Goal: Transaction & Acquisition: Purchase product/service

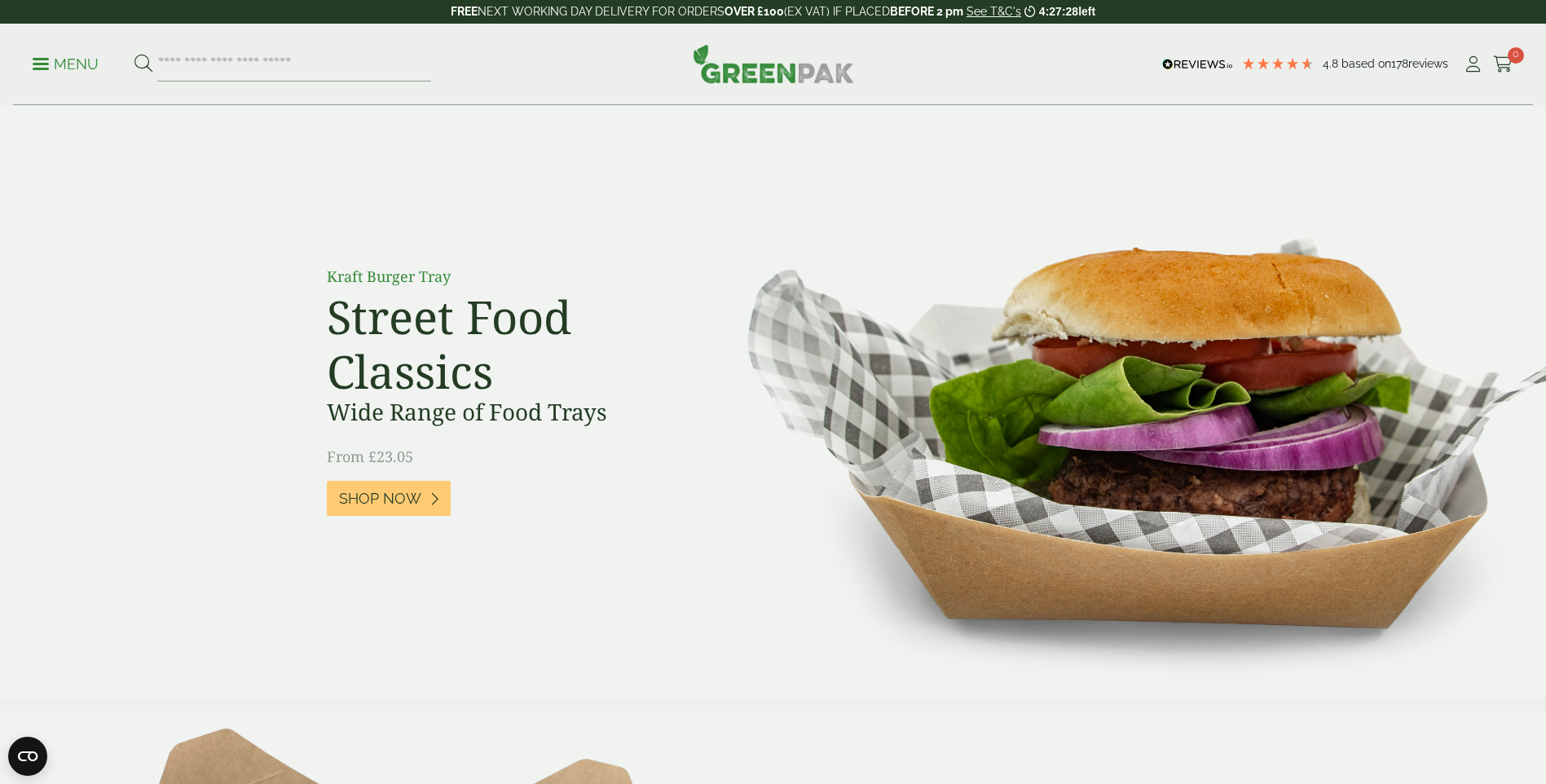
click at [57, 65] on p "Menu" at bounding box center [65, 64] width 66 height 19
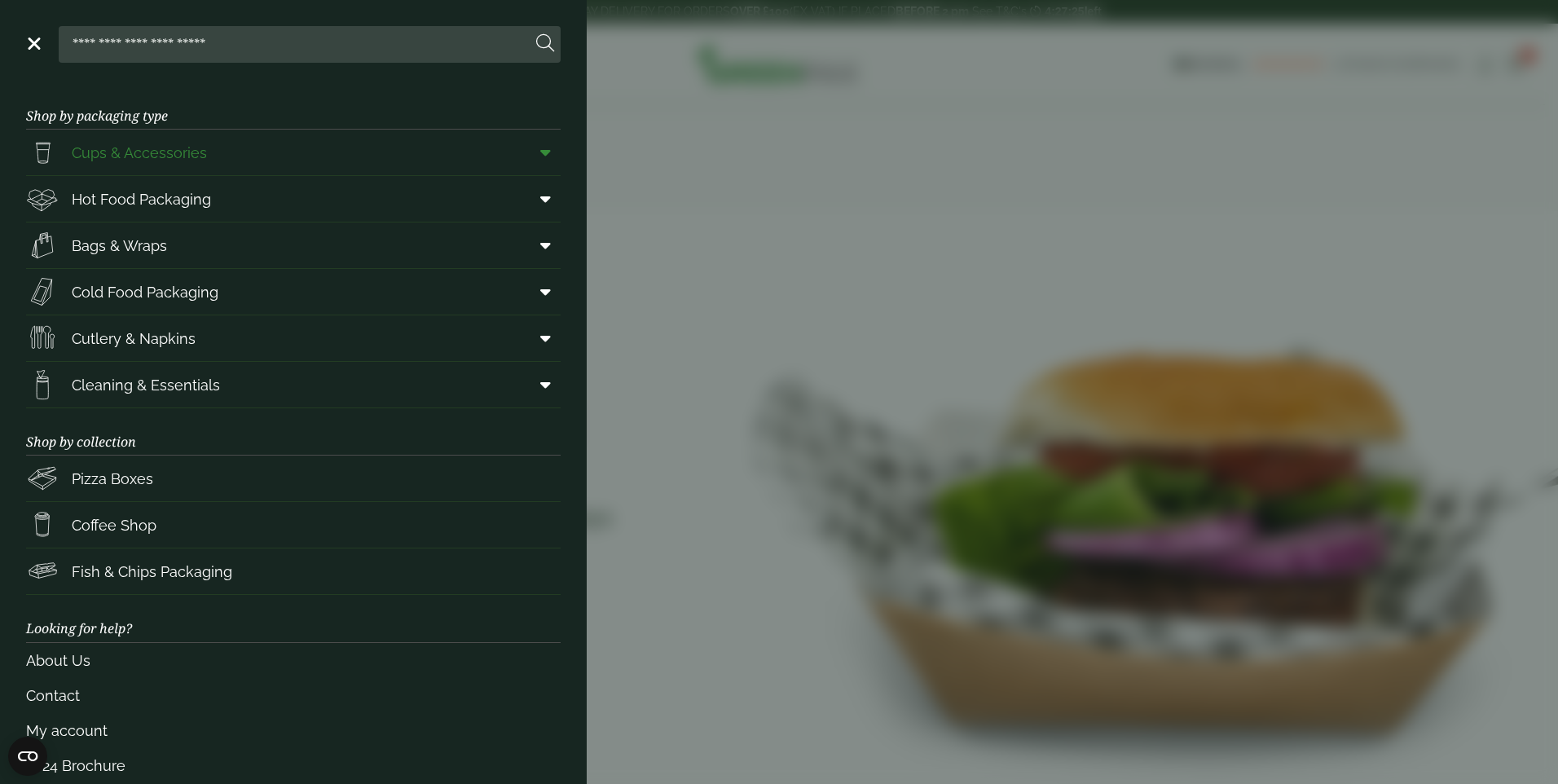
click at [130, 151] on span "Cups & Accessories" at bounding box center [140, 153] width 135 height 22
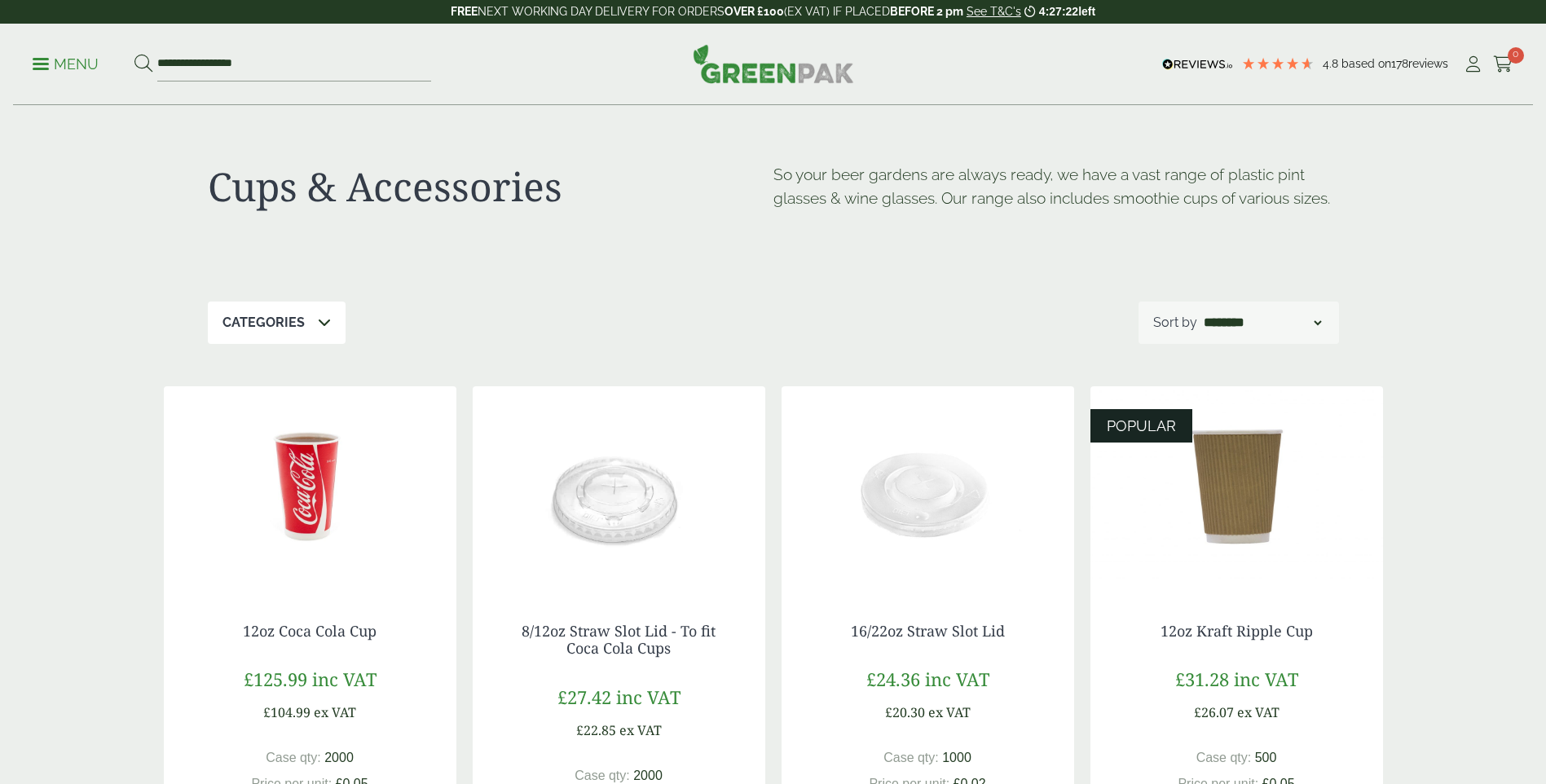
scroll to position [163, 0]
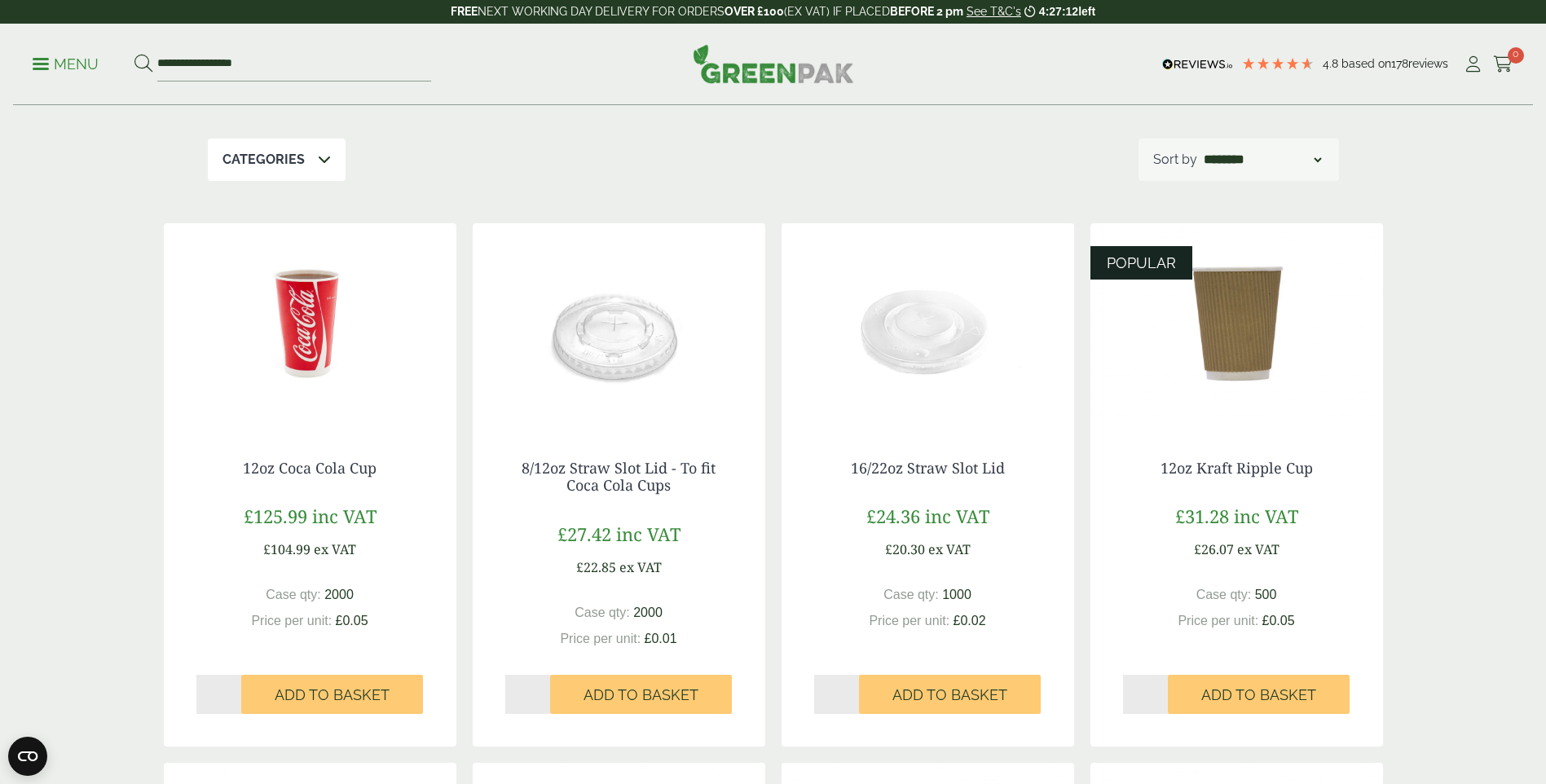
click at [1164, 689] on input "*" at bounding box center [1145, 694] width 45 height 39
type input "*"
click at [1164, 689] on input "*" at bounding box center [1145, 694] width 45 height 39
click at [1233, 696] on span "Add to Basket" at bounding box center [1258, 694] width 115 height 18
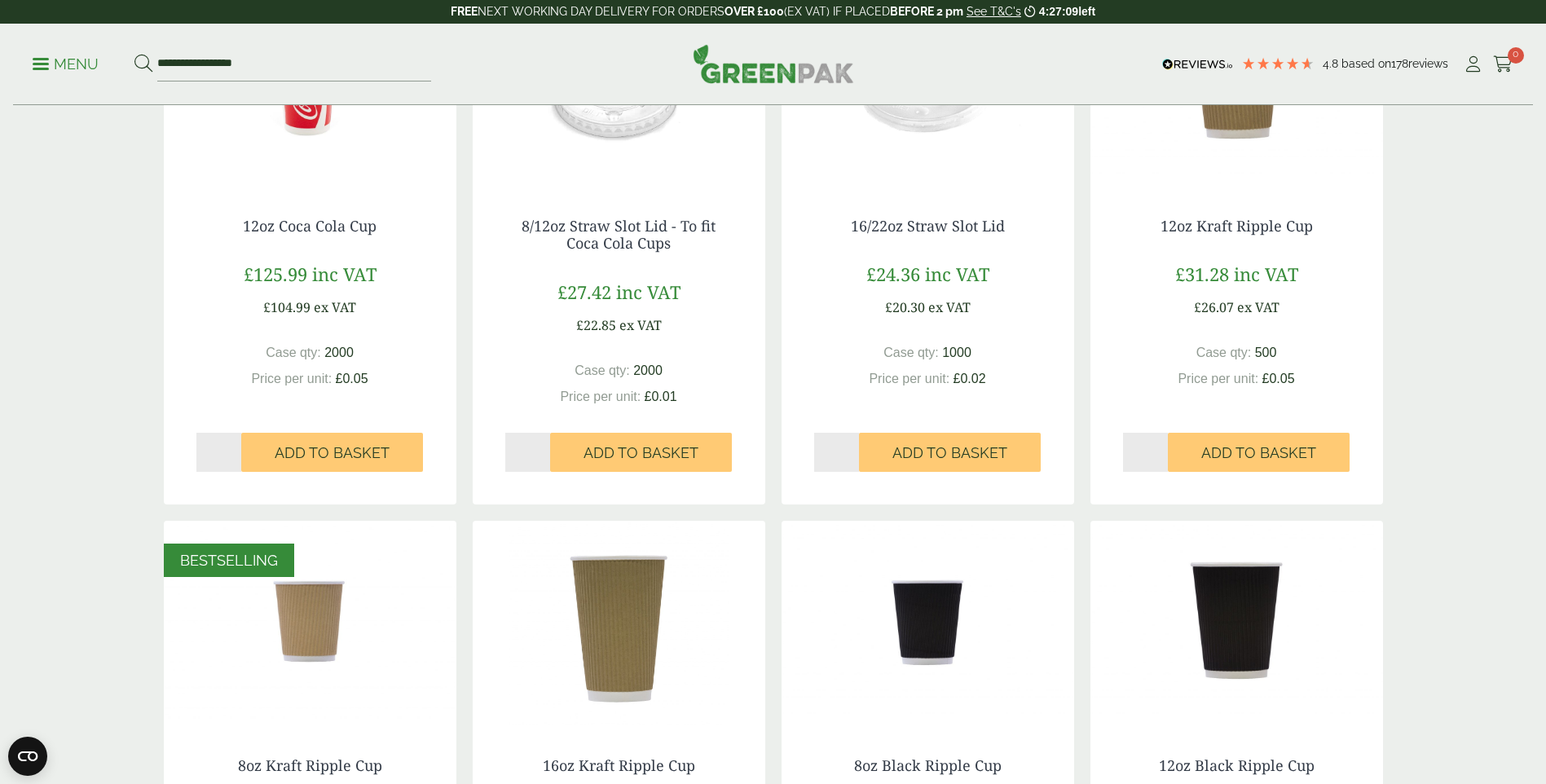
scroll to position [408, 0]
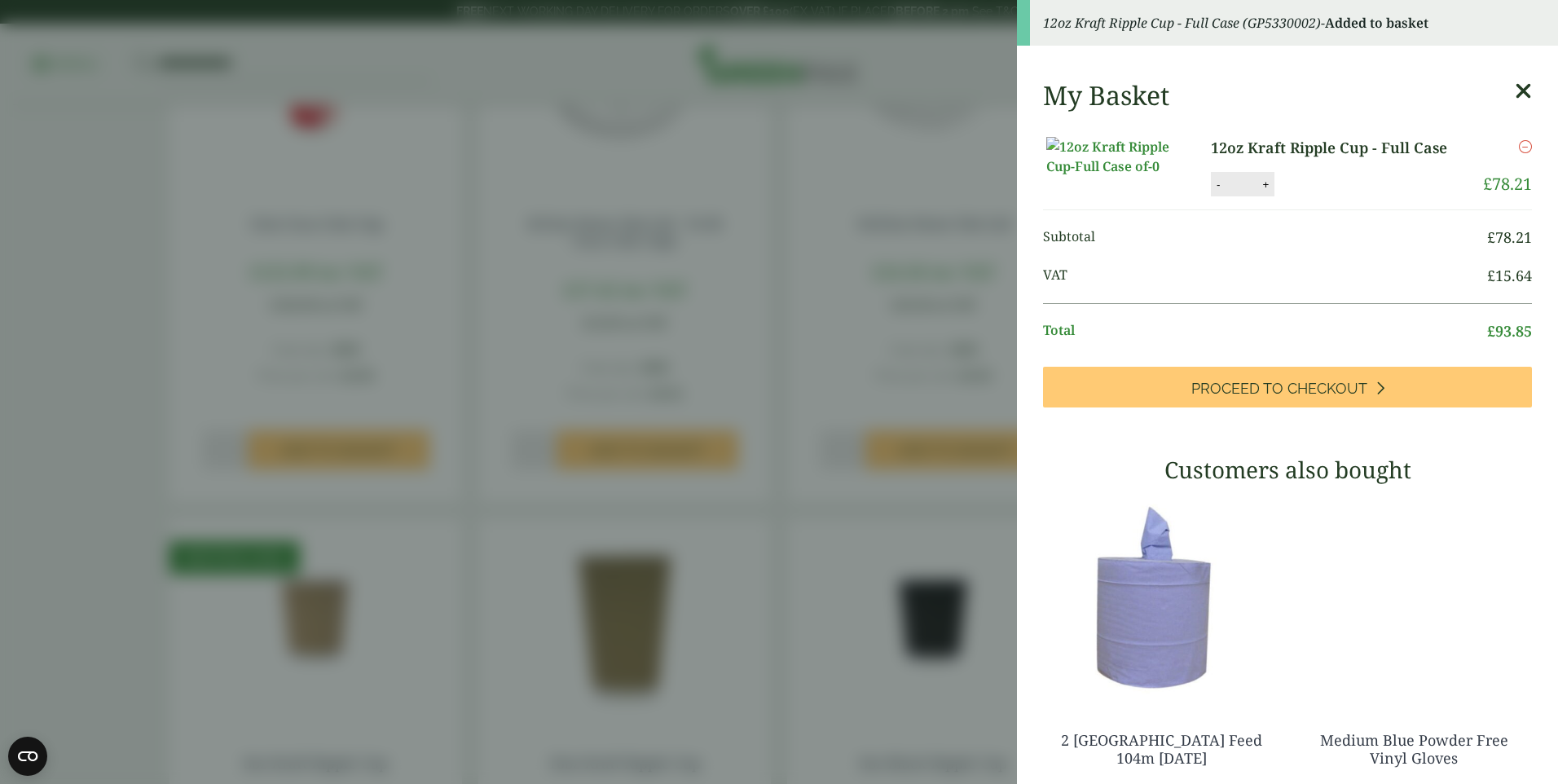
click at [869, 558] on aside "12oz Kraft Ripple Cup - Full Case (GP5330002) - Added to basket My Basket 12oz …" at bounding box center [779, 392] width 1558 height 784
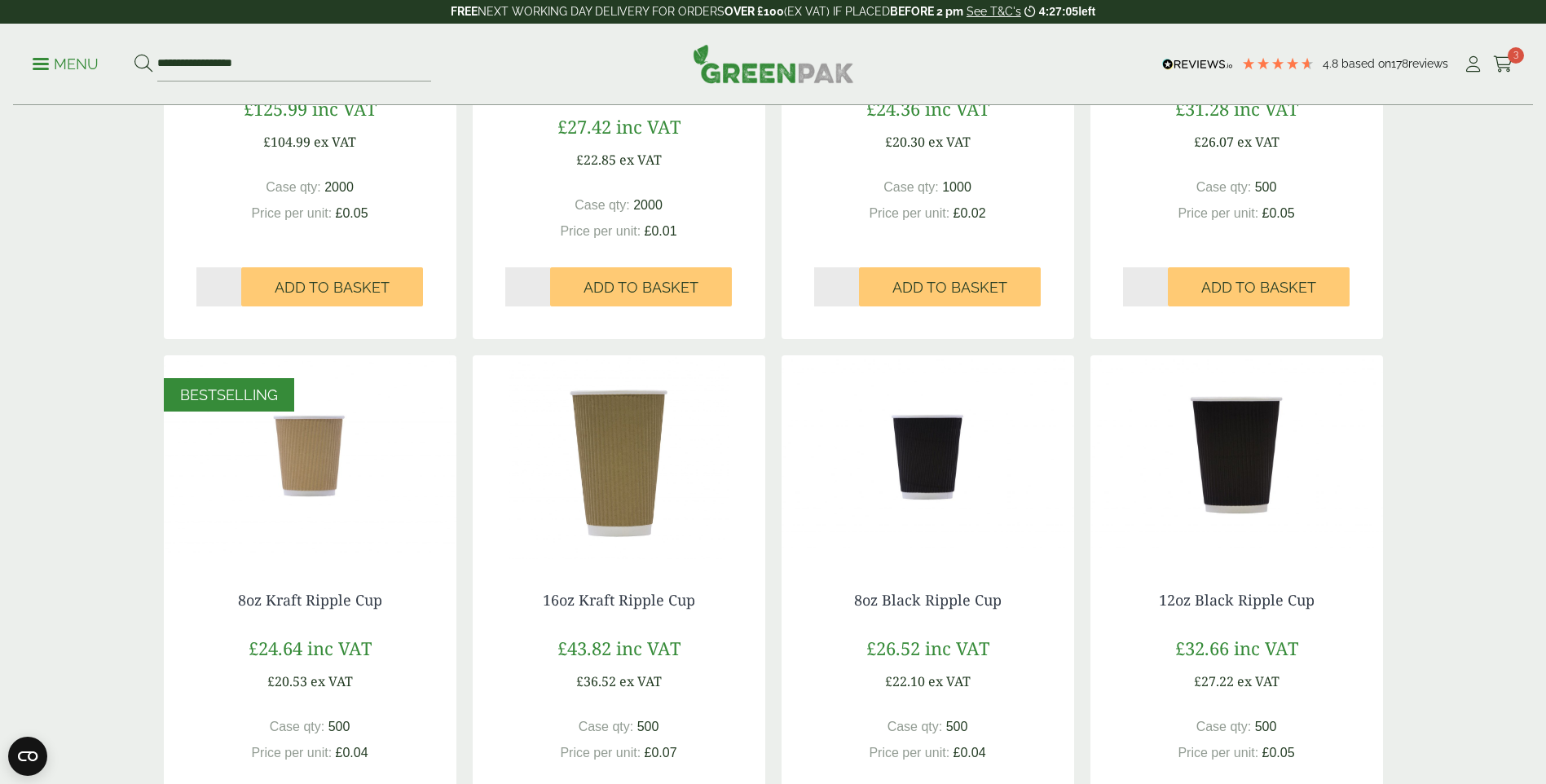
scroll to position [652, 0]
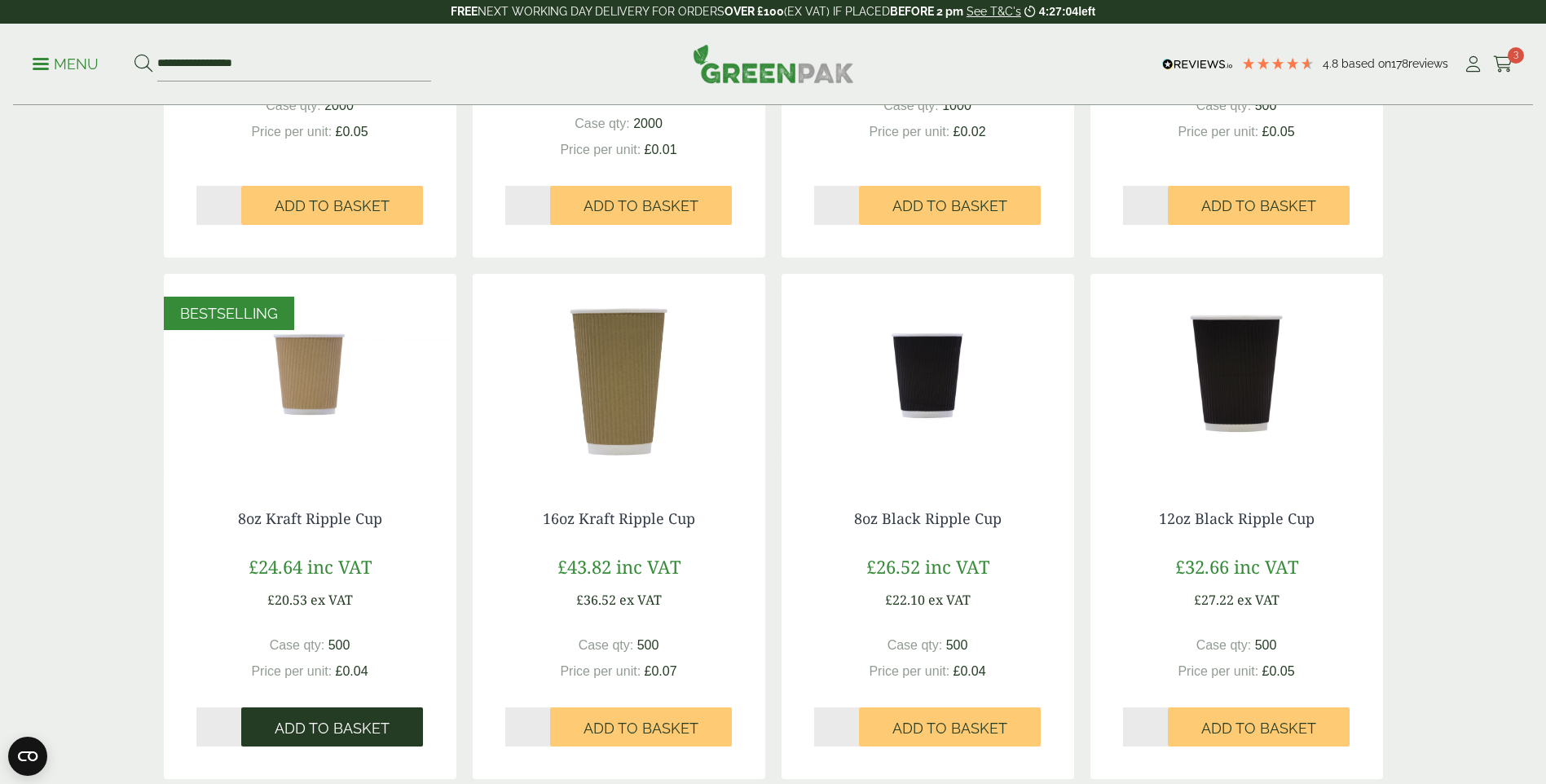
click at [328, 730] on span "Add to Basket" at bounding box center [332, 728] width 115 height 18
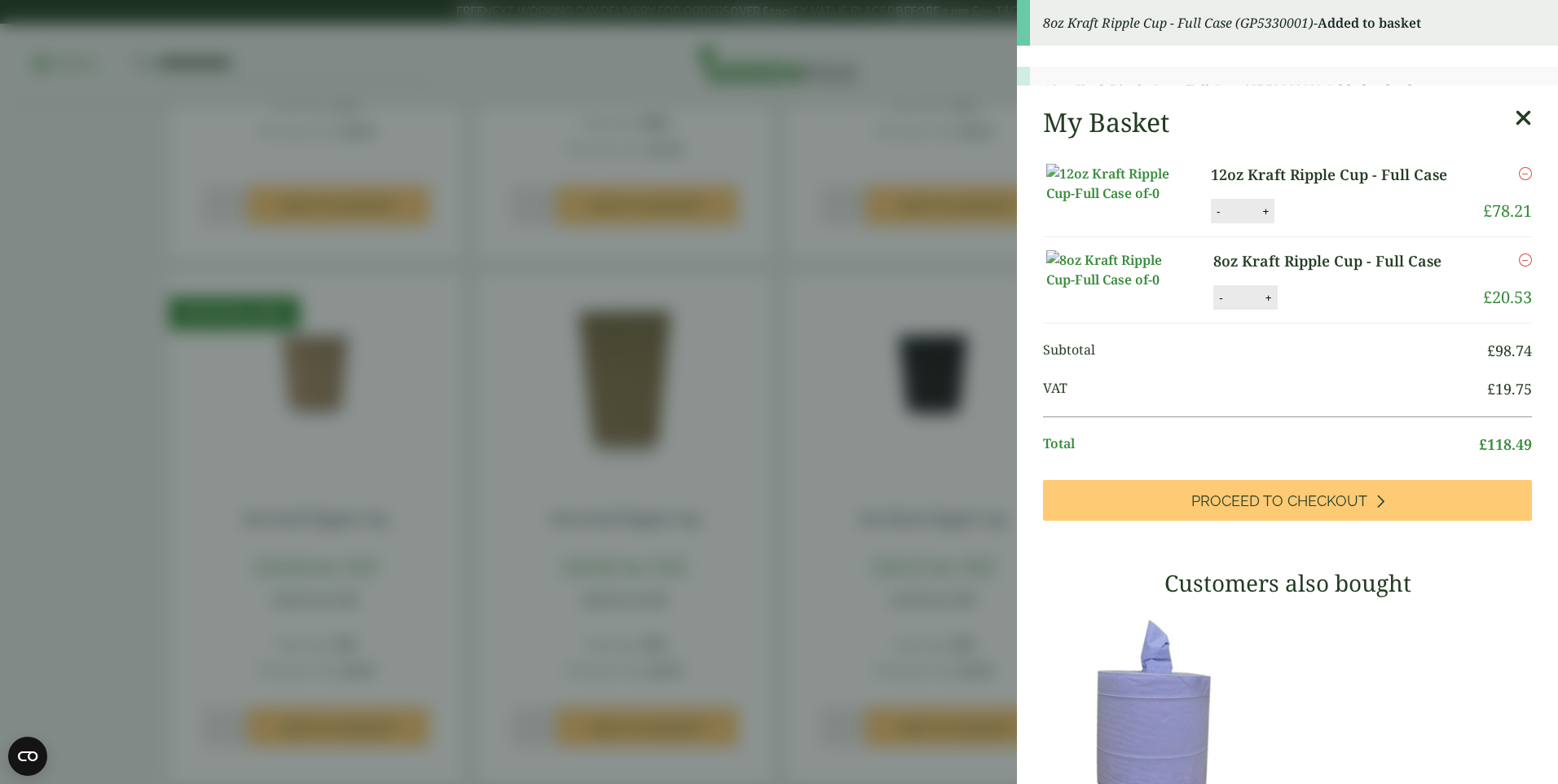
click at [817, 105] on aside "8oz Kraft Ripple Cup - Full Case (GP5330001) - Added to basket 12oz Kraft Rippl…" at bounding box center [779, 392] width 1558 height 784
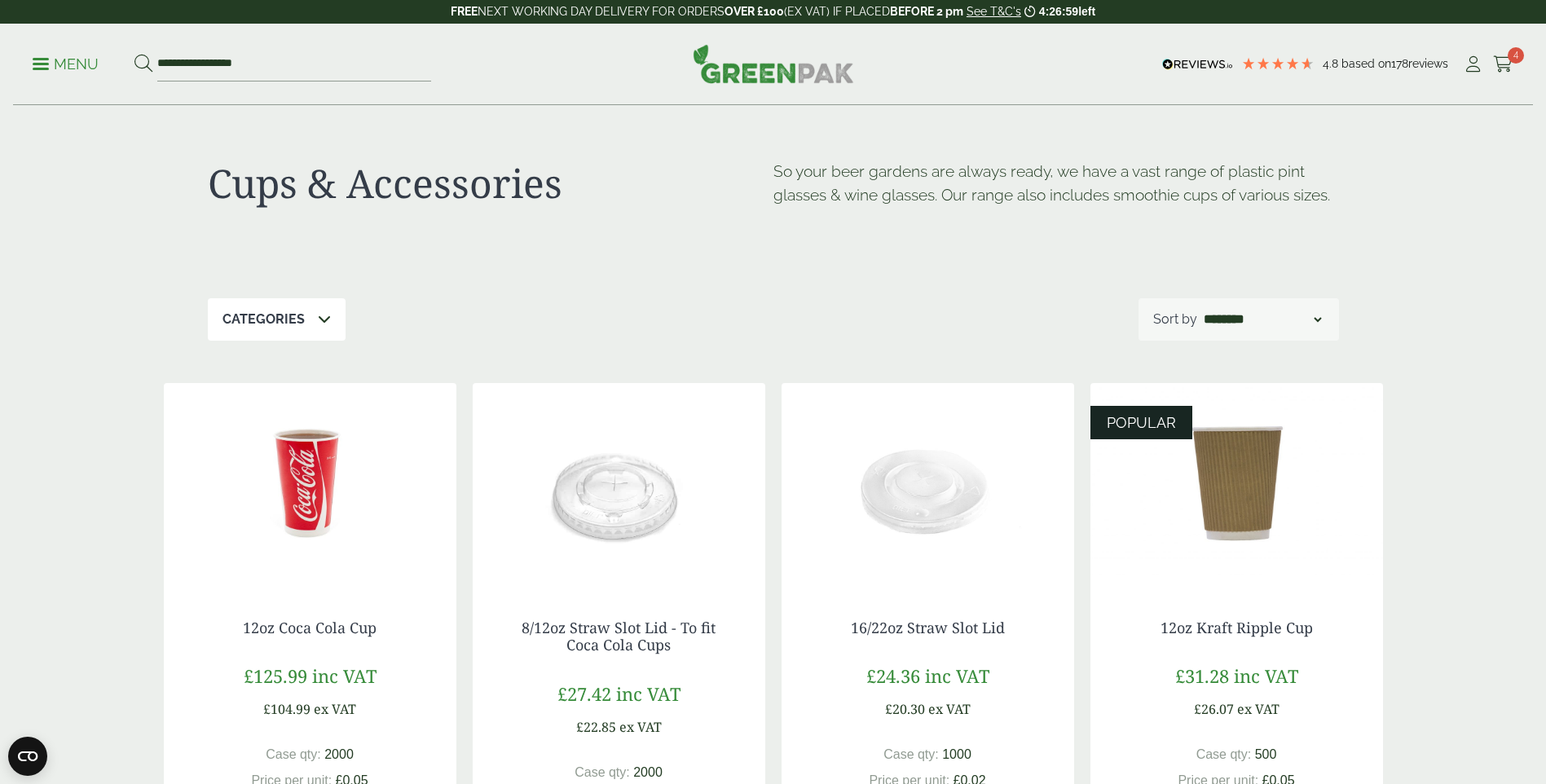
scroll to position [0, 0]
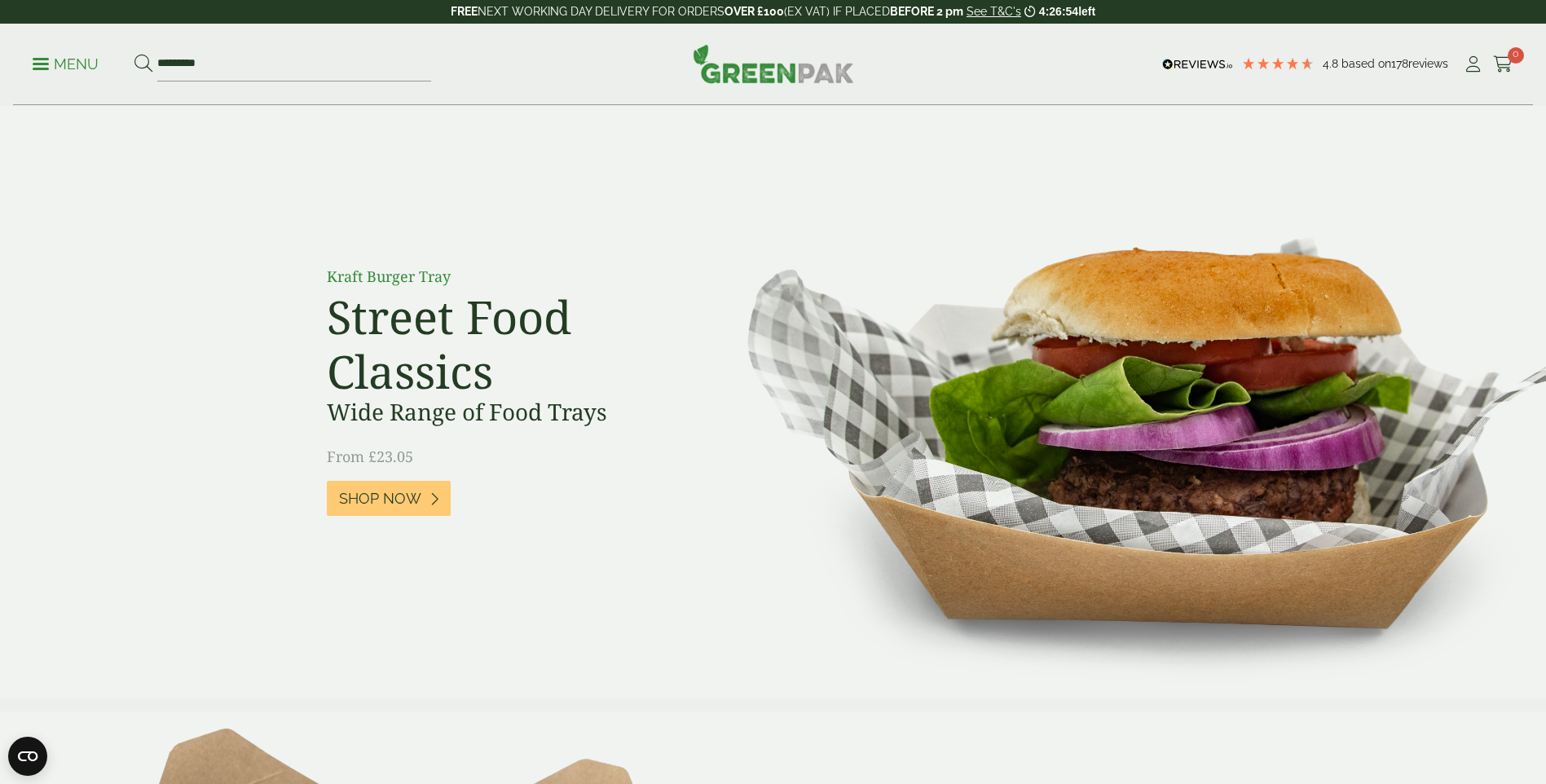
type input "*********"
click at [134, 54] on button at bounding box center [142, 64] width 18 height 21
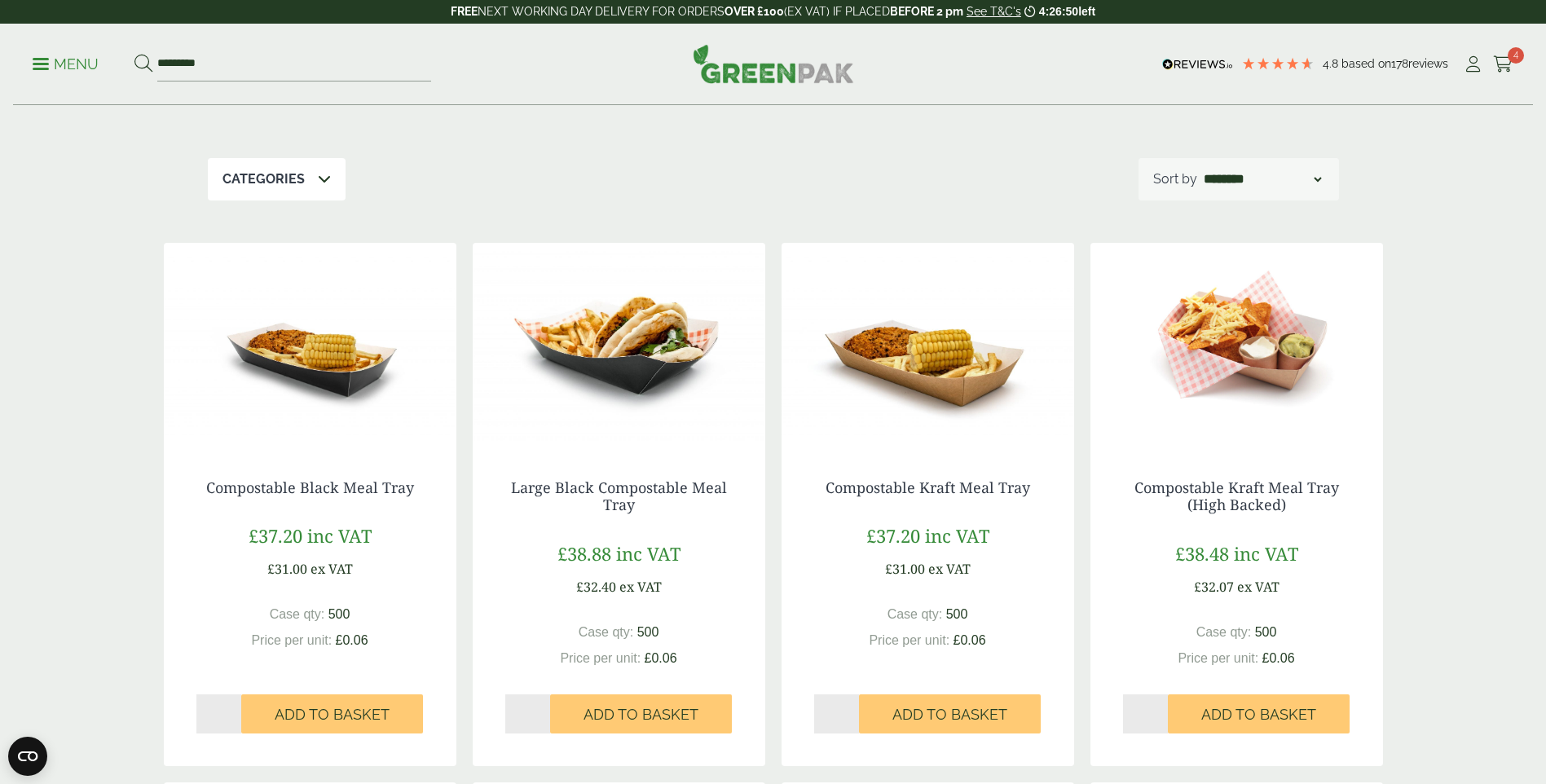
scroll to position [163, 0]
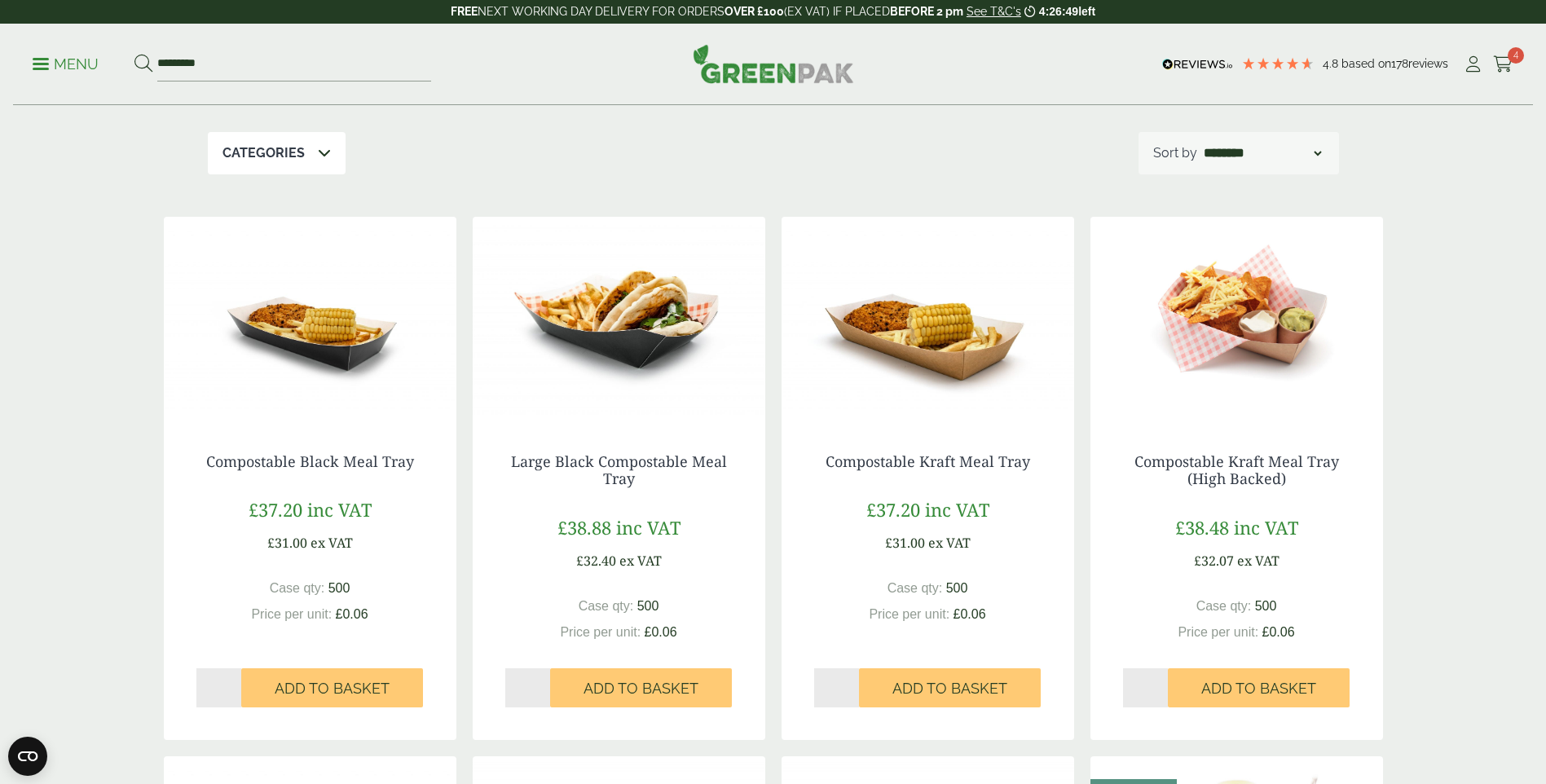
click at [851, 688] on input "*" at bounding box center [836, 688] width 45 height 39
type input "*"
click at [852, 685] on input "*" at bounding box center [836, 688] width 45 height 39
click at [984, 690] on span "Add to Basket" at bounding box center [950, 688] width 115 height 18
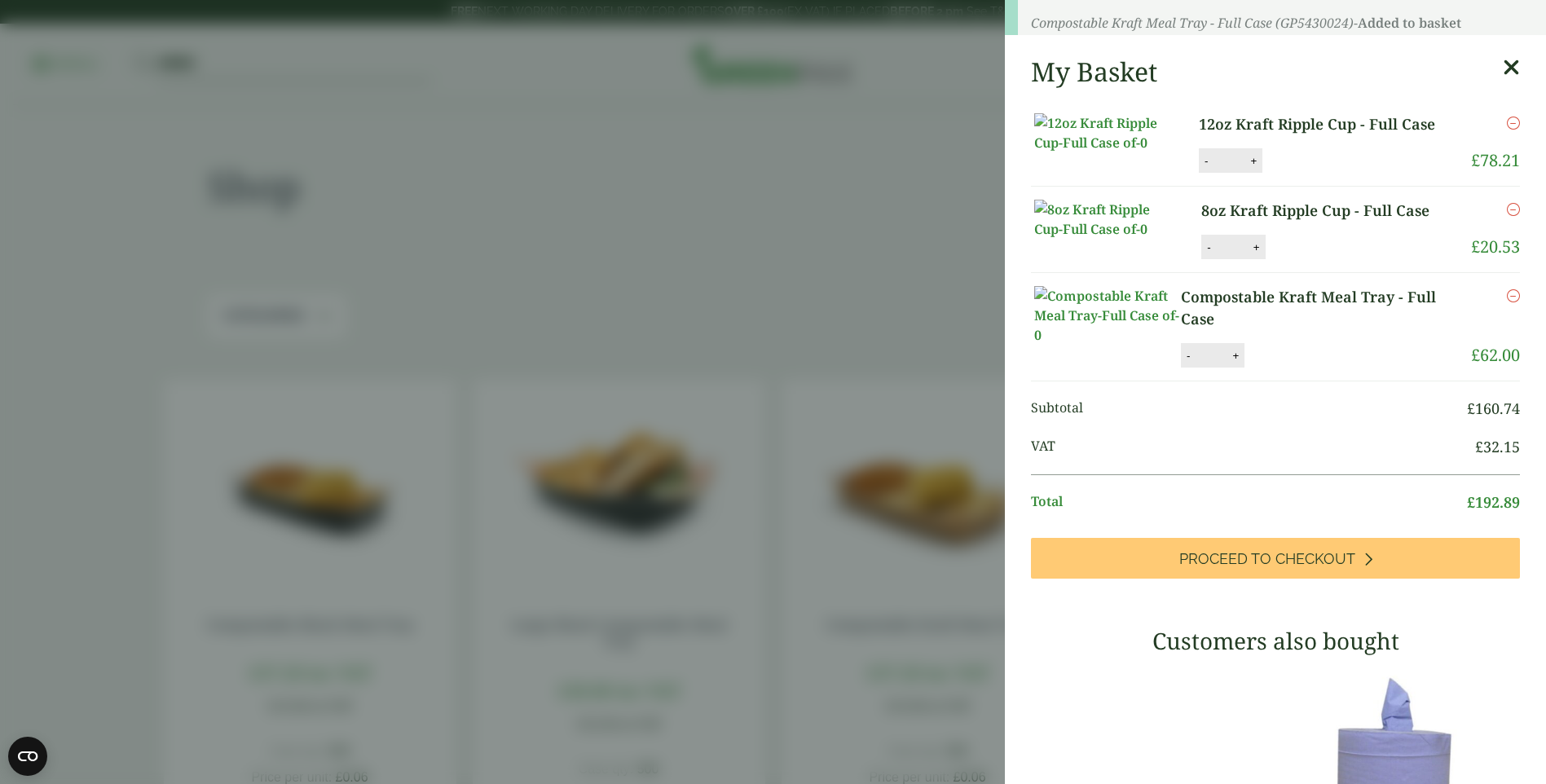
drag, startPoint x: 208, startPoint y: 66, endPoint x: 129, endPoint y: 65, distance: 79.0
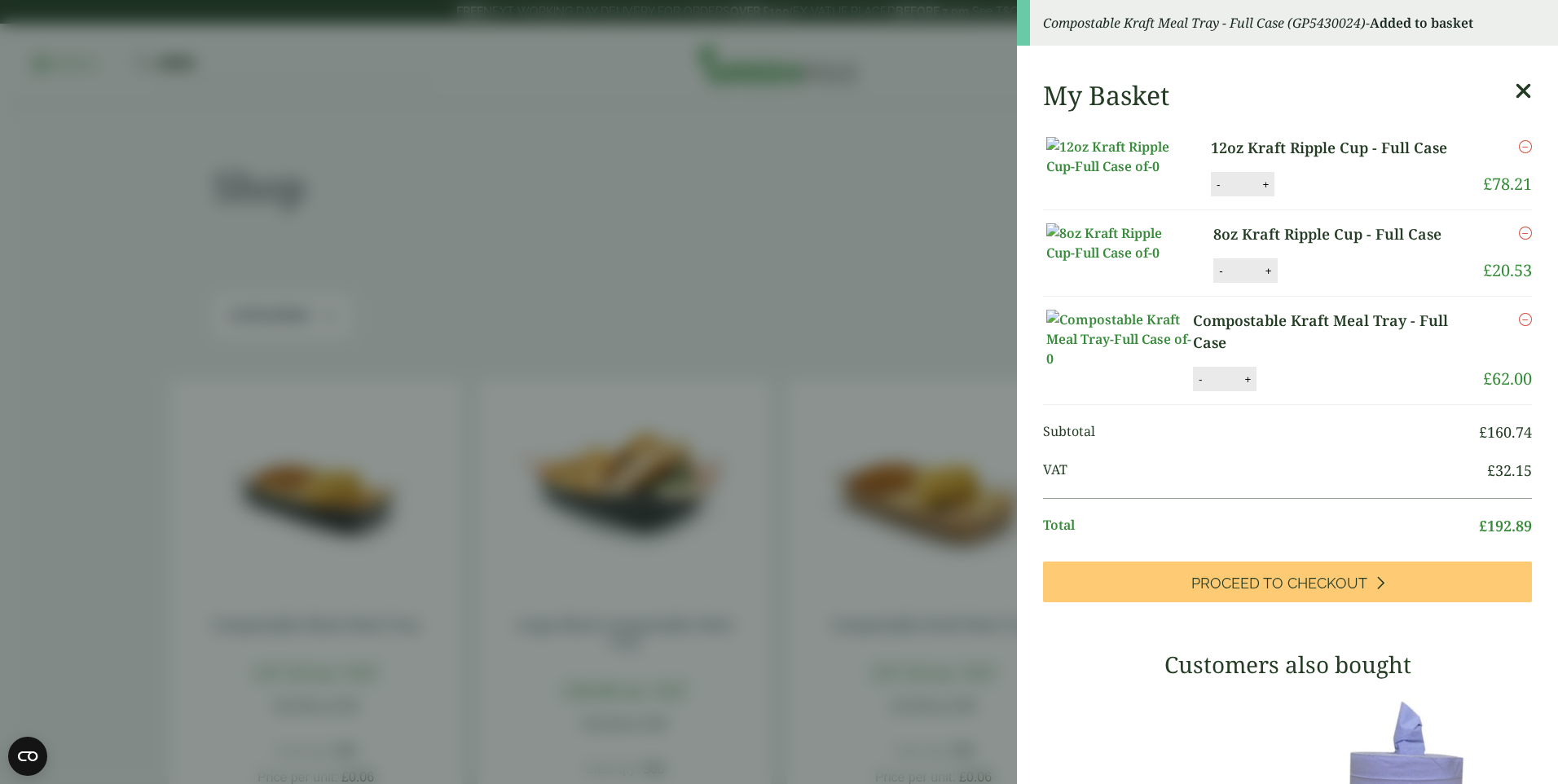
click at [1515, 85] on icon at bounding box center [1523, 91] width 18 height 23
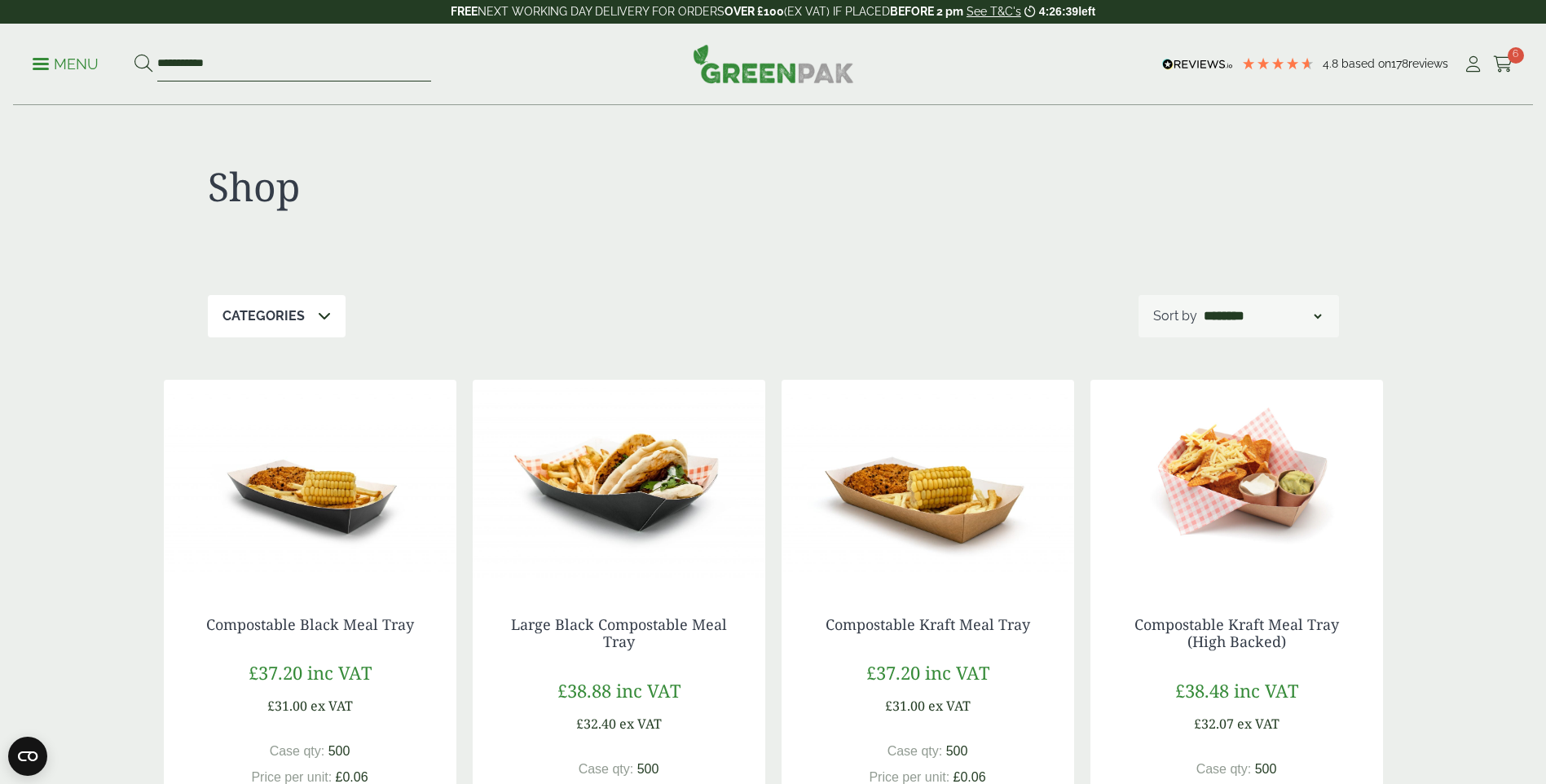
type input "**********"
click at [134, 54] on button at bounding box center [142, 64] width 18 height 21
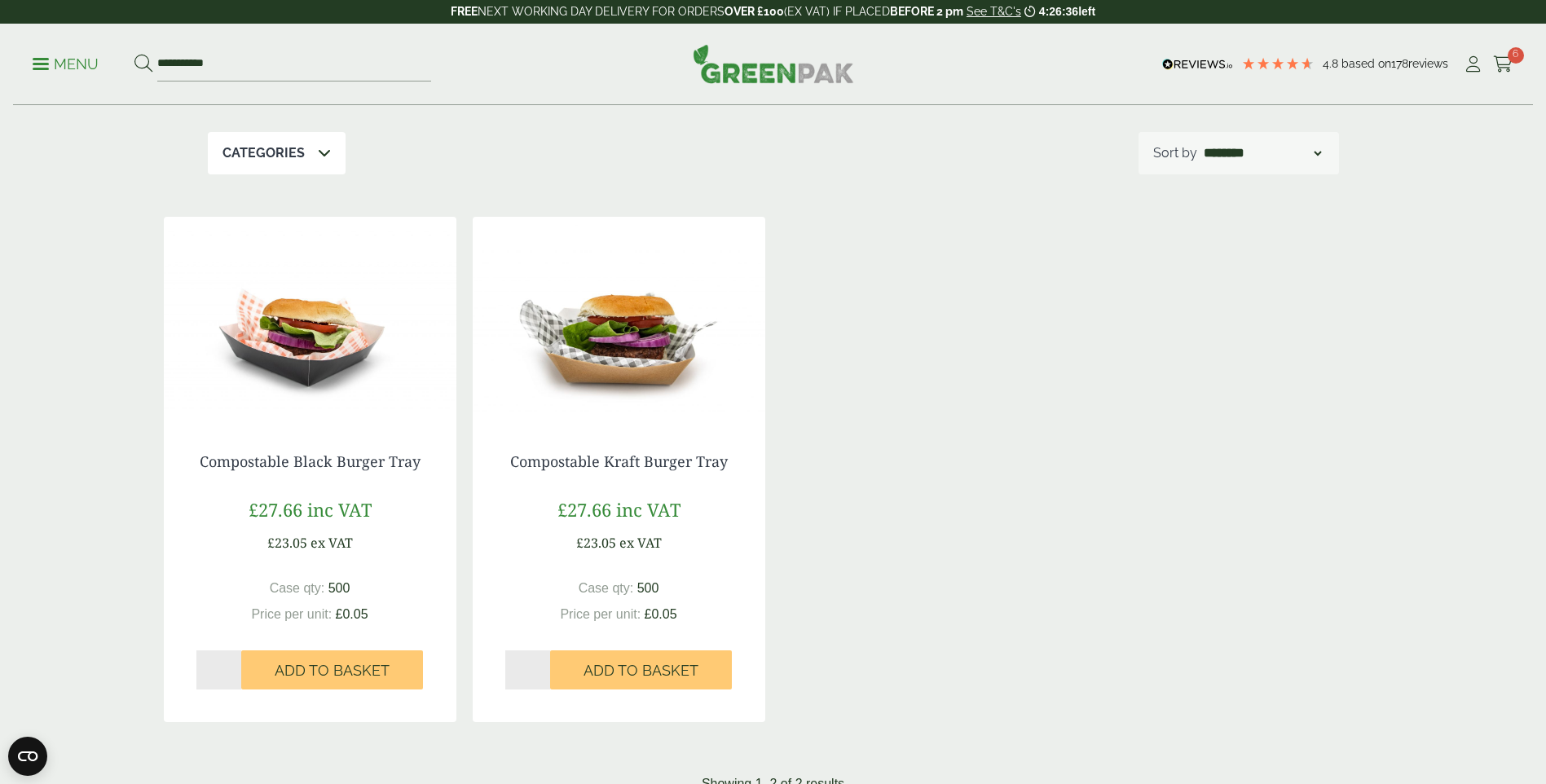
type input "*"
click at [545, 667] on input "*" at bounding box center [527, 669] width 45 height 39
click at [635, 671] on span "Add to Basket" at bounding box center [641, 670] width 115 height 18
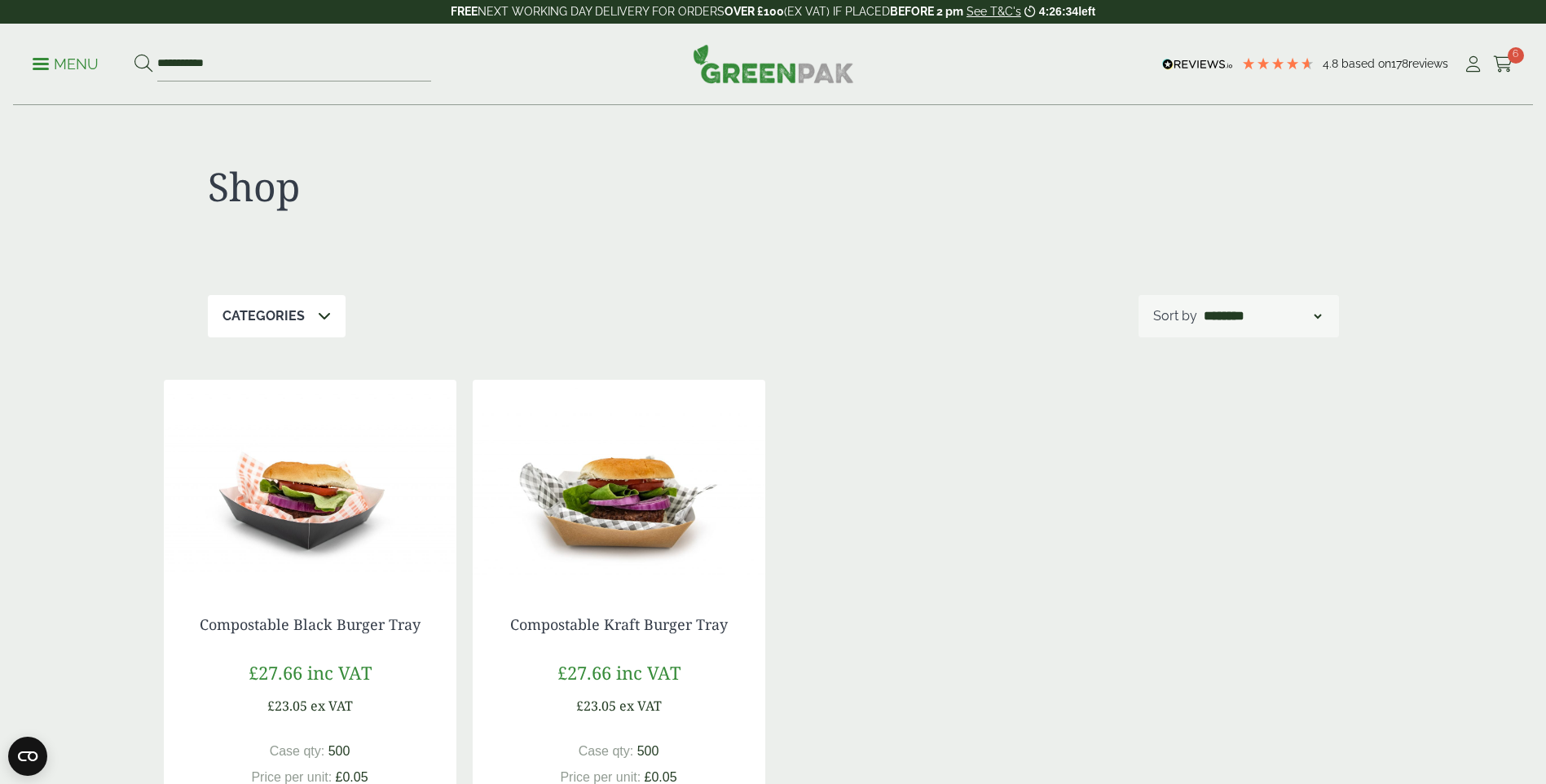
click at [86, 79] on ul "**********" at bounding box center [231, 64] width 399 height 34
click at [72, 63] on p "Menu" at bounding box center [65, 64] width 66 height 19
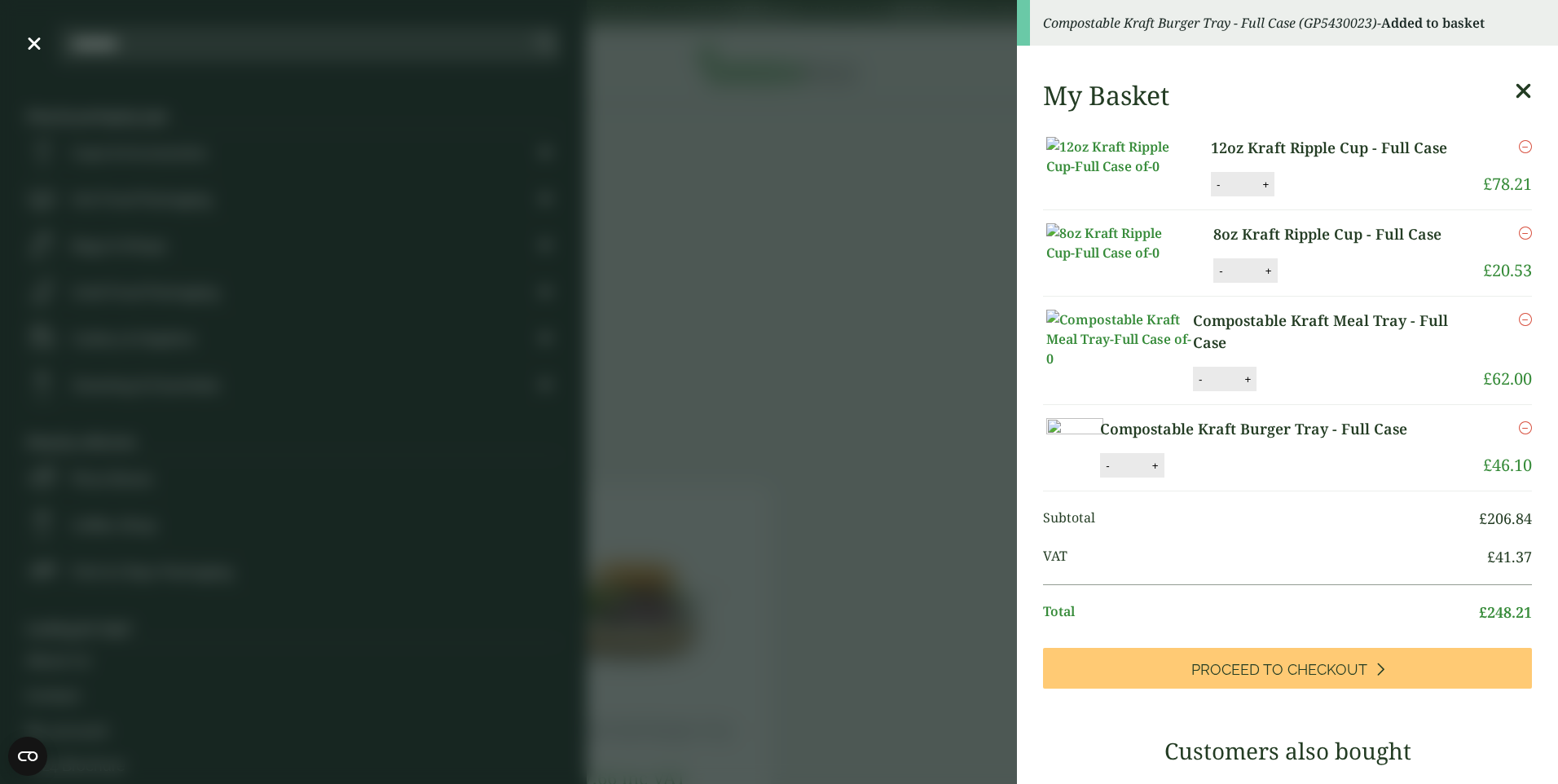
click at [1515, 91] on icon at bounding box center [1523, 91] width 18 height 23
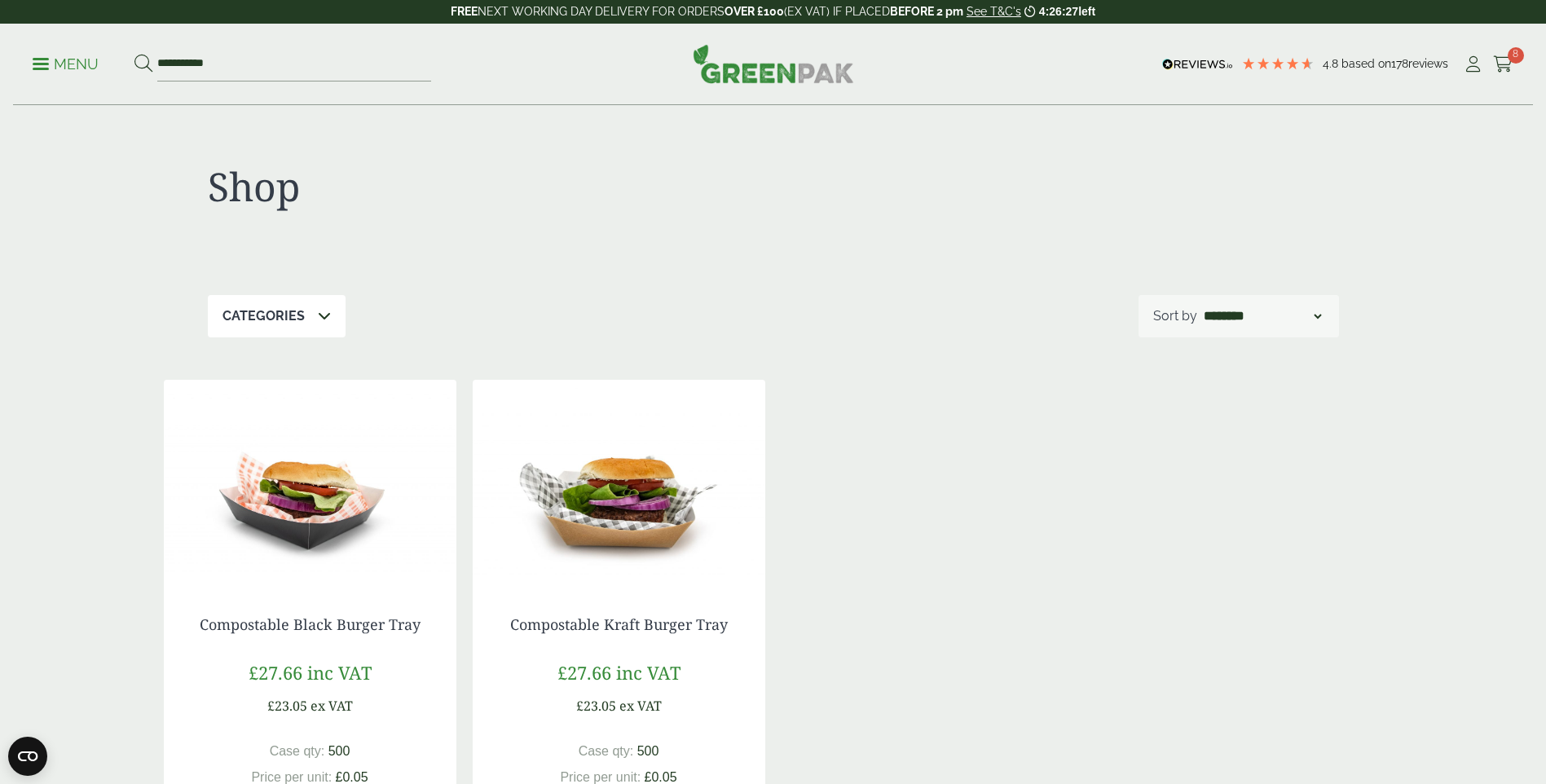
click at [67, 71] on p "Menu" at bounding box center [65, 64] width 66 height 19
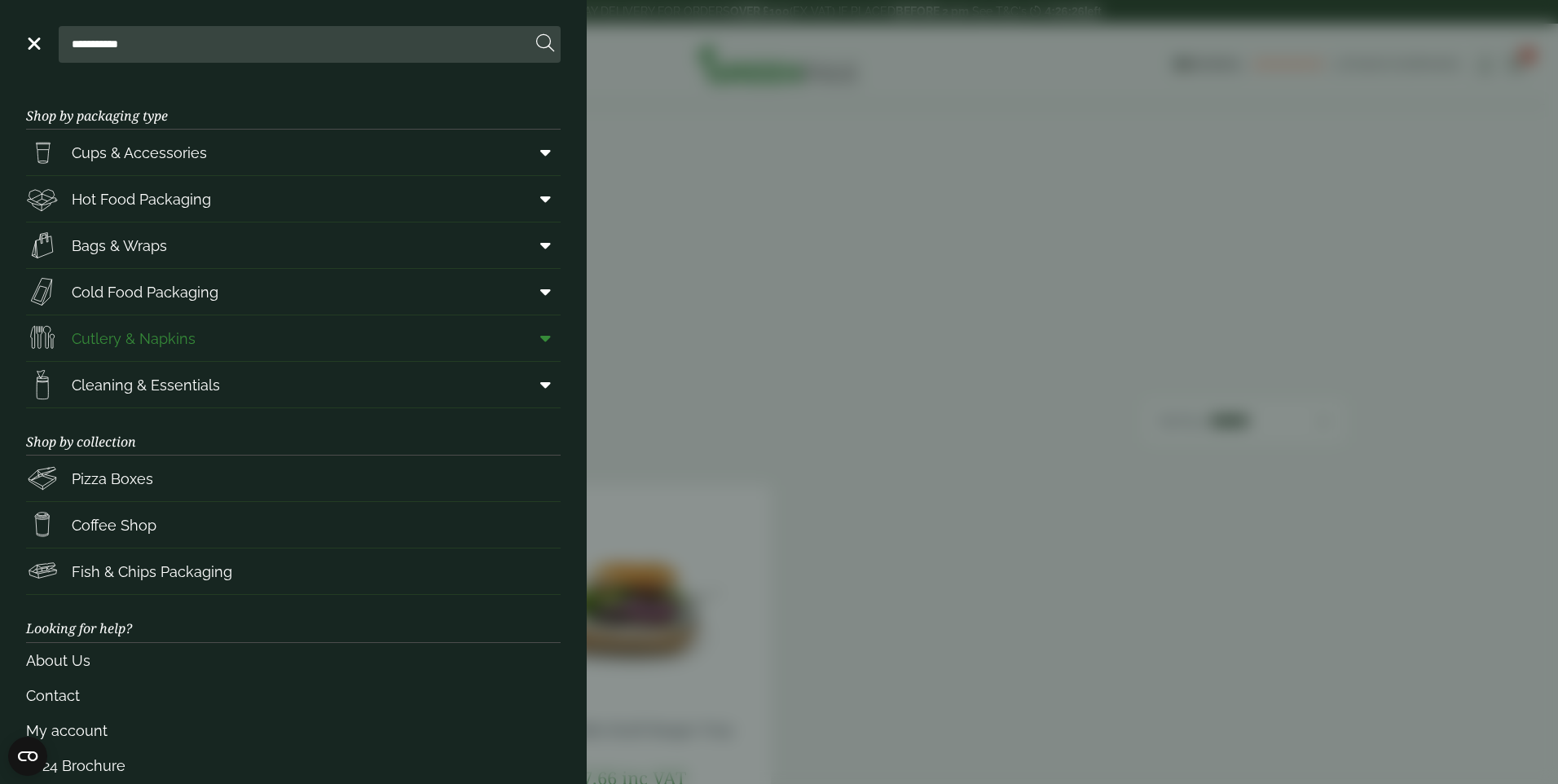
click at [144, 345] on span "Cutlery & Napkins" at bounding box center [134, 338] width 124 height 22
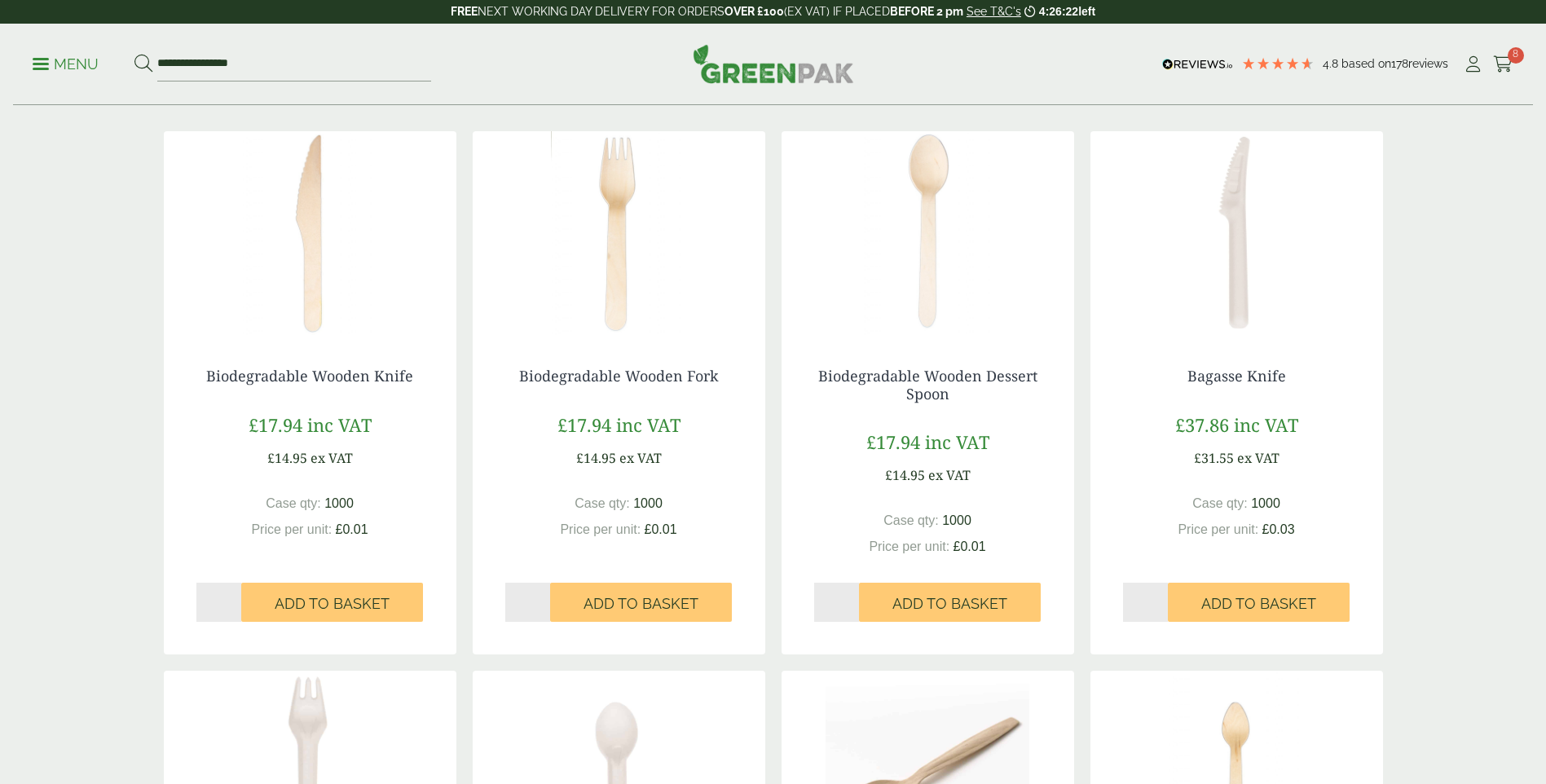
scroll to position [325, 0]
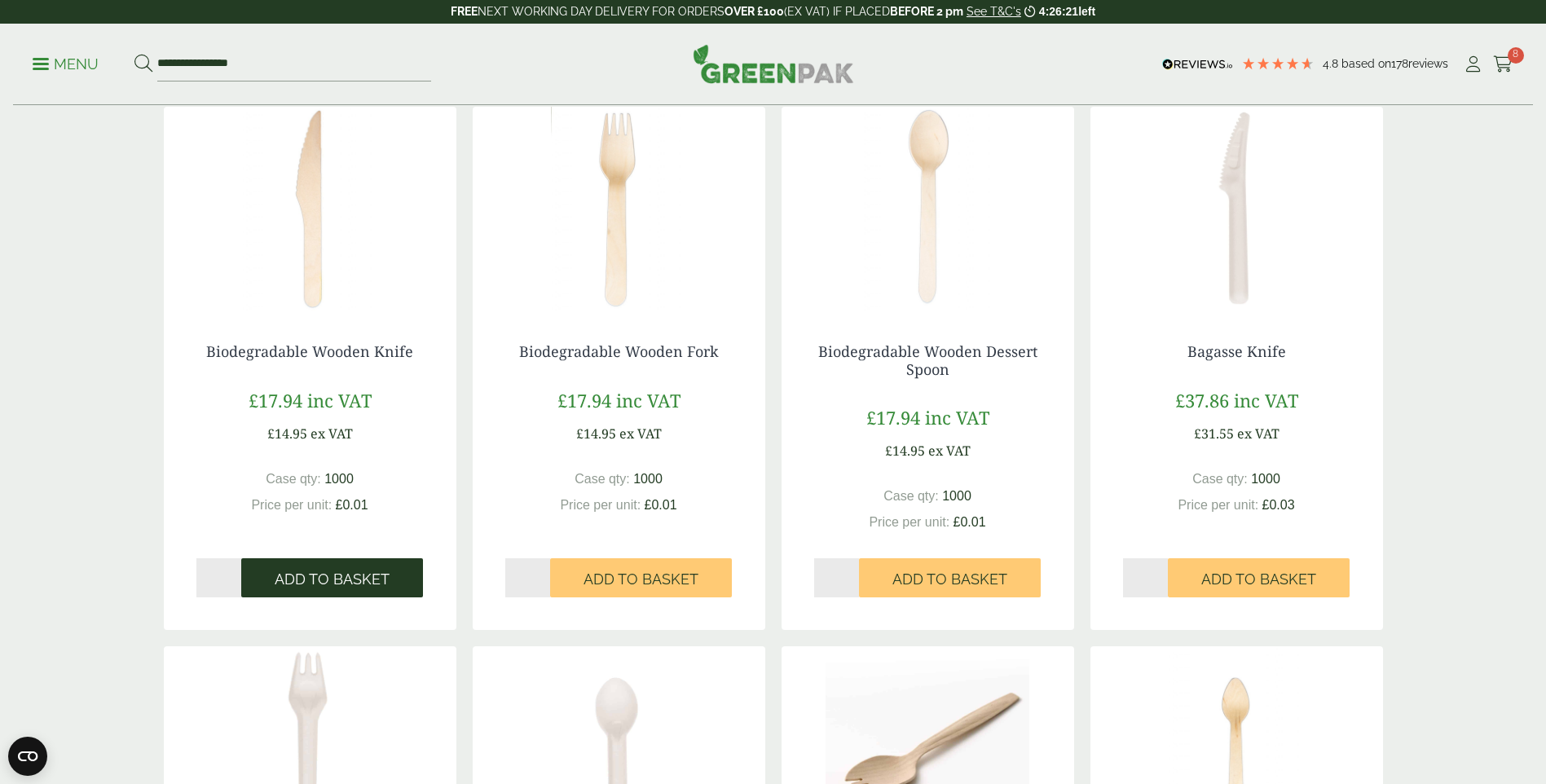
click at [322, 586] on span "Add to Basket" at bounding box center [332, 579] width 115 height 18
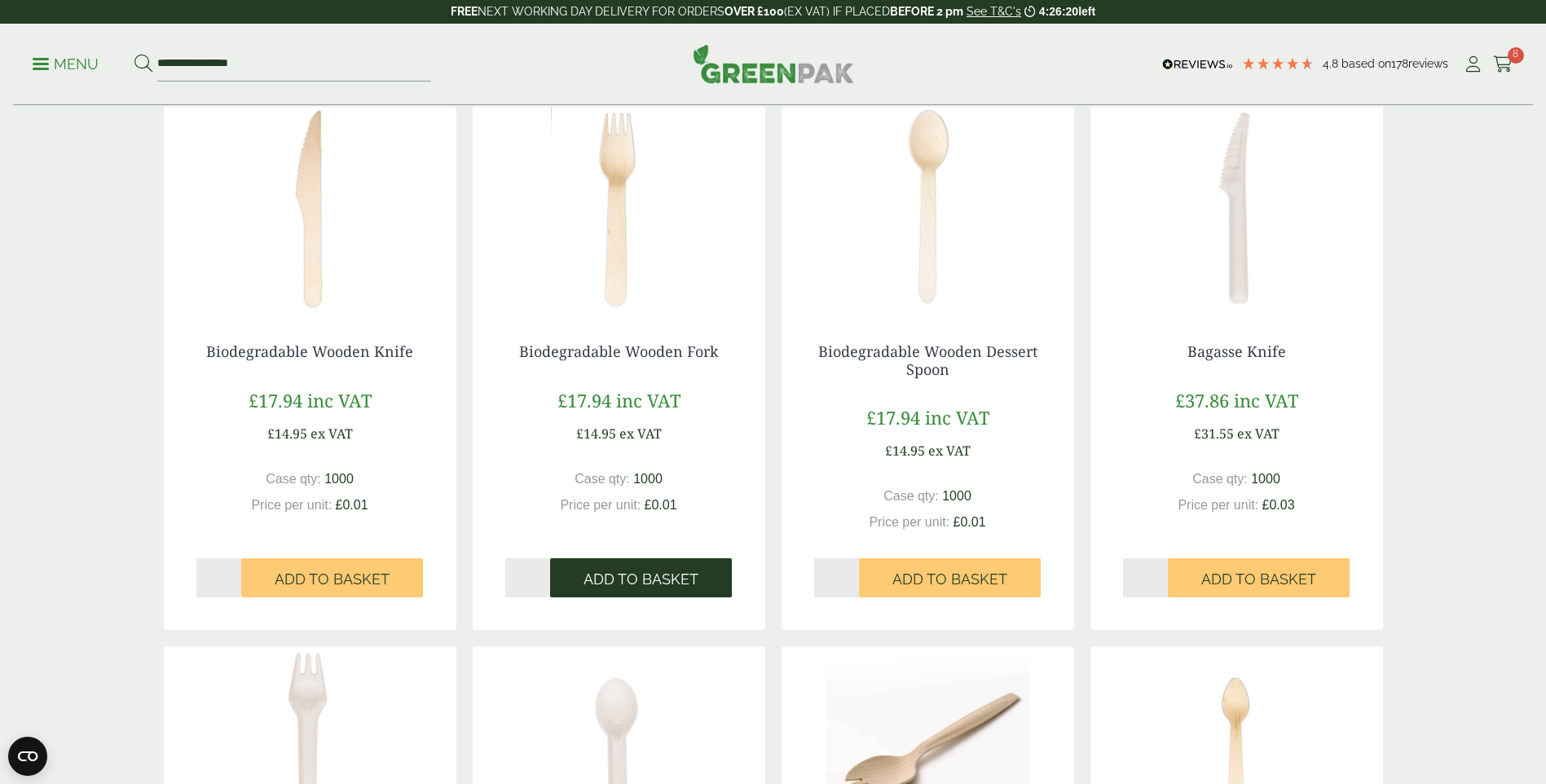
click at [664, 580] on span "Add to Basket" at bounding box center [641, 579] width 115 height 18
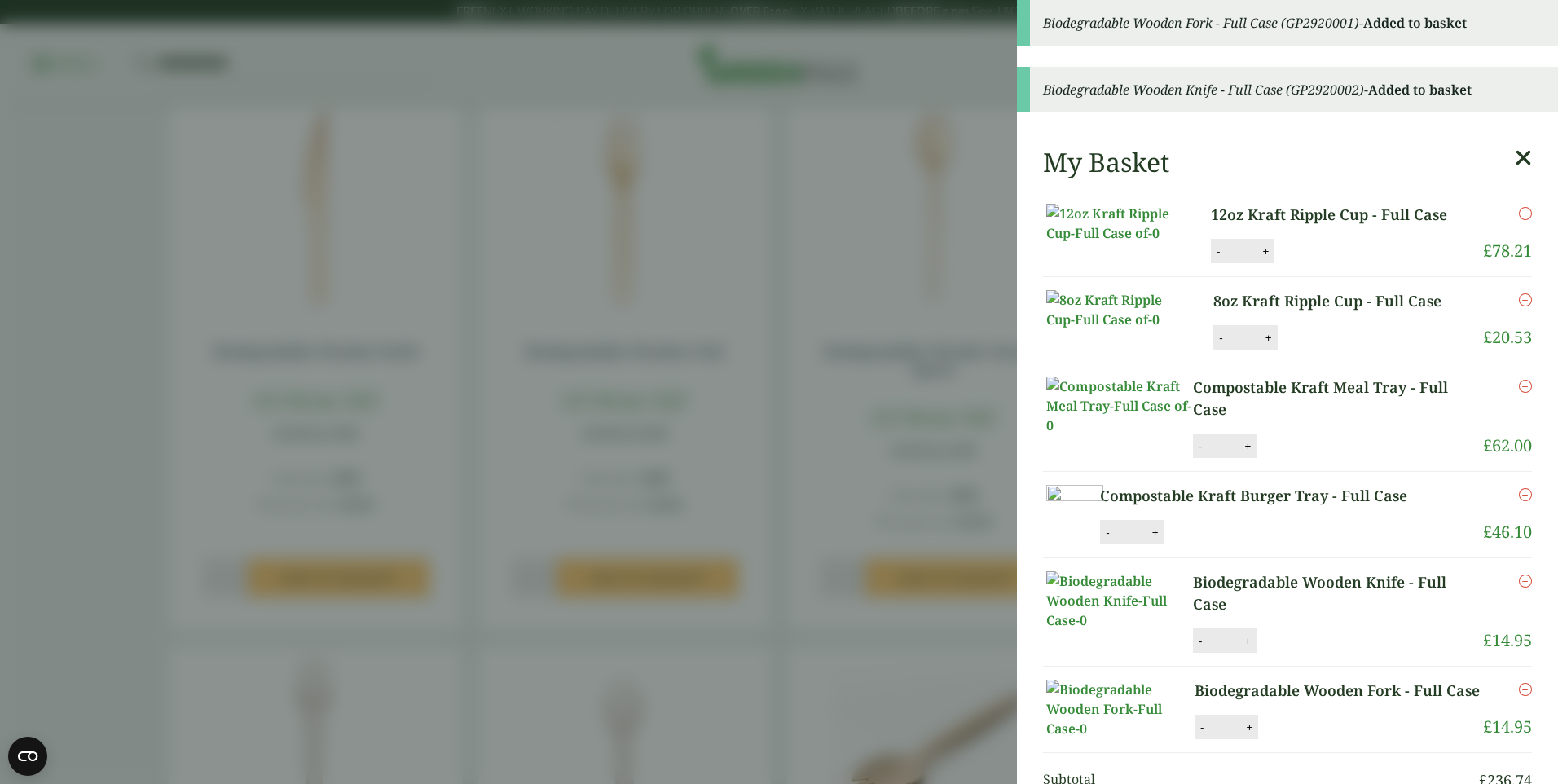
click at [1515, 153] on icon at bounding box center [1523, 158] width 18 height 23
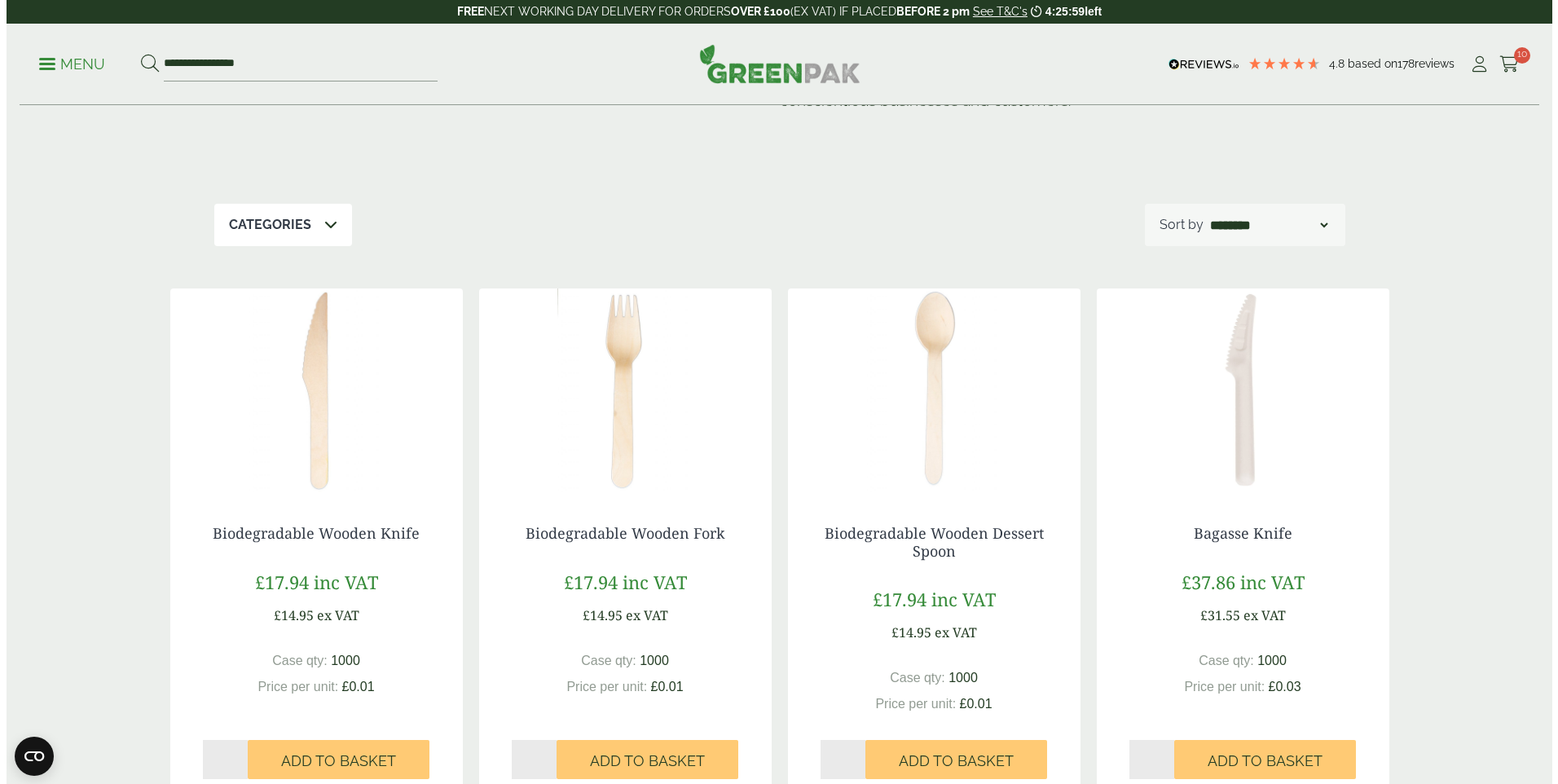
scroll to position [0, 0]
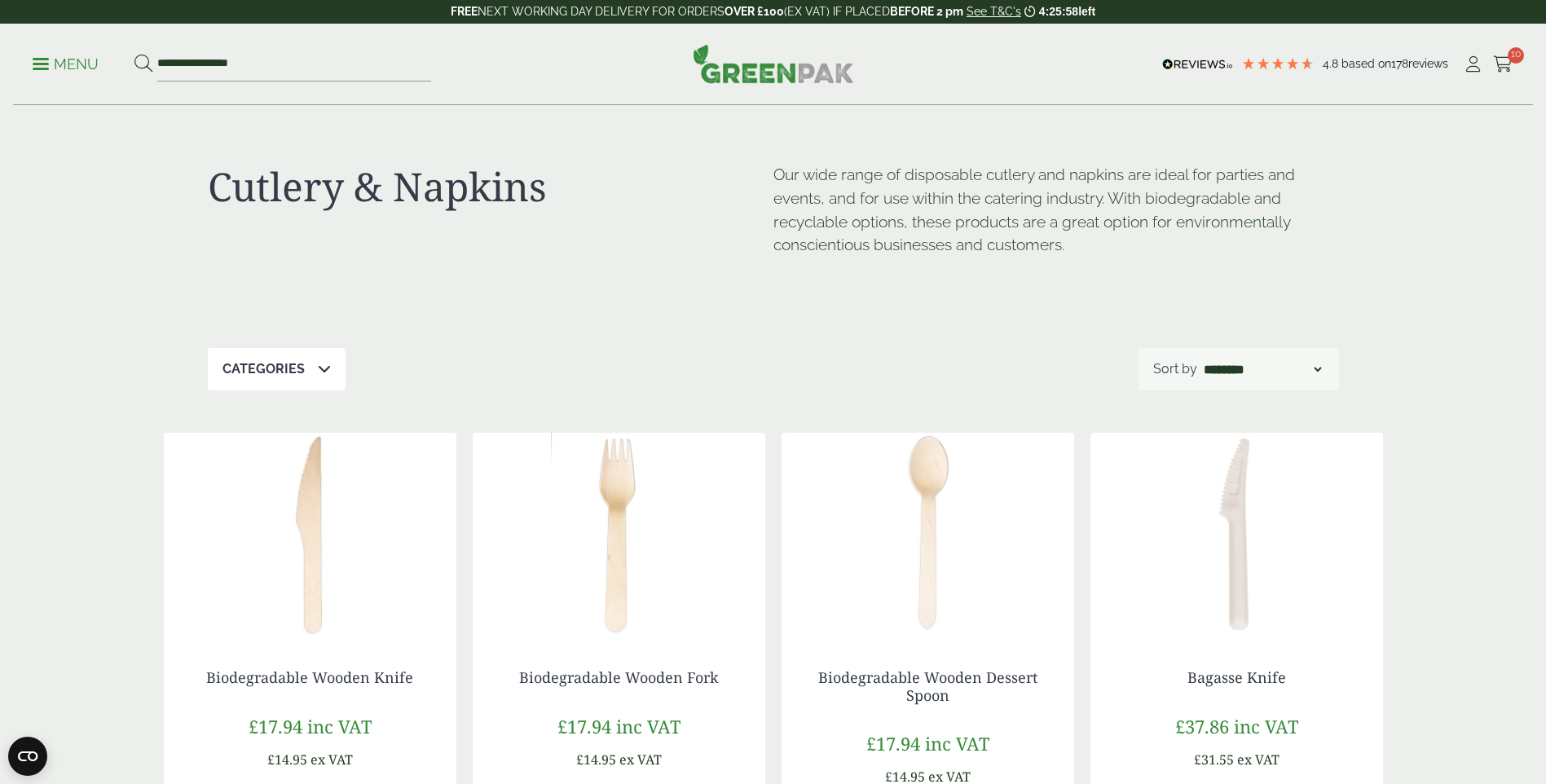
click at [68, 55] on p "Menu" at bounding box center [65, 64] width 66 height 19
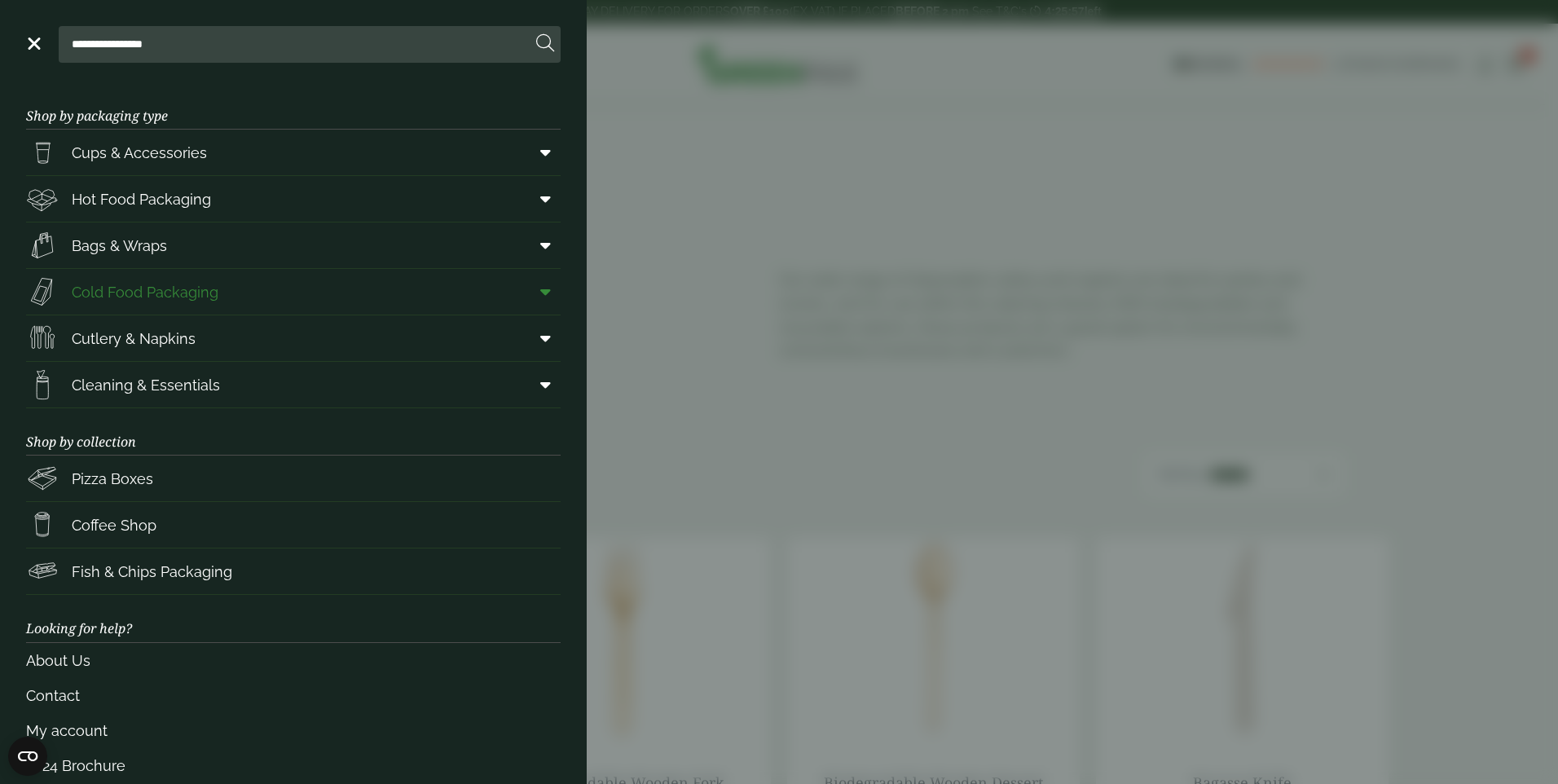
click at [148, 299] on span "Cold Food Packaging" at bounding box center [145, 292] width 147 height 22
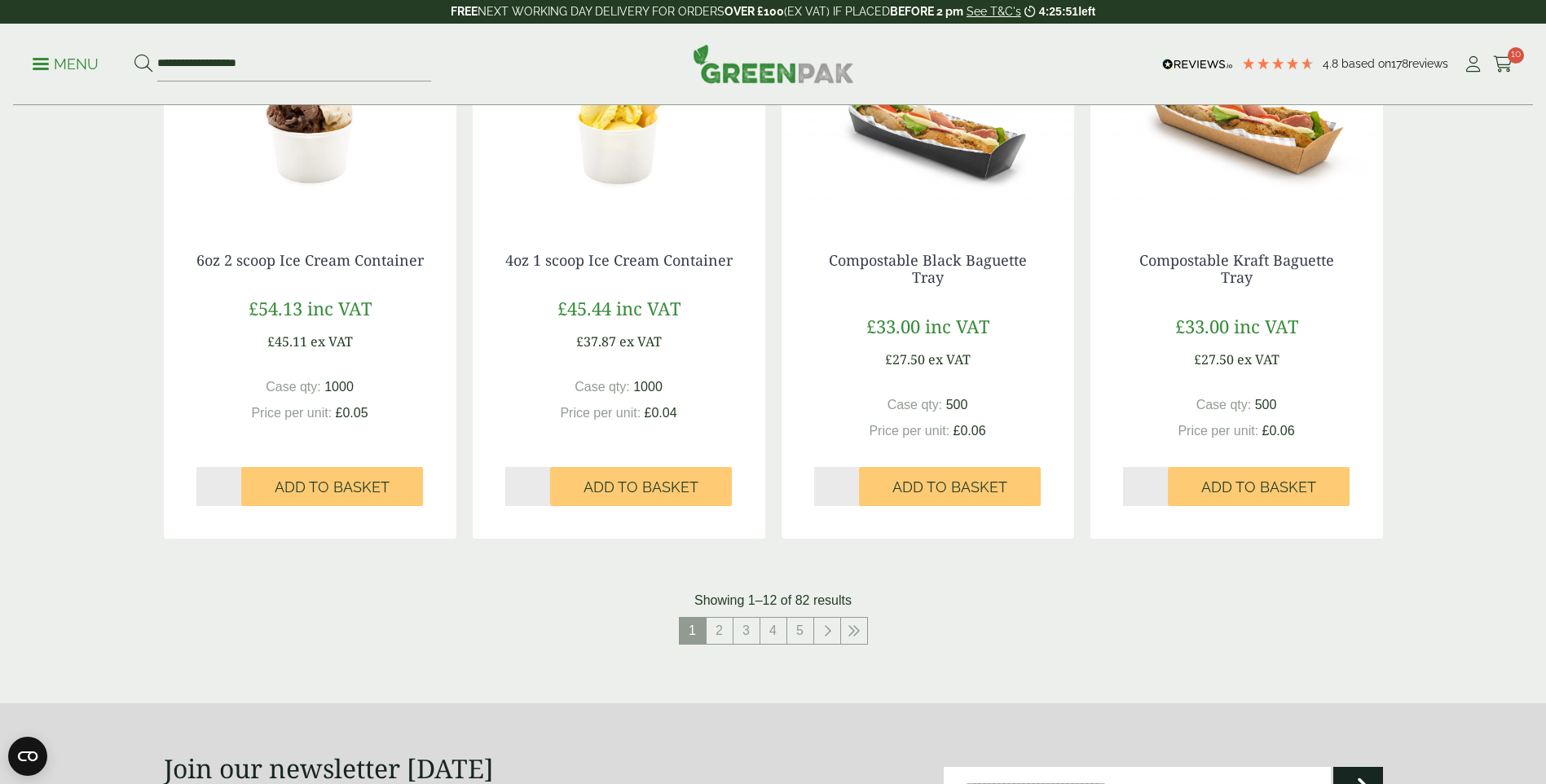
scroll to position [1710, 0]
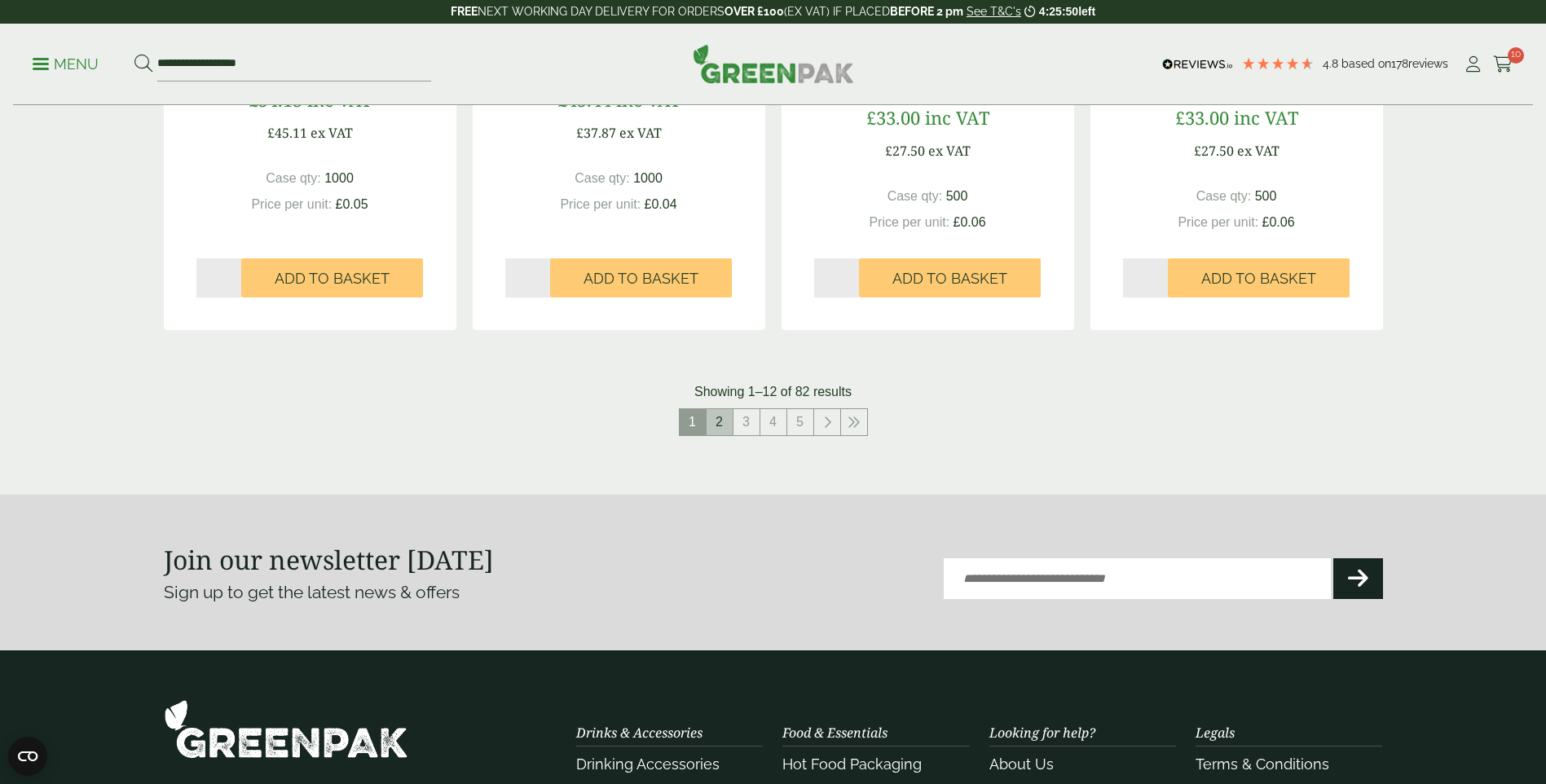
click at [712, 431] on link "2" at bounding box center [719, 422] width 26 height 26
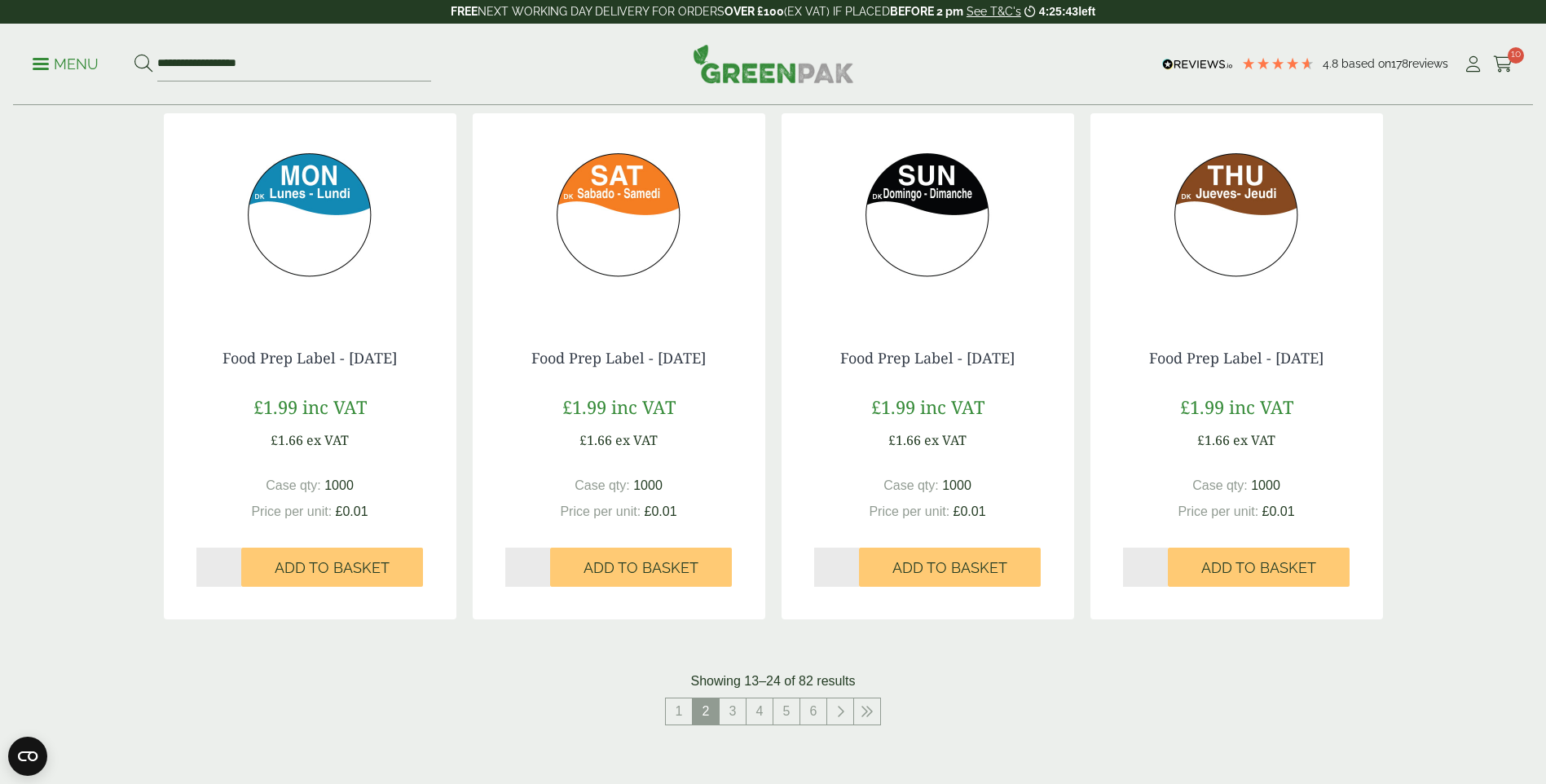
scroll to position [1629, 0]
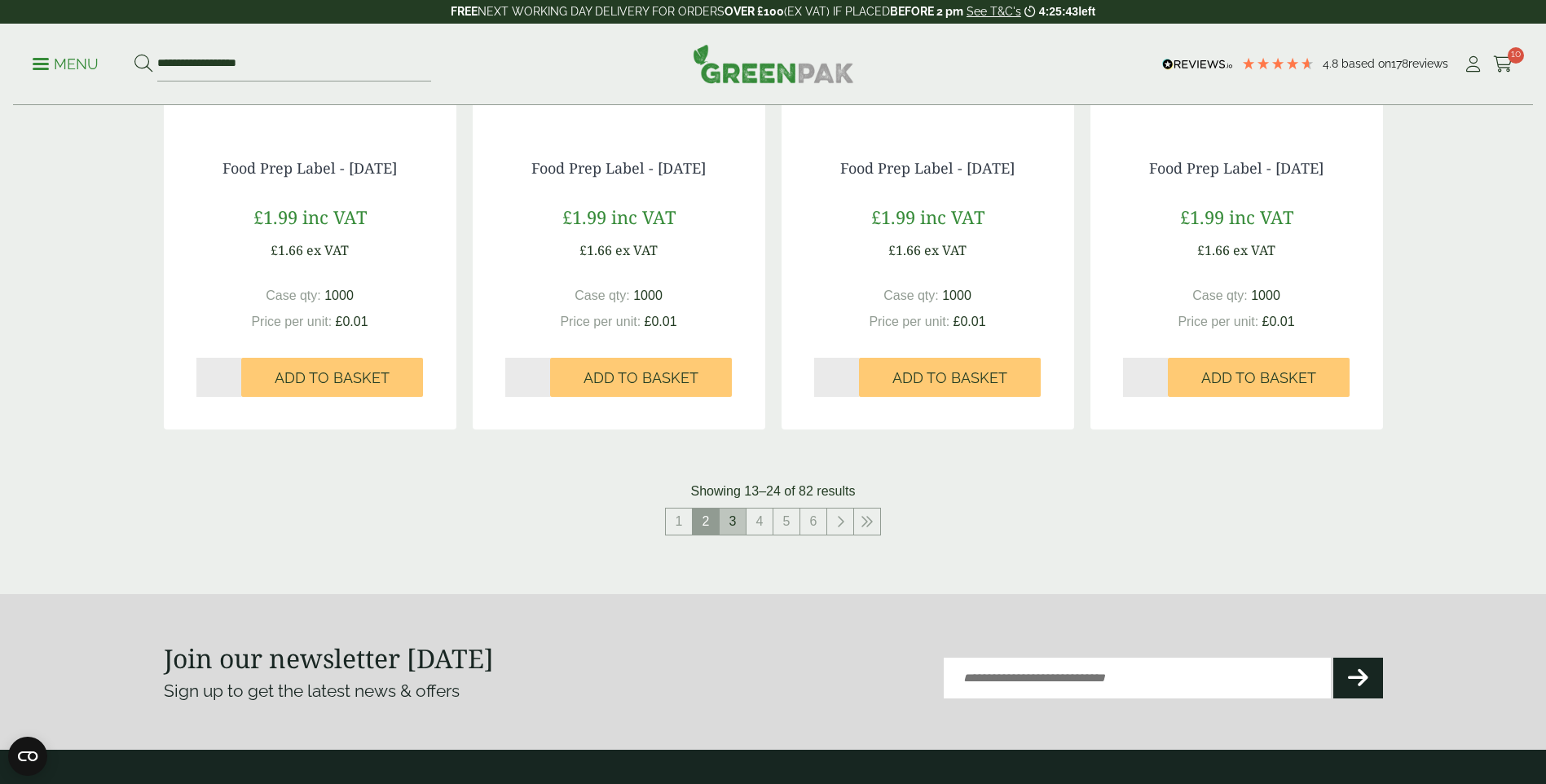
click at [745, 516] on li "3" at bounding box center [732, 521] width 27 height 28
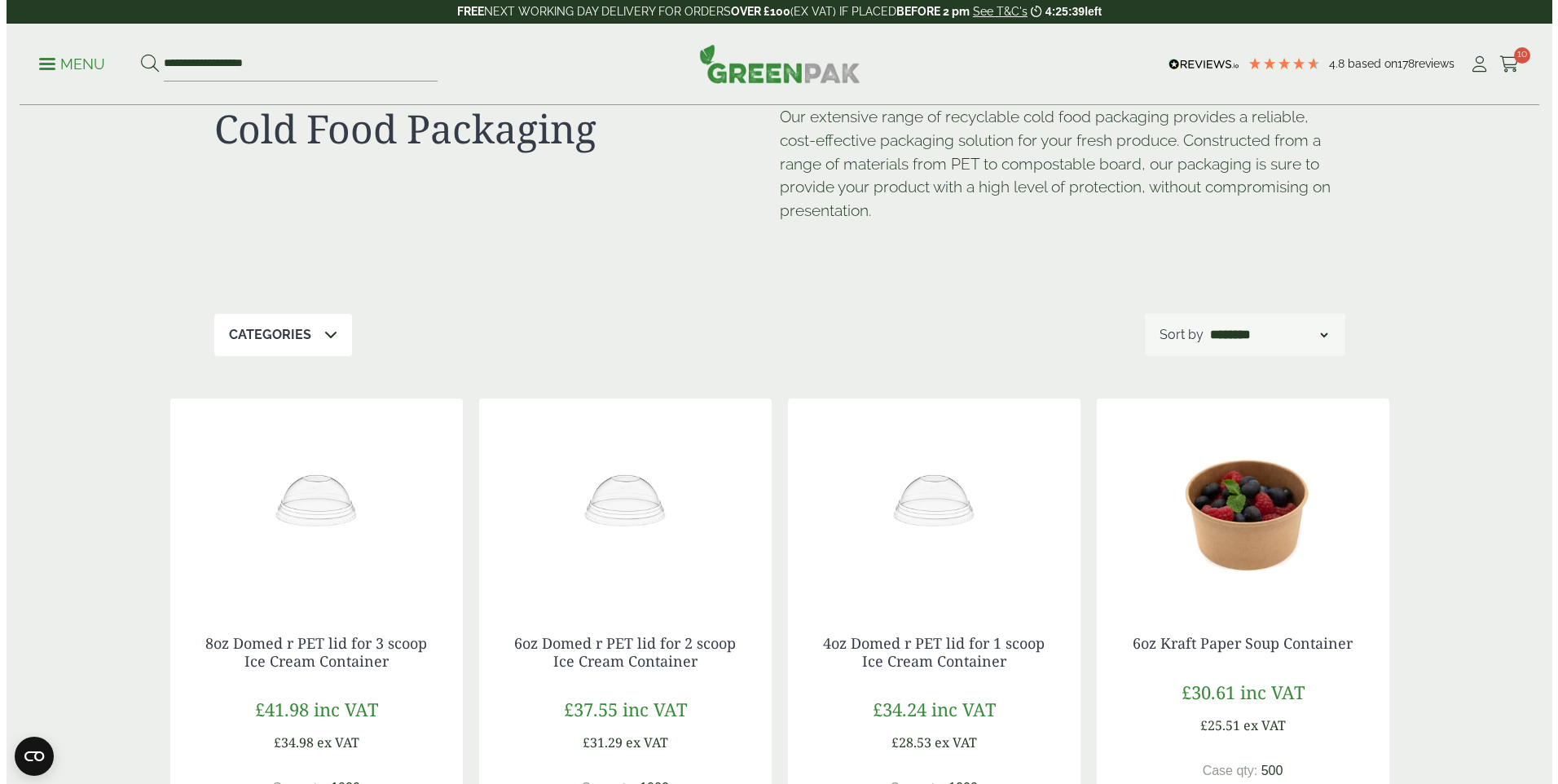
scroll to position [0, 0]
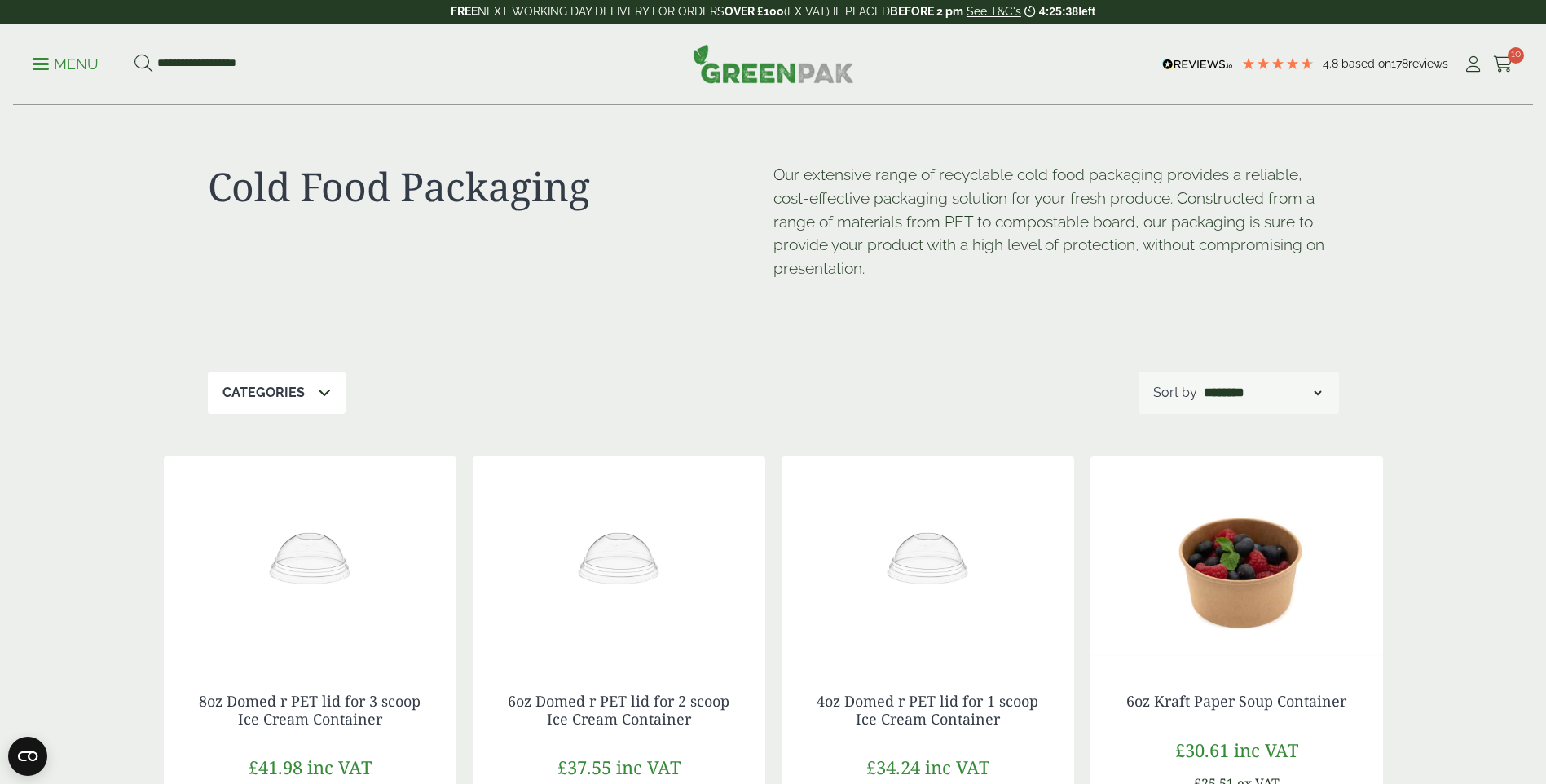
click at [38, 63] on span at bounding box center [41, 64] width 17 height 3
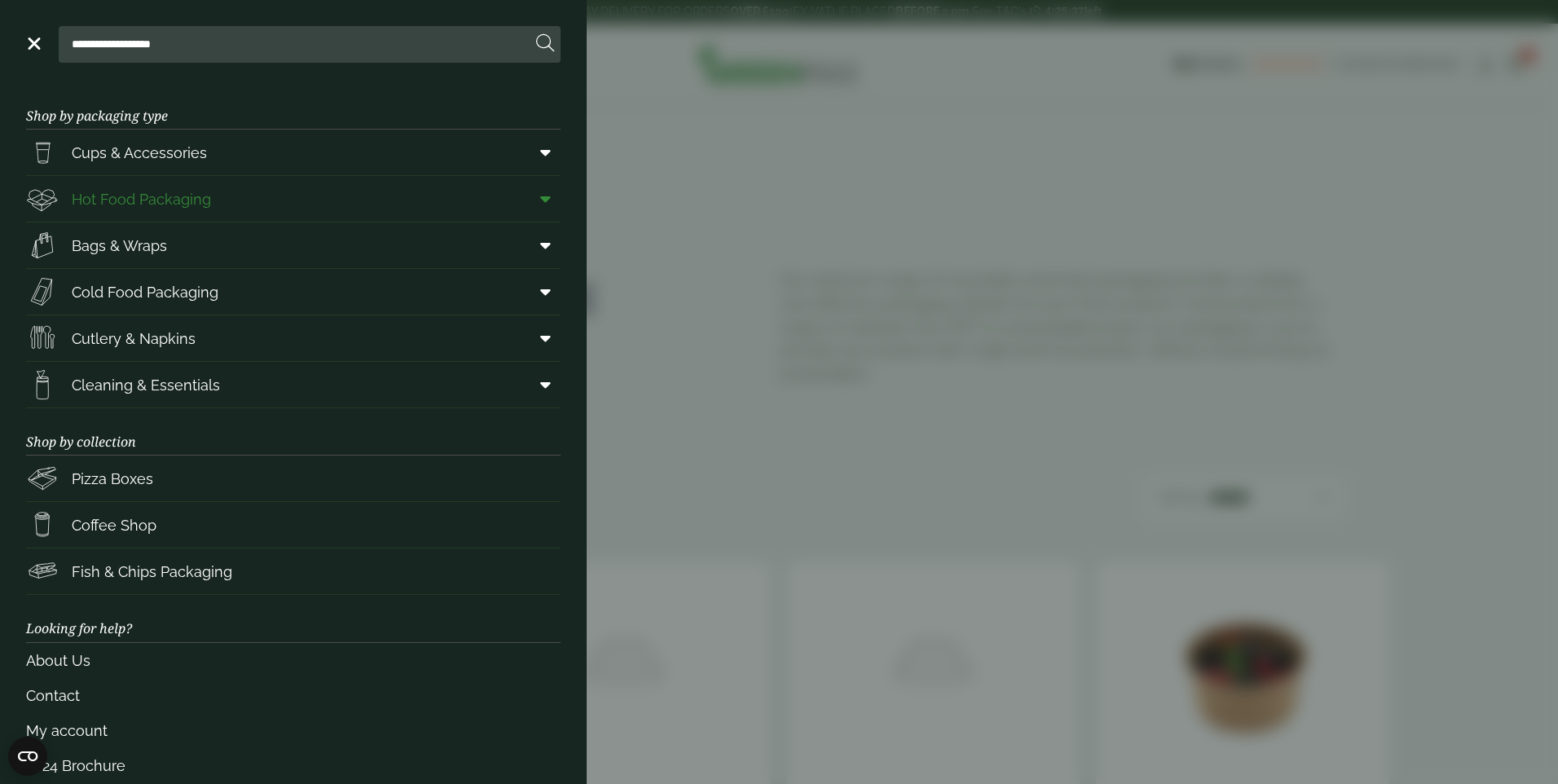
click at [101, 210] on span "Hot Food Packaging" at bounding box center [118, 198] width 185 height 32
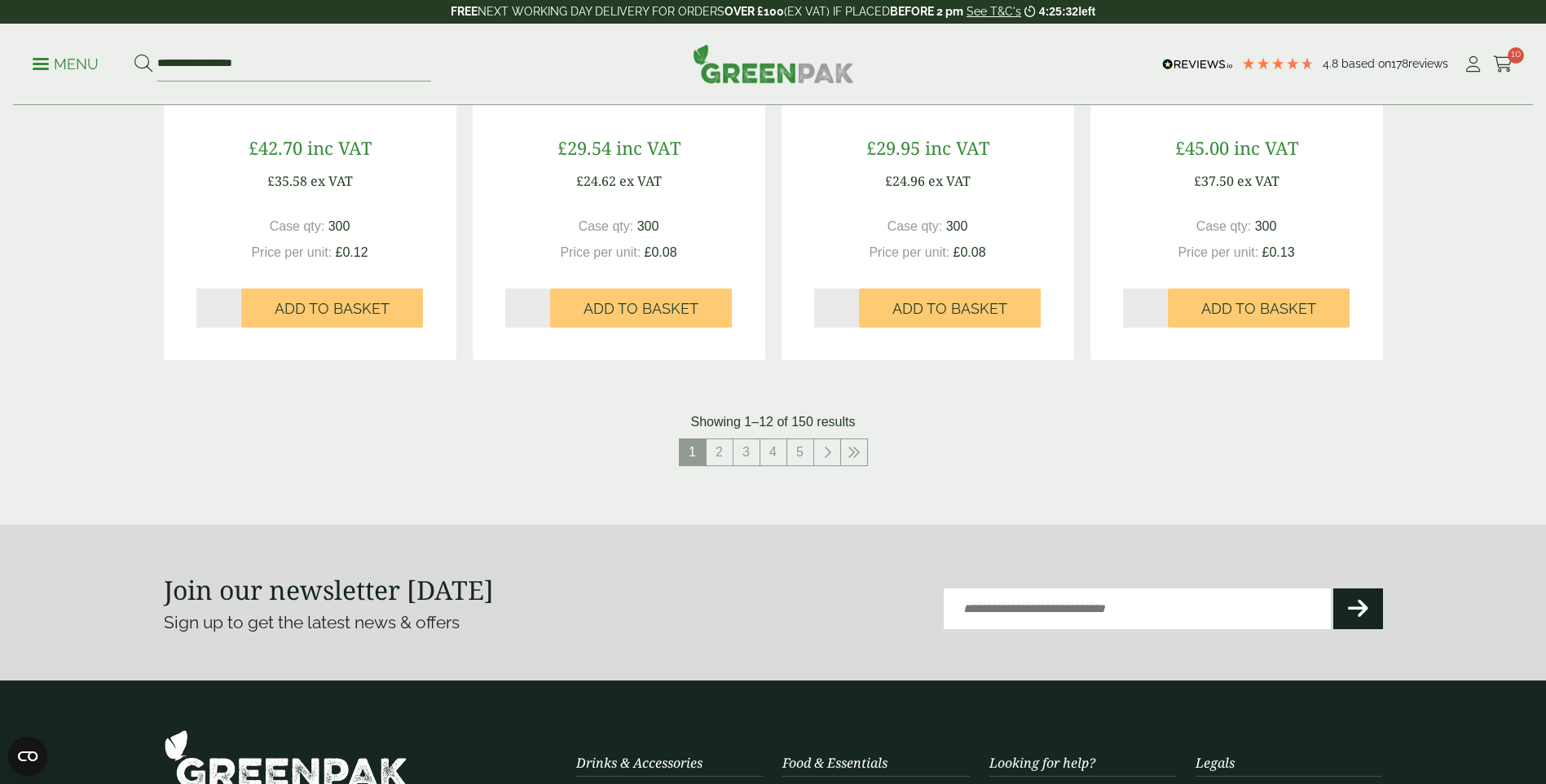
scroll to position [1710, 0]
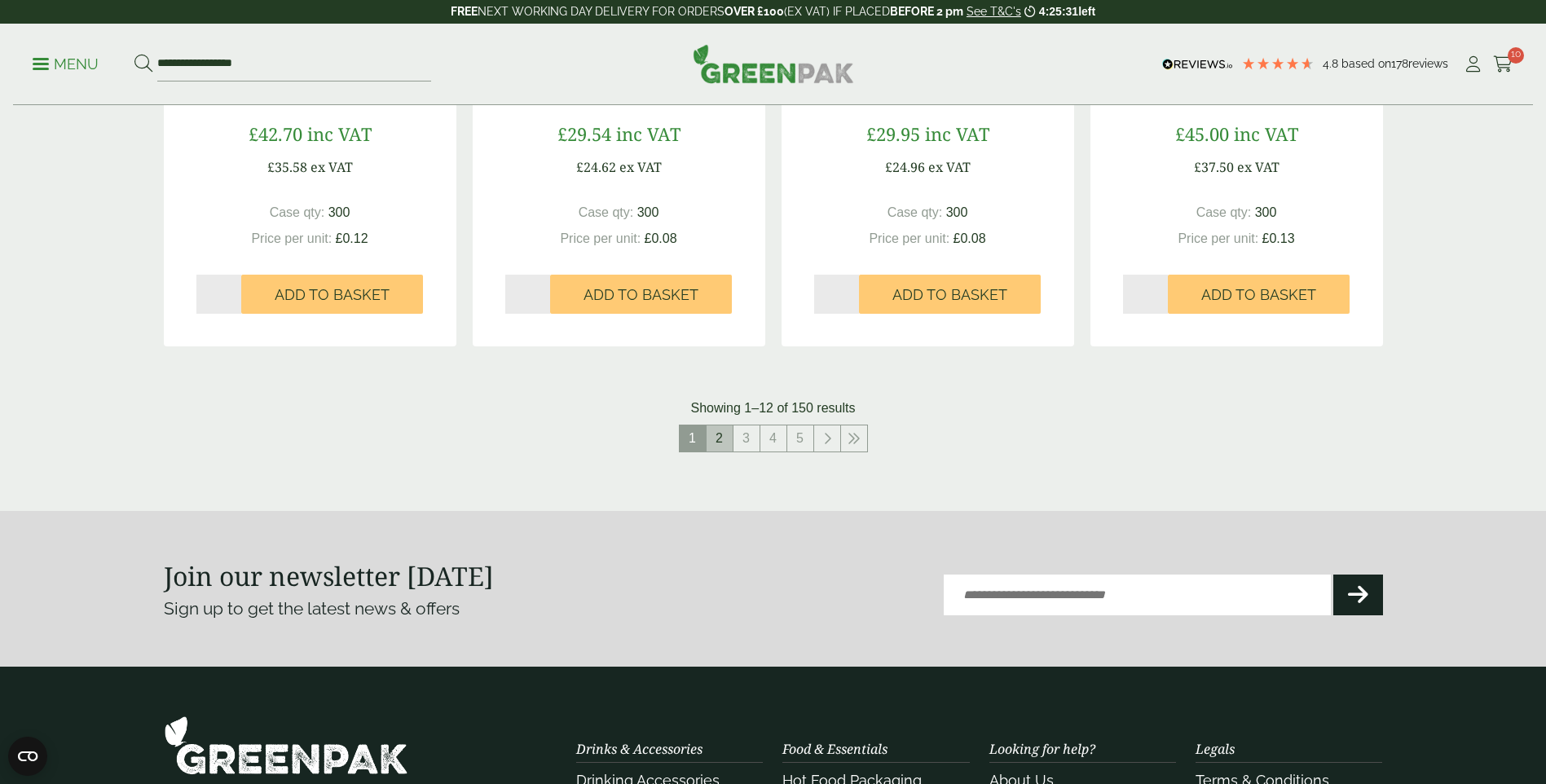
click at [723, 441] on link "2" at bounding box center [719, 438] width 26 height 26
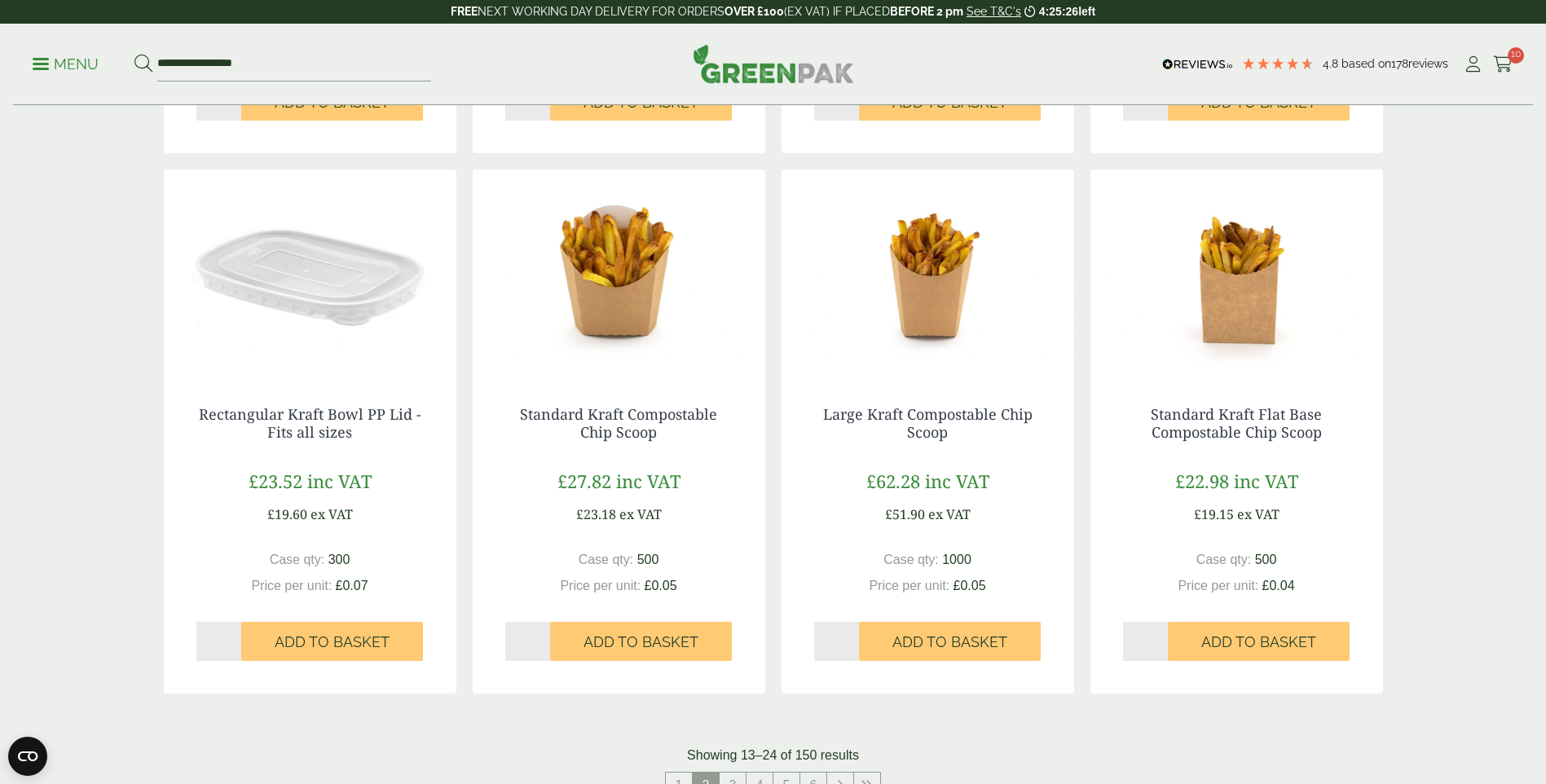
scroll to position [1385, 0]
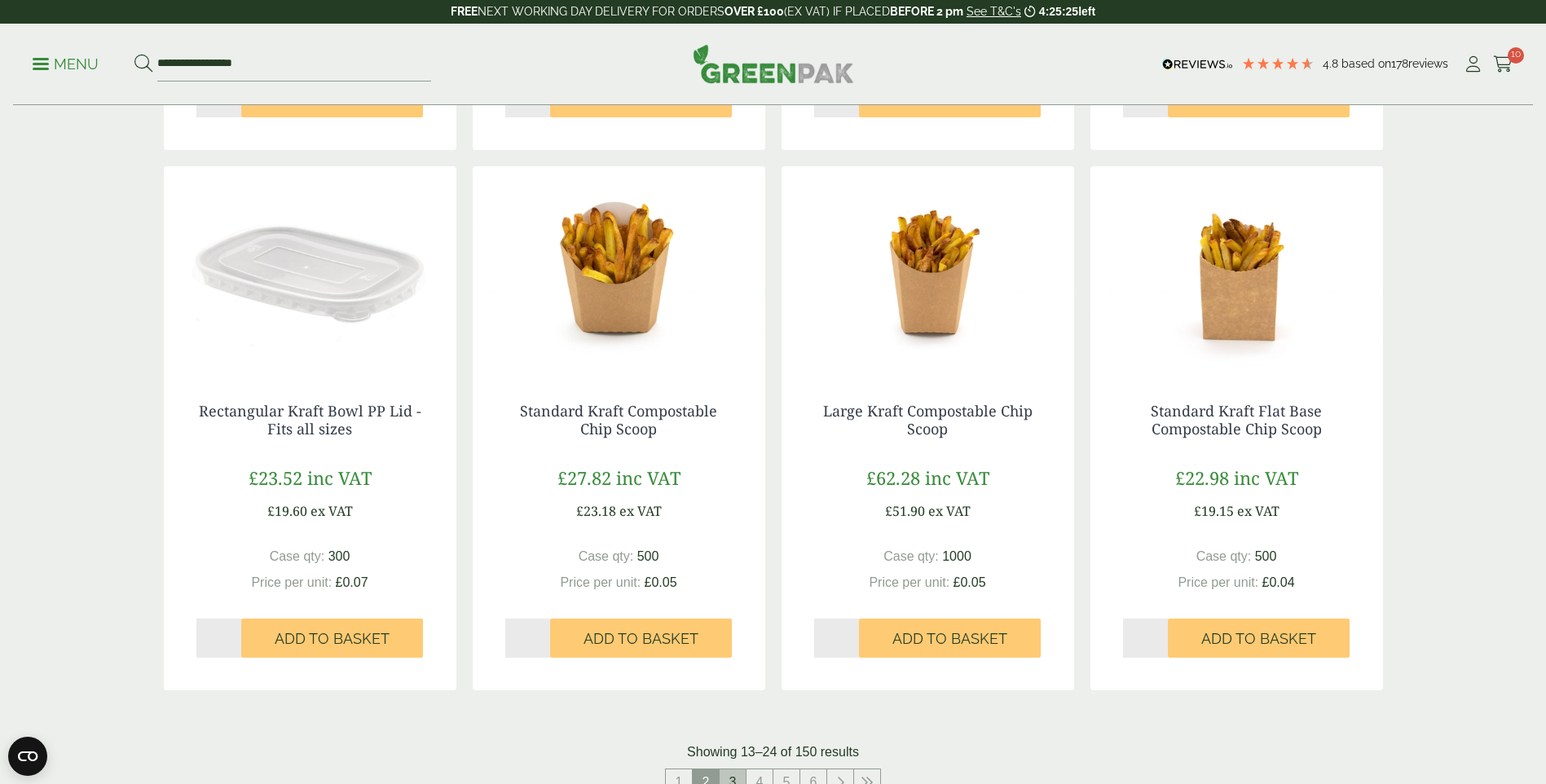
click at [724, 776] on link "3" at bounding box center [732, 782] width 26 height 26
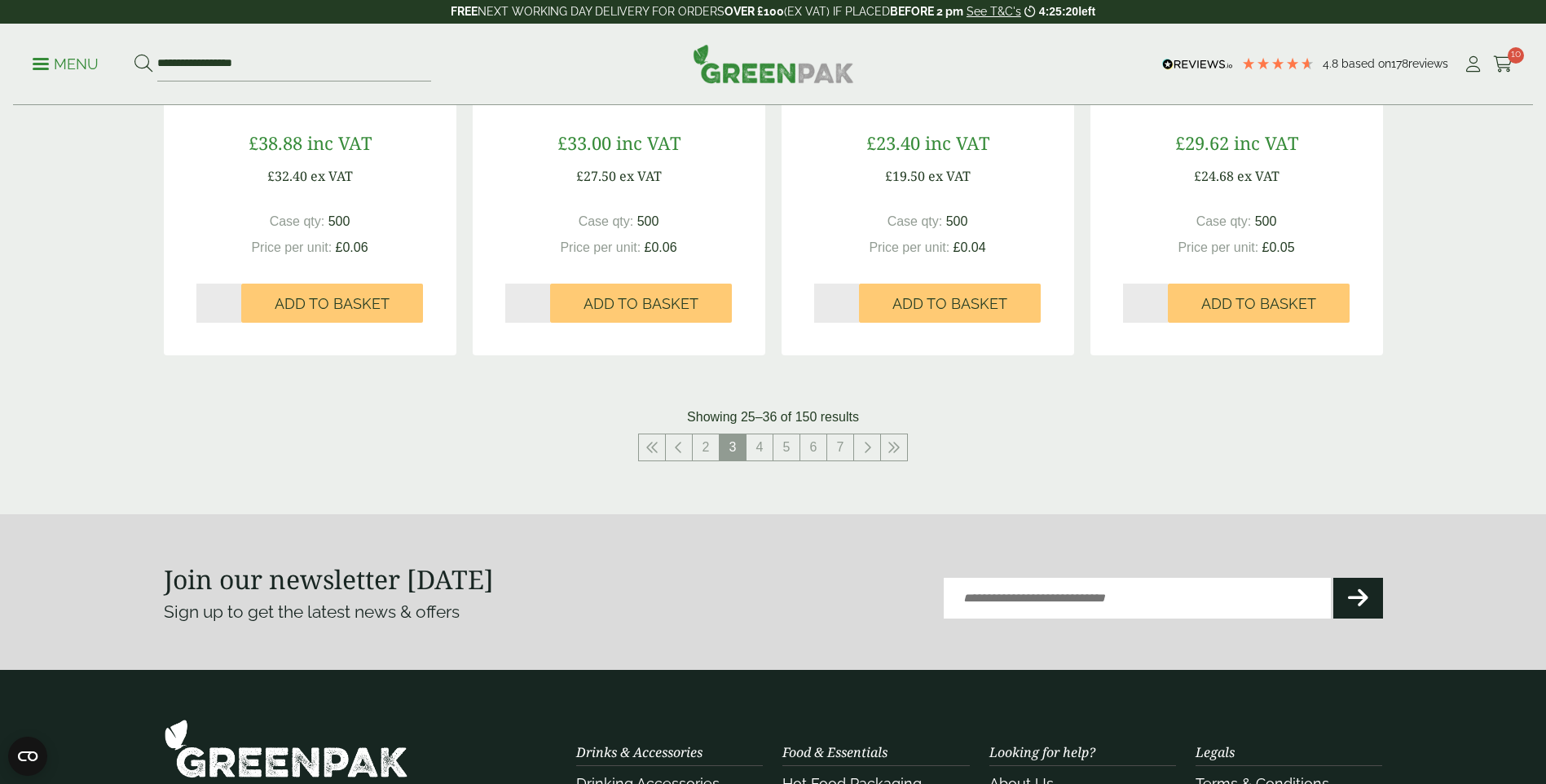
scroll to position [1710, 0]
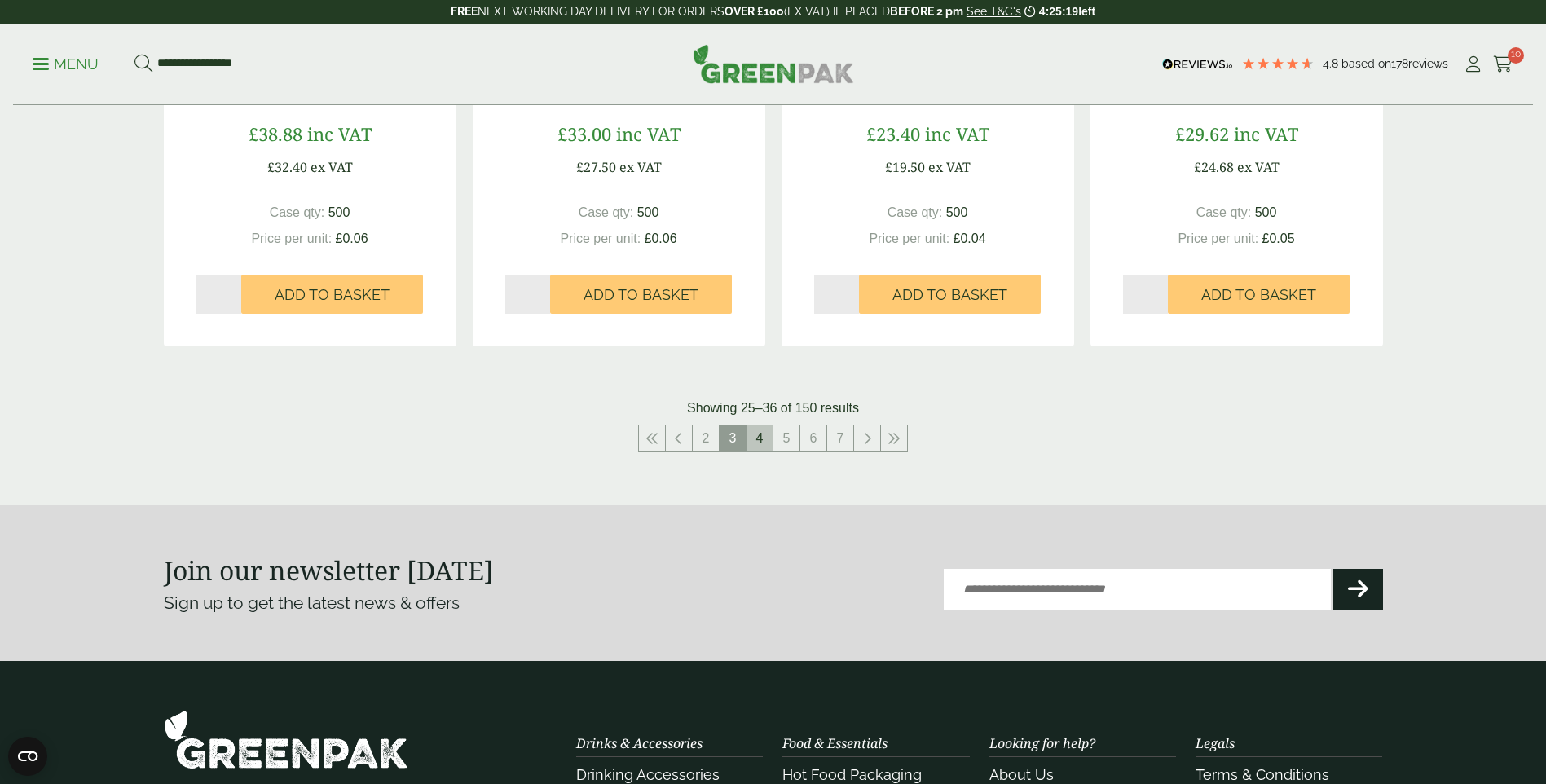
click at [751, 439] on link "4" at bounding box center [759, 438] width 26 height 26
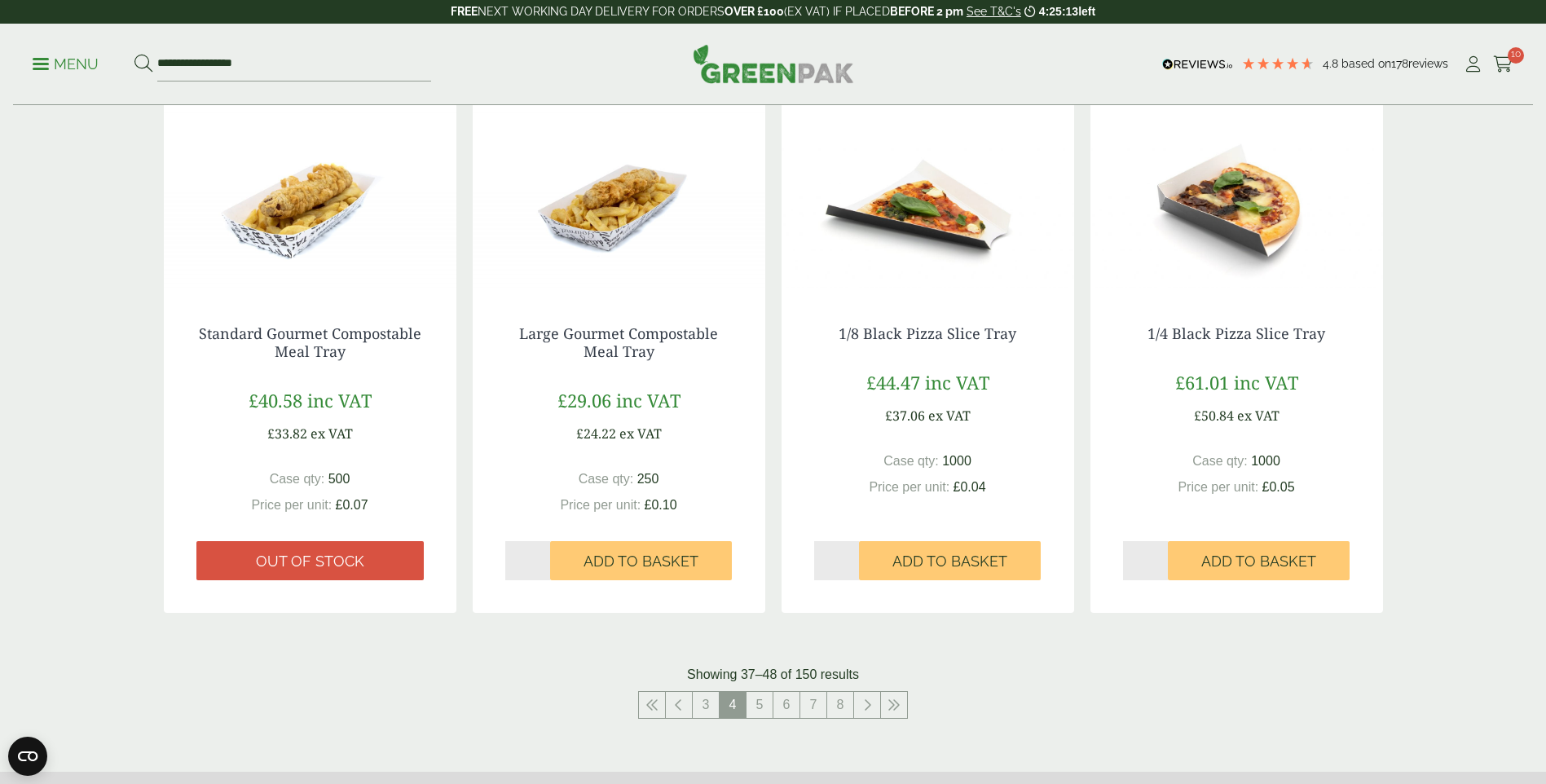
scroll to position [1466, 0]
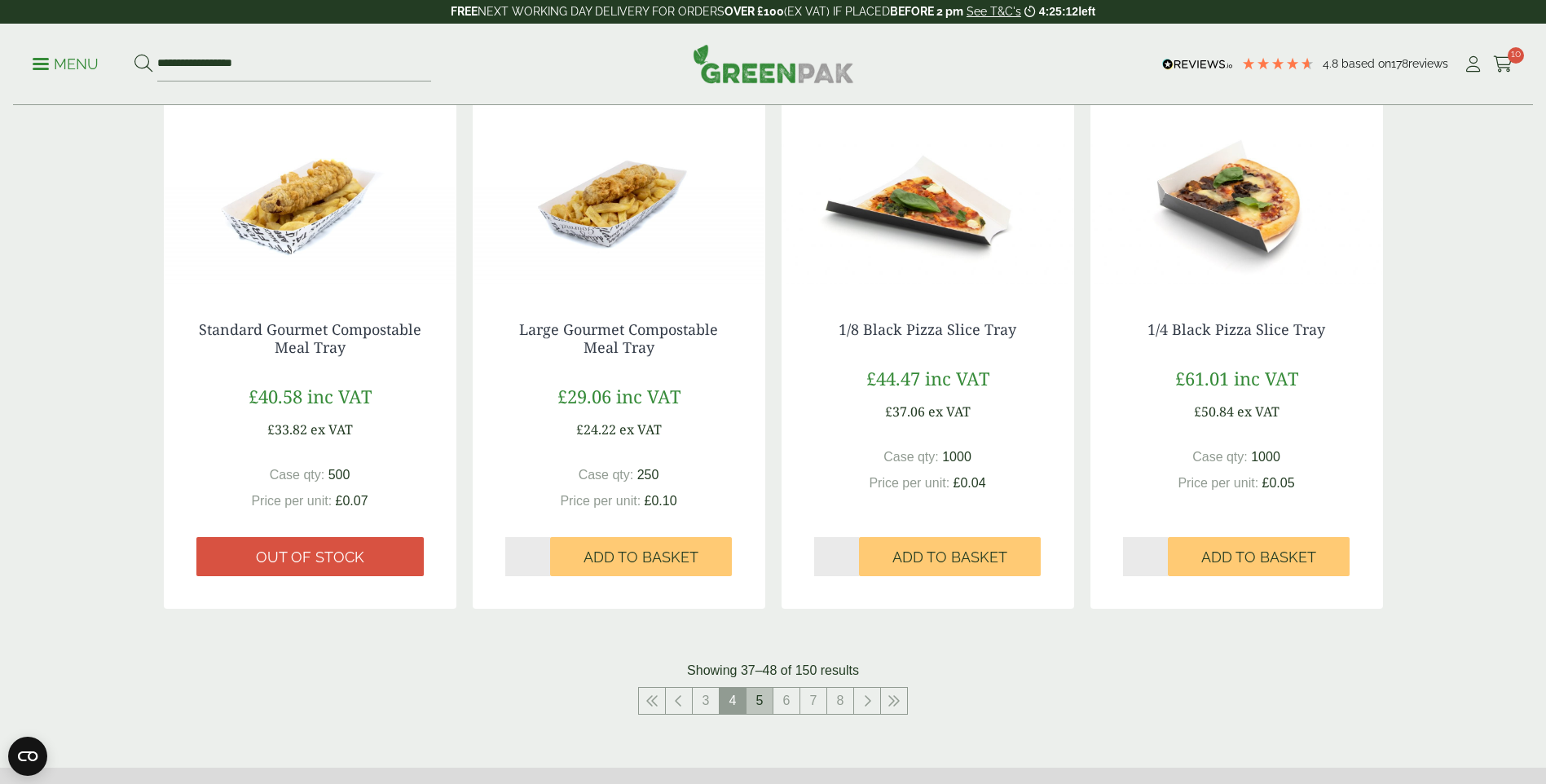
click at [752, 695] on link "5" at bounding box center [759, 701] width 26 height 26
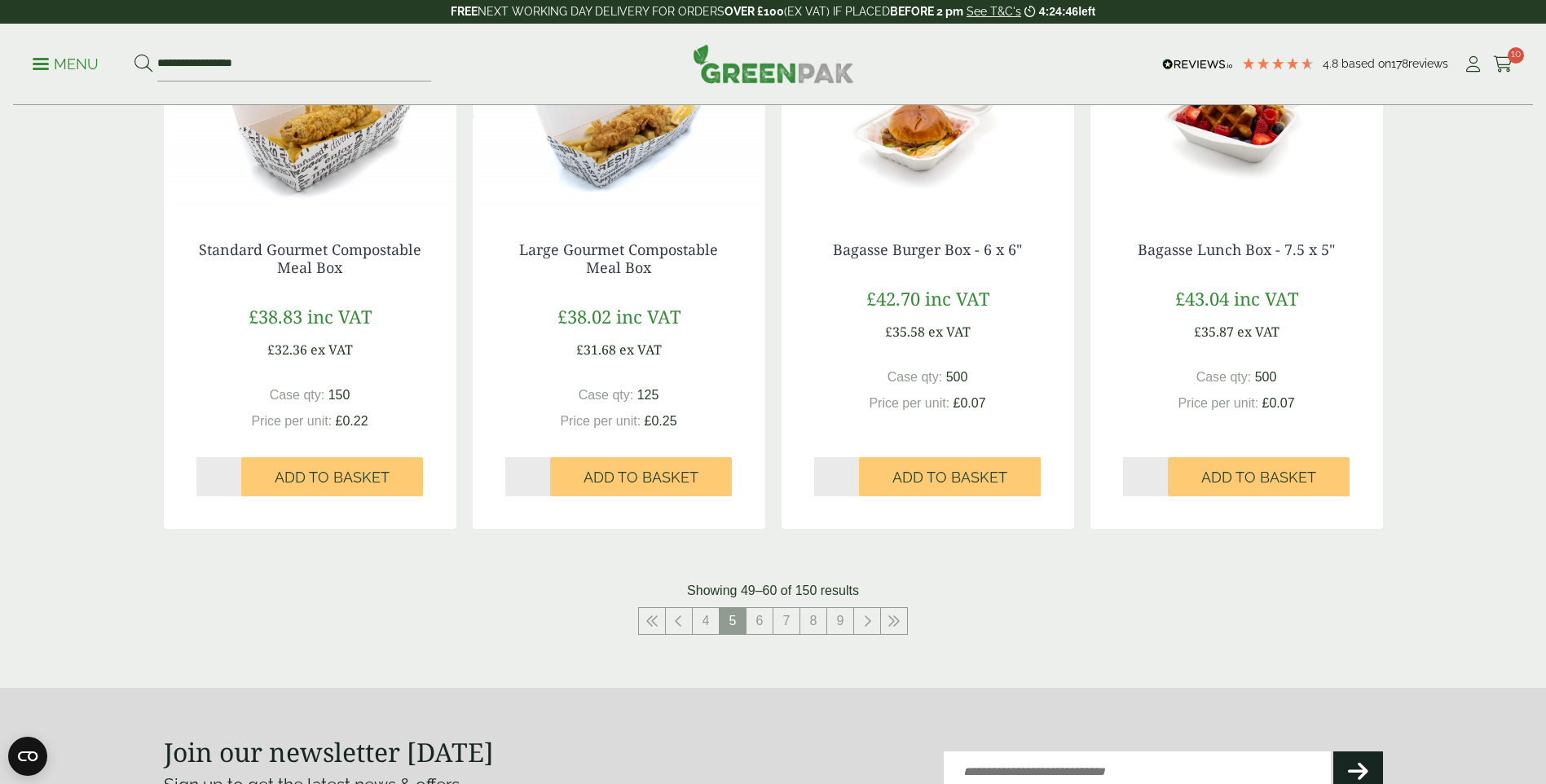
scroll to position [1548, 0]
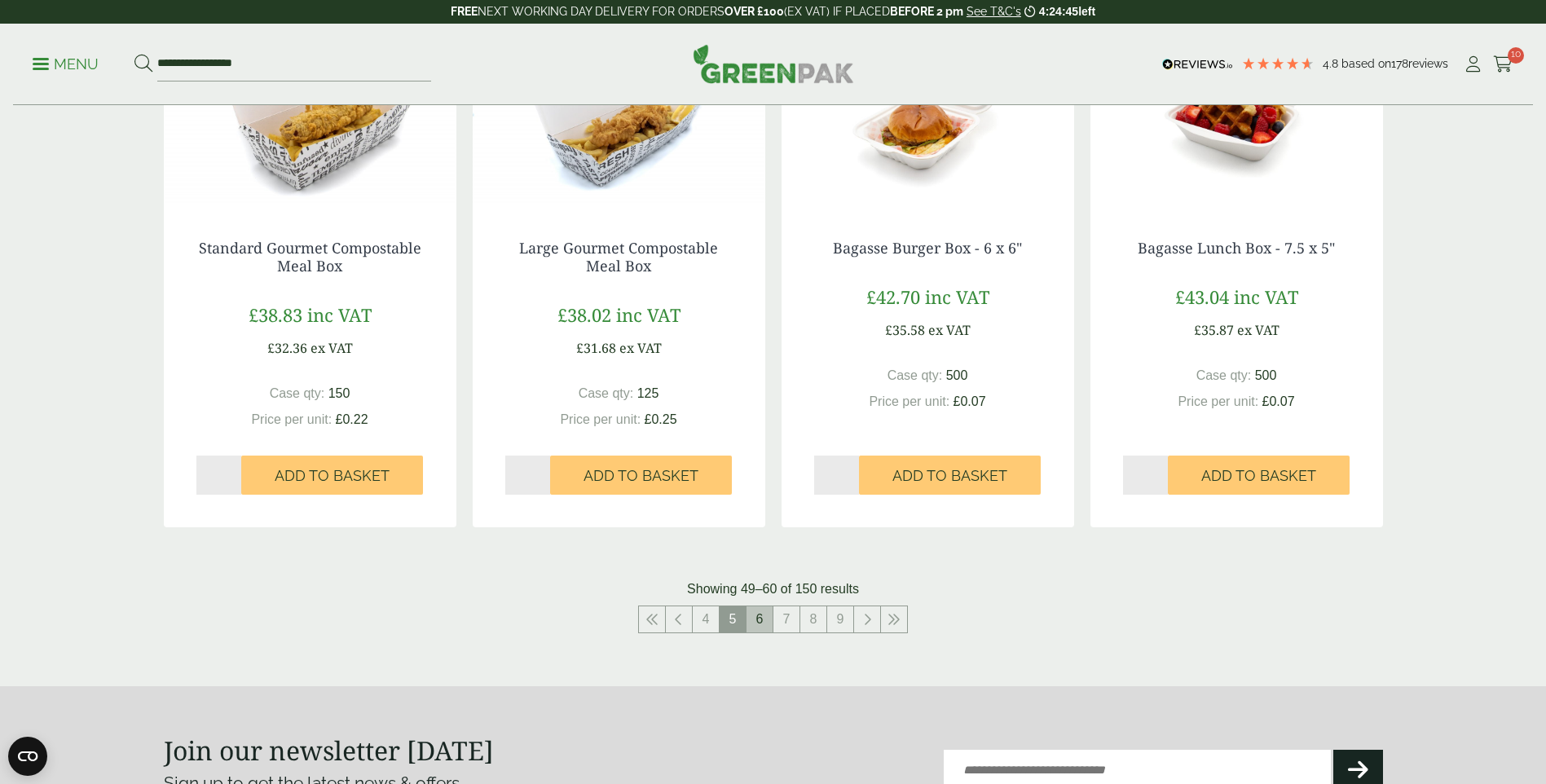
click at [764, 615] on link "6" at bounding box center [759, 619] width 26 height 26
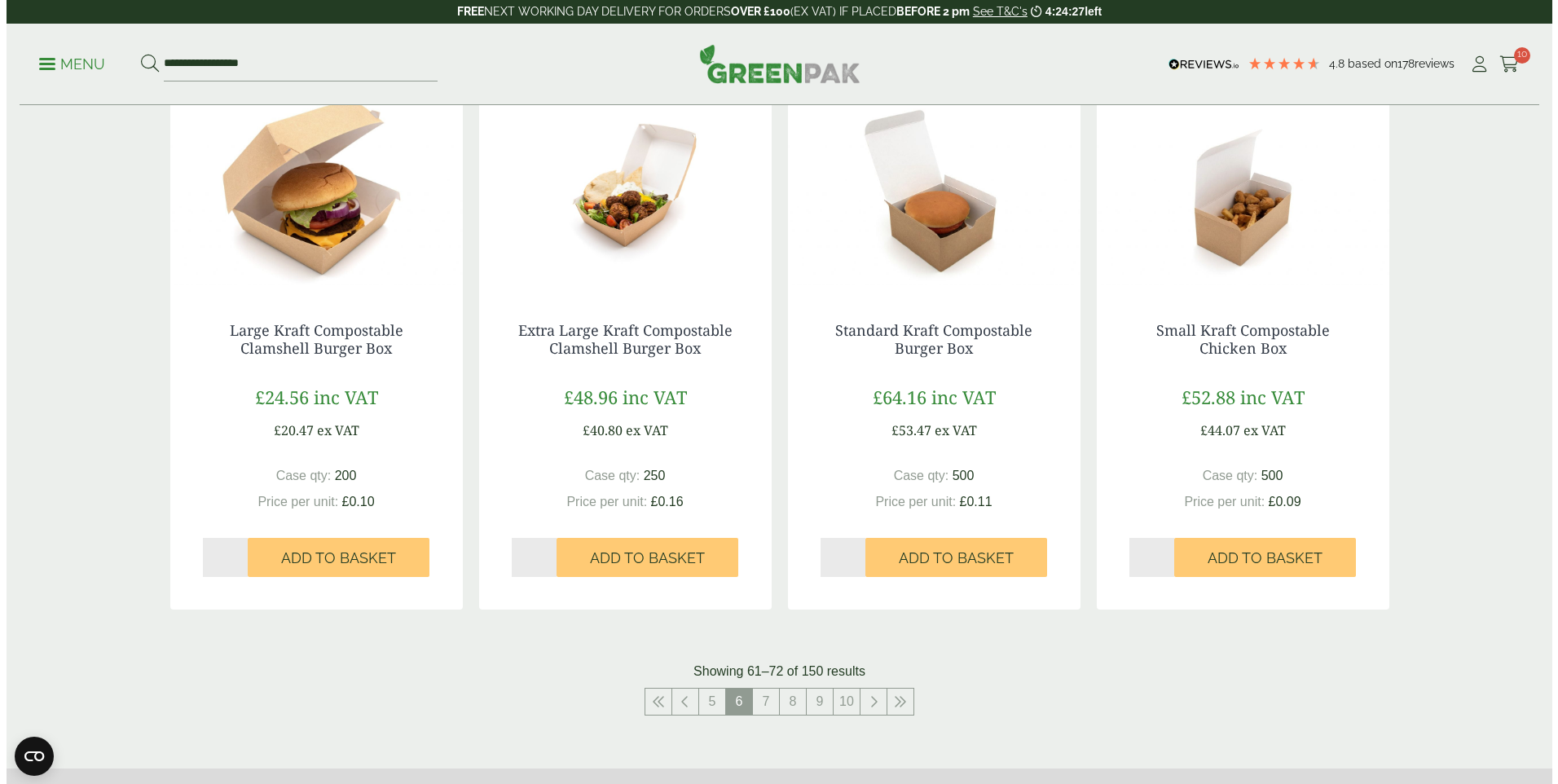
scroll to position [1466, 0]
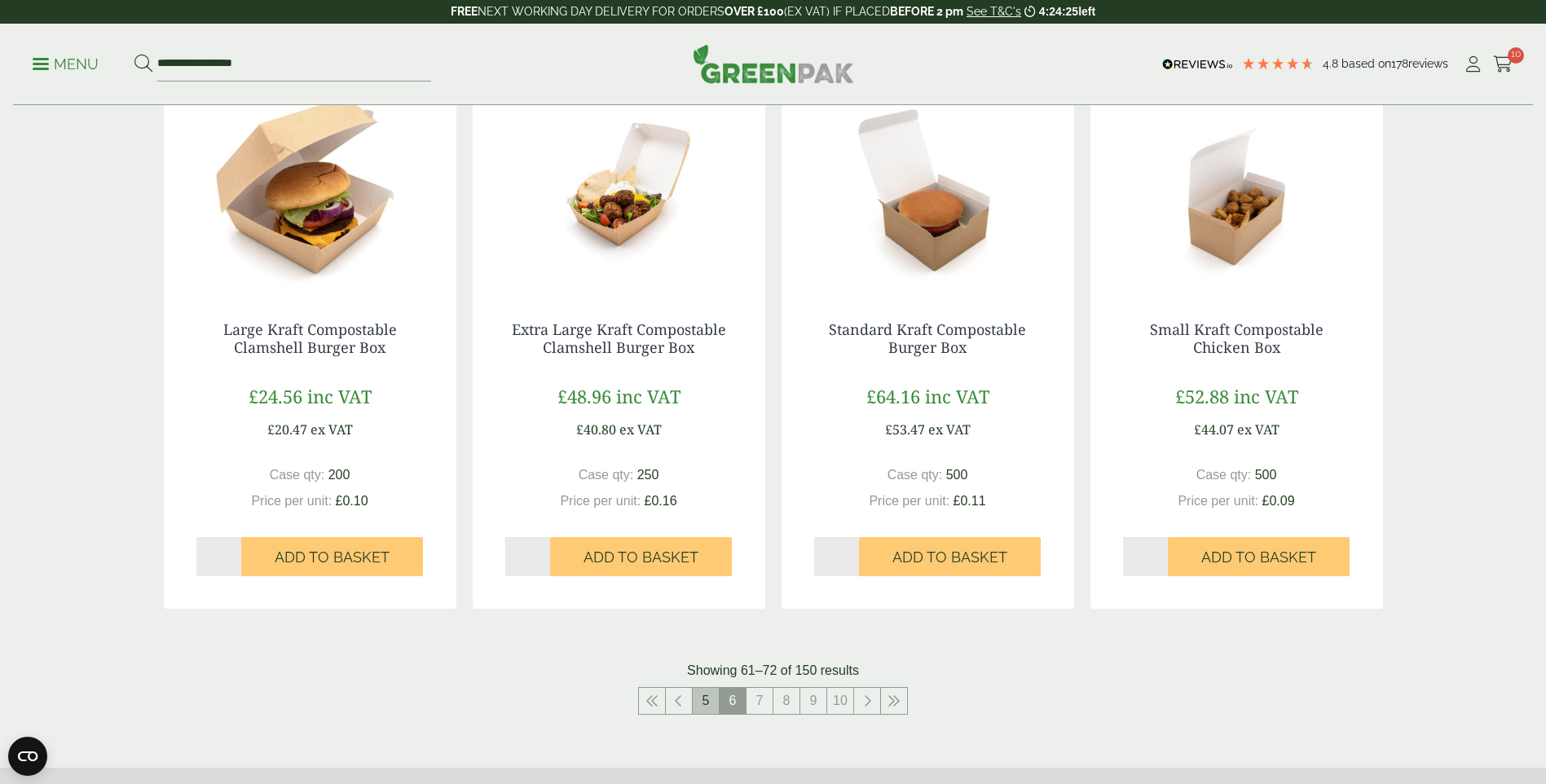
click at [710, 700] on link "5" at bounding box center [706, 701] width 26 height 26
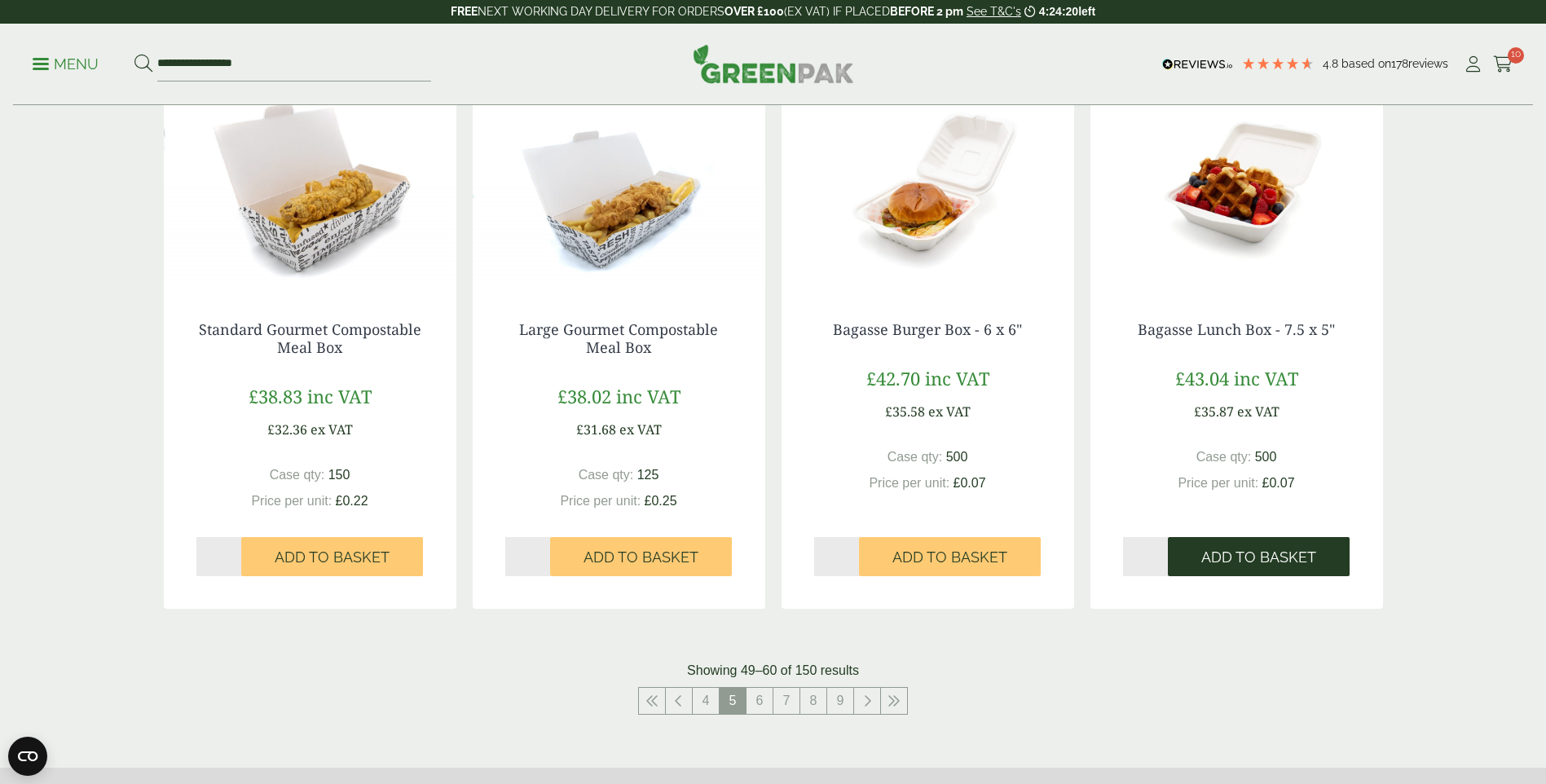
click at [1224, 548] on span "Add to Basket" at bounding box center [1258, 557] width 115 height 18
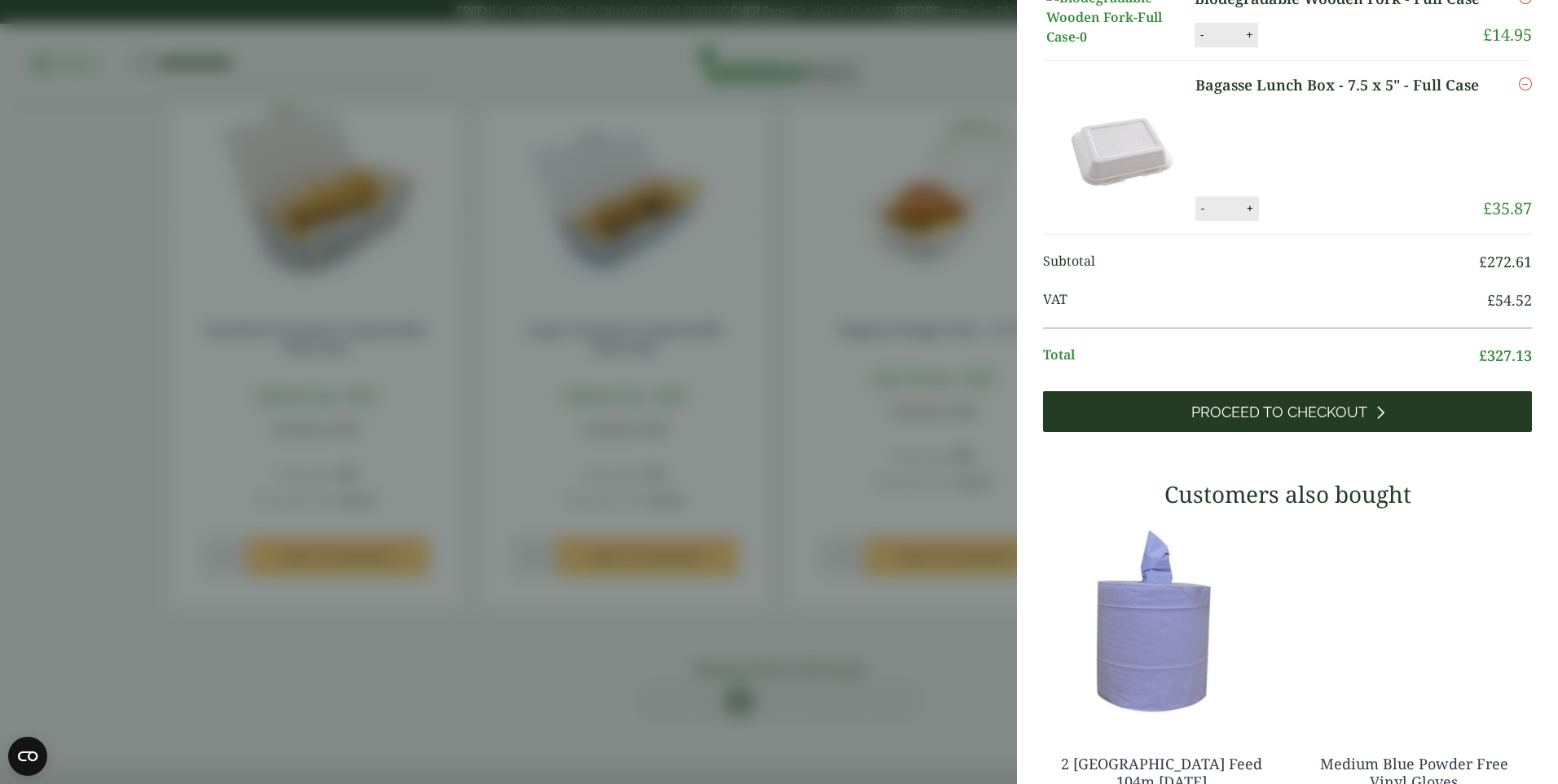
scroll to position [896, 0]
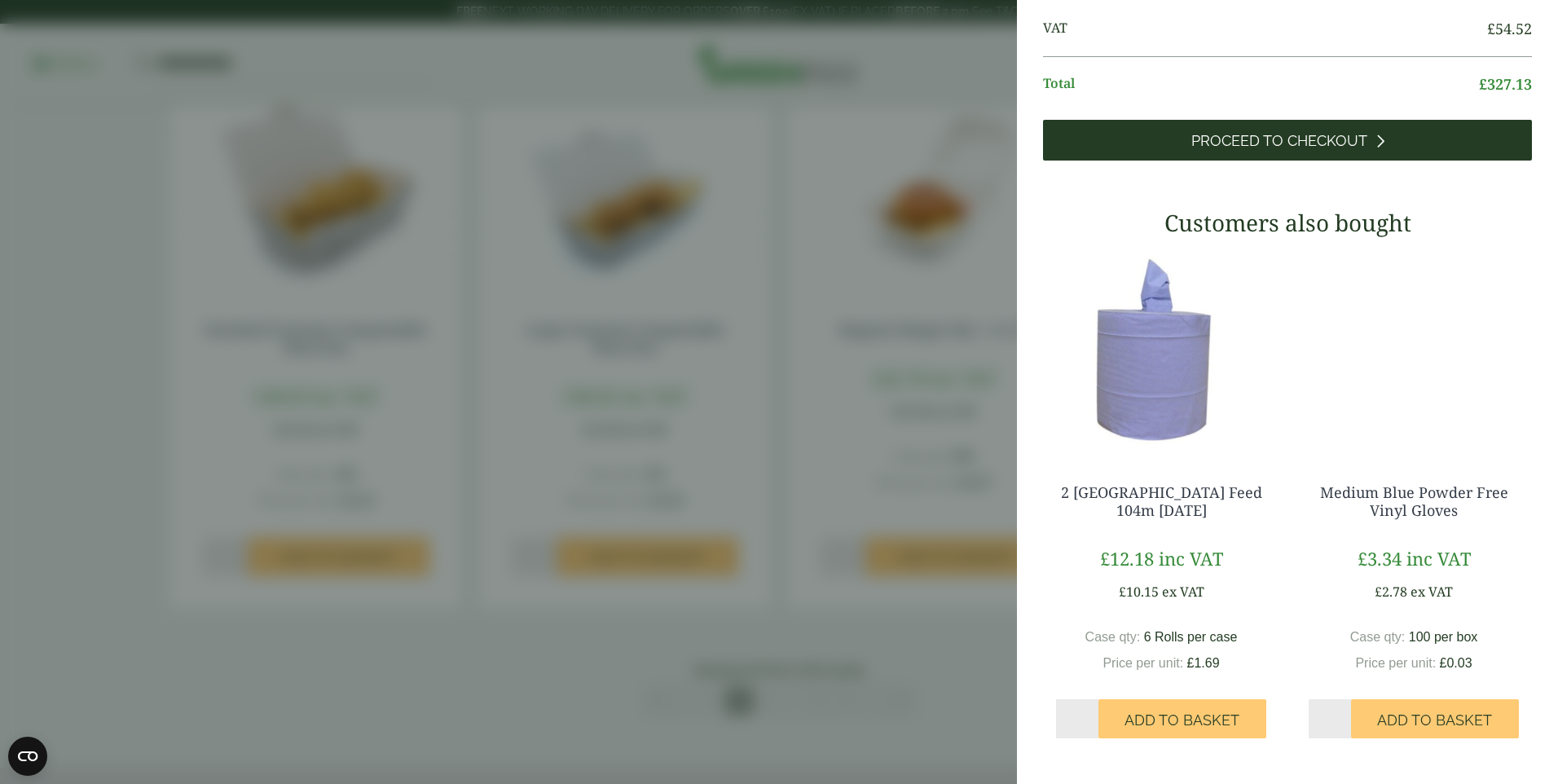
click at [1279, 150] on span "Proceed to Checkout" at bounding box center [1279, 141] width 176 height 18
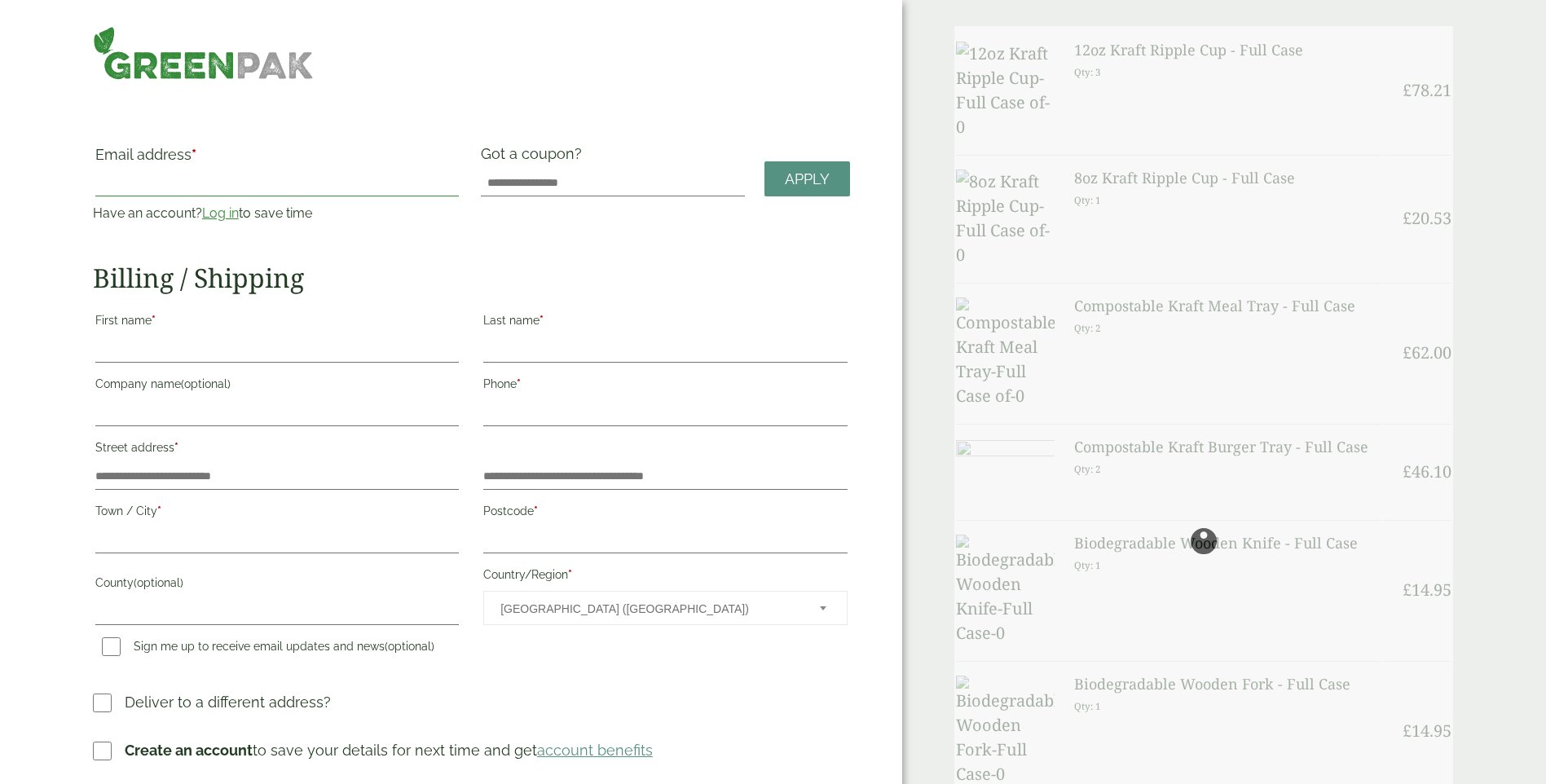
click at [121, 182] on input "Email address *" at bounding box center [276, 183] width 363 height 26
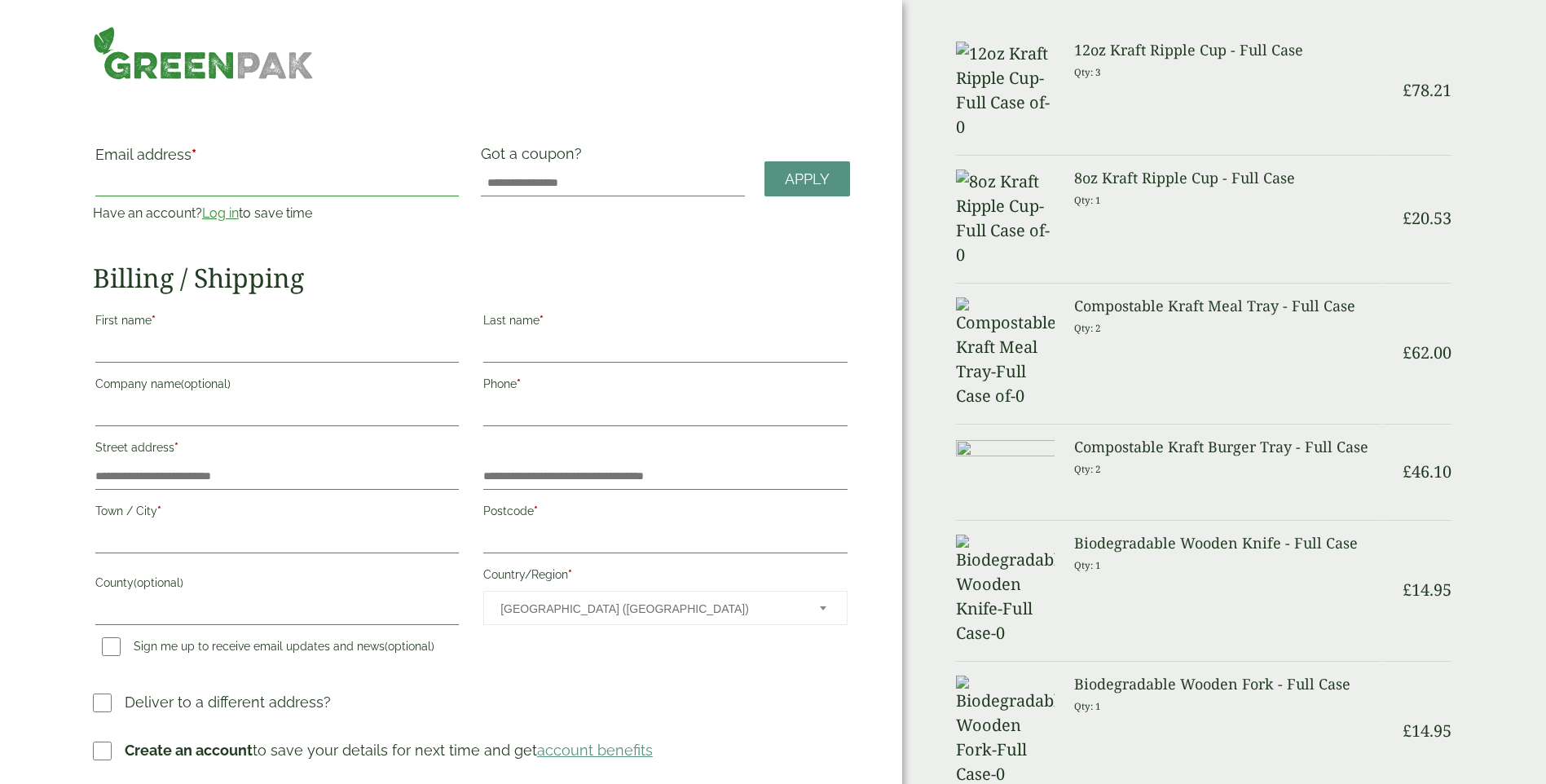
click at [147, 180] on input "Email address *" at bounding box center [276, 183] width 363 height 26
click at [135, 186] on input "Email address *" at bounding box center [276, 183] width 363 height 26
type input "**********"
type input "*****"
type input "******"
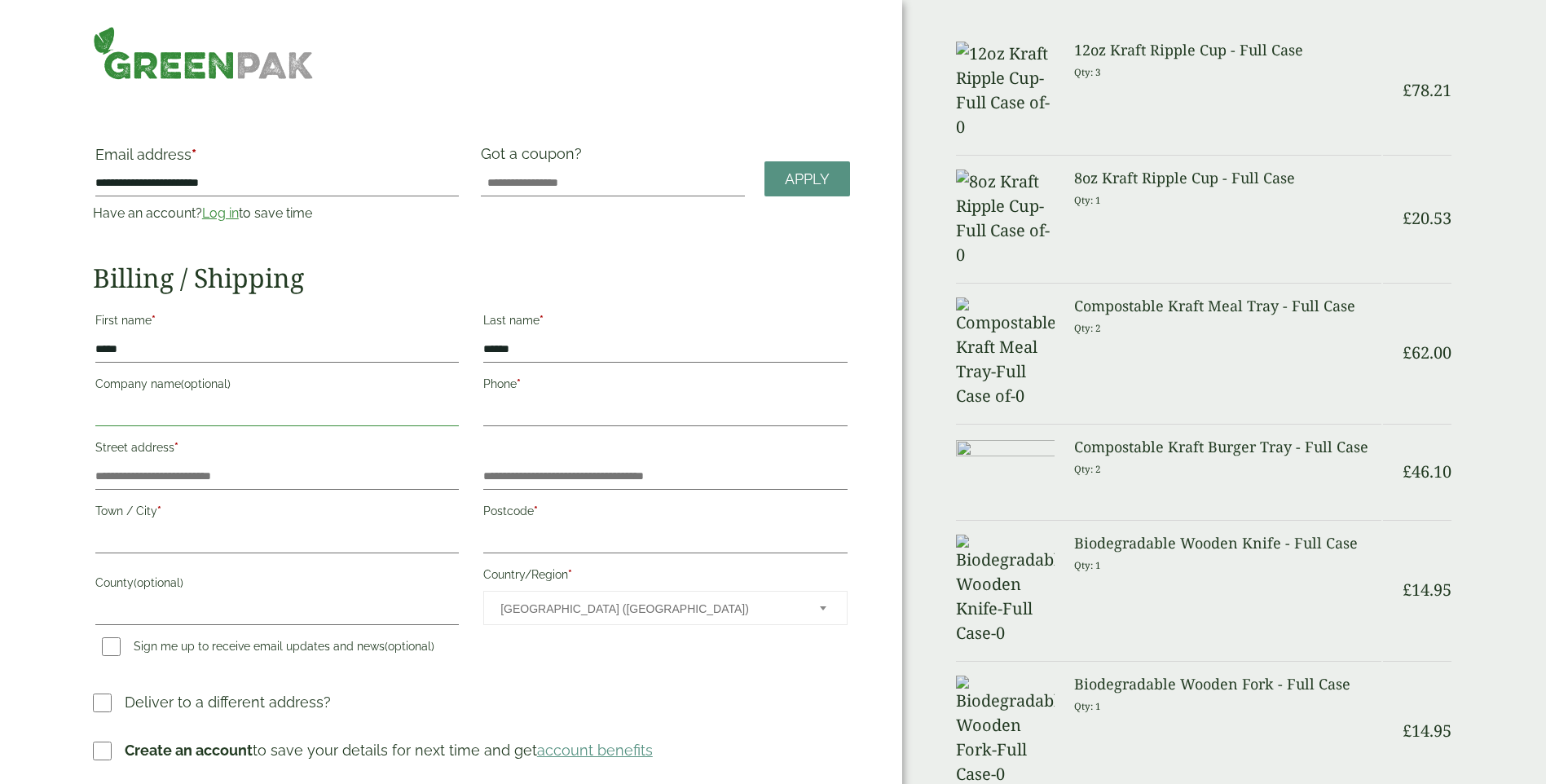
type input "**********"
type input "*******"
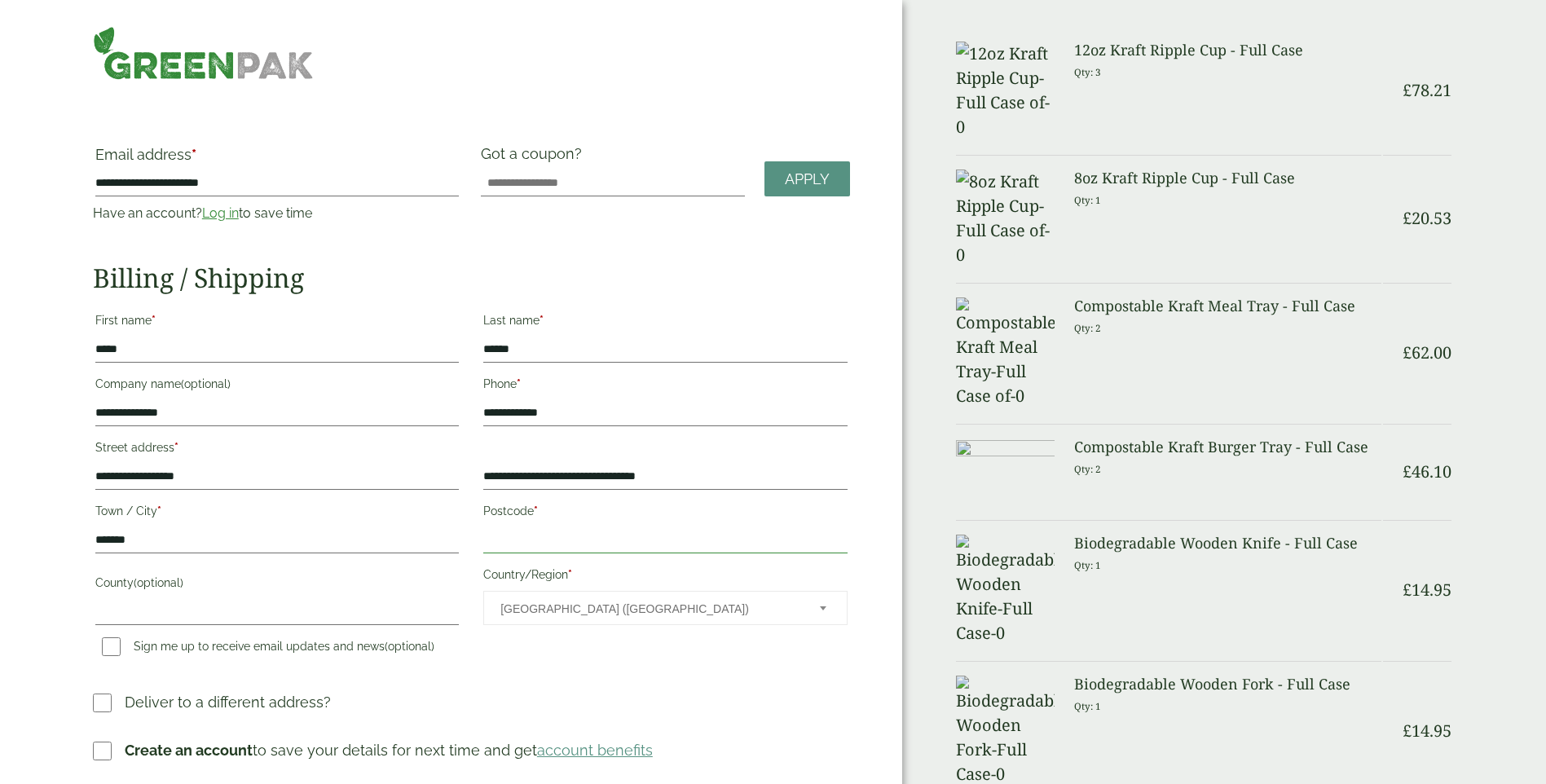
type input "********"
type input "**********"
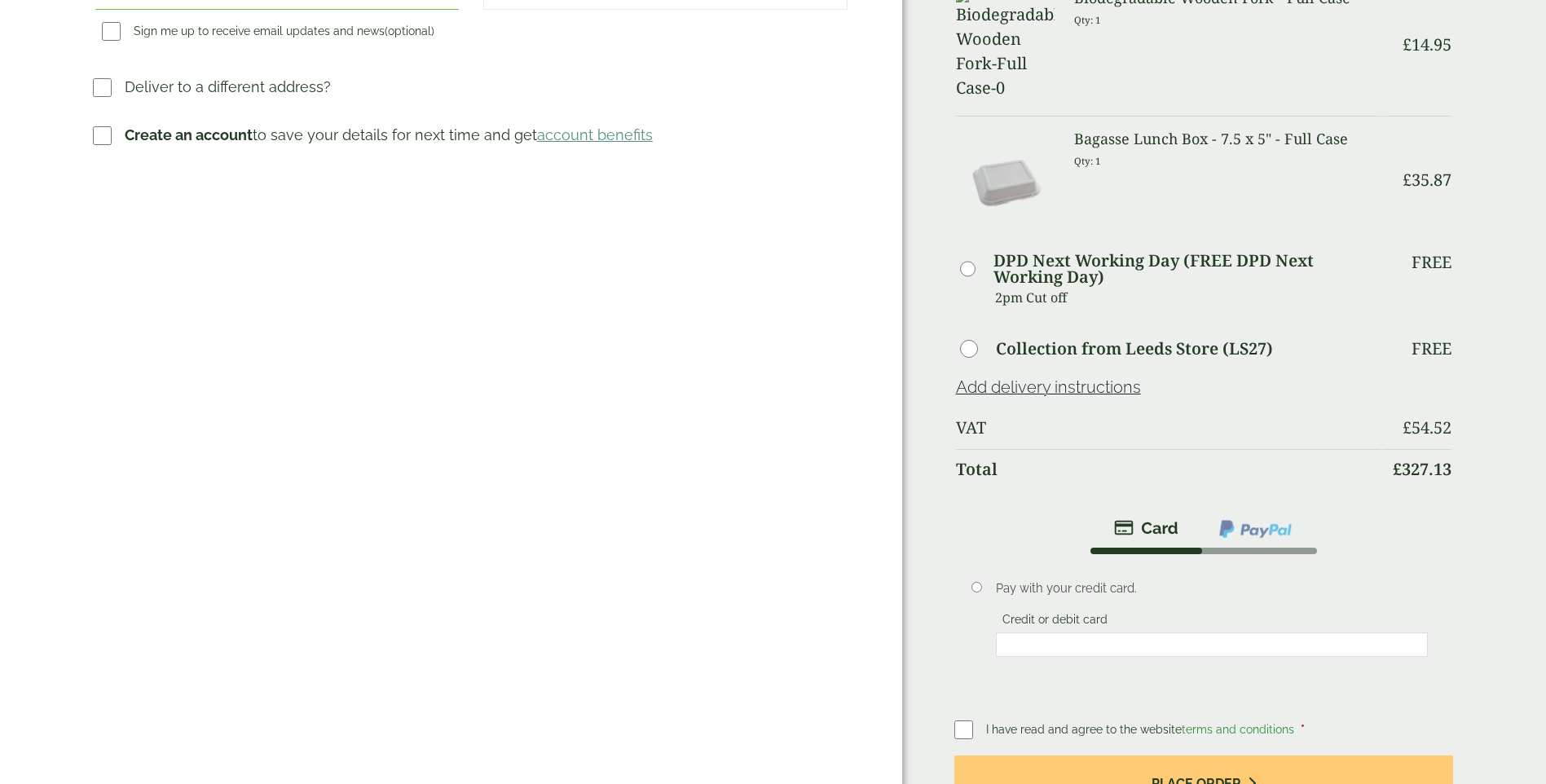
scroll to position [652, 0]
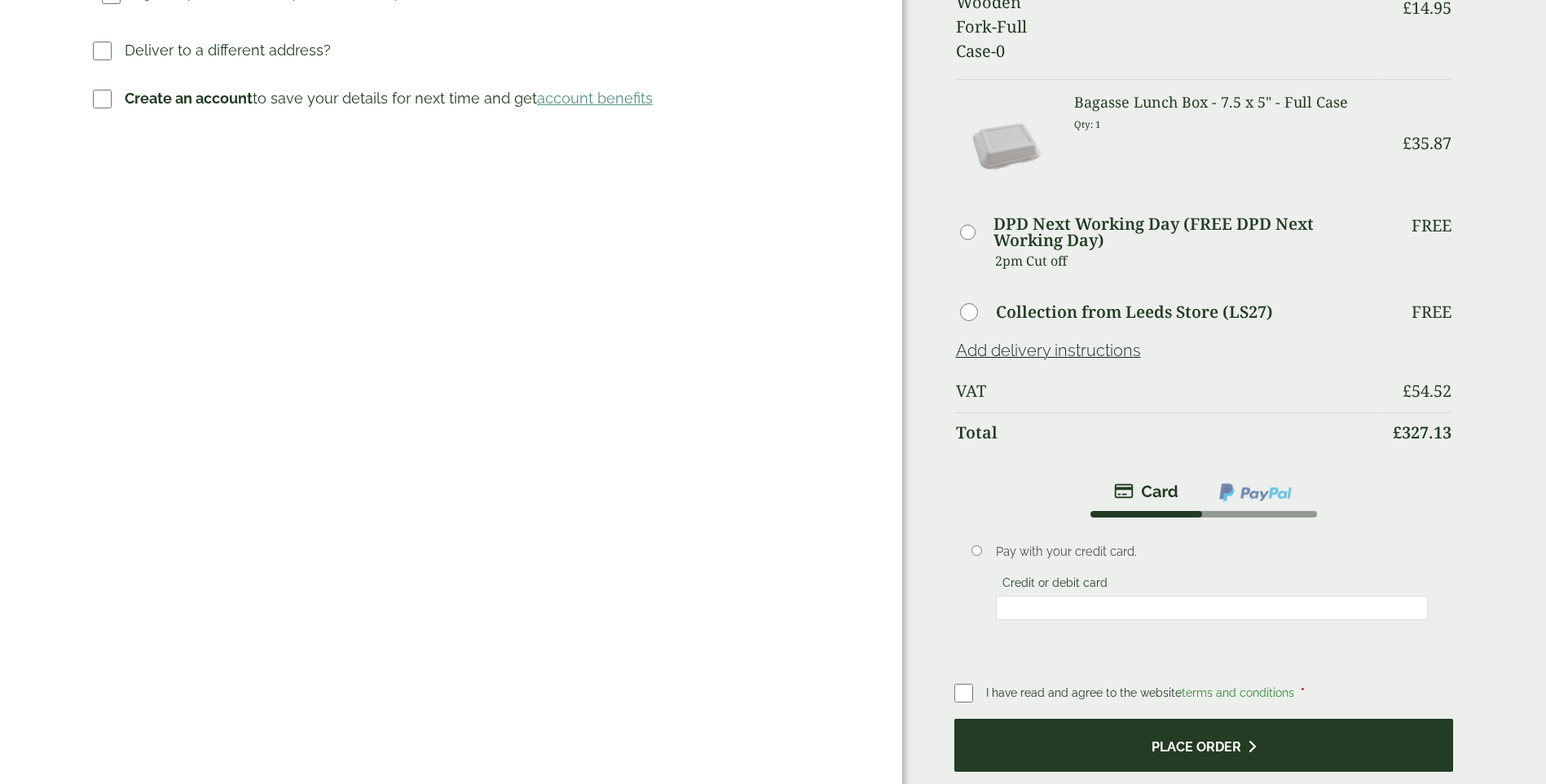
click at [1187, 771] on button "Place order" at bounding box center [1204, 744] width 499 height 53
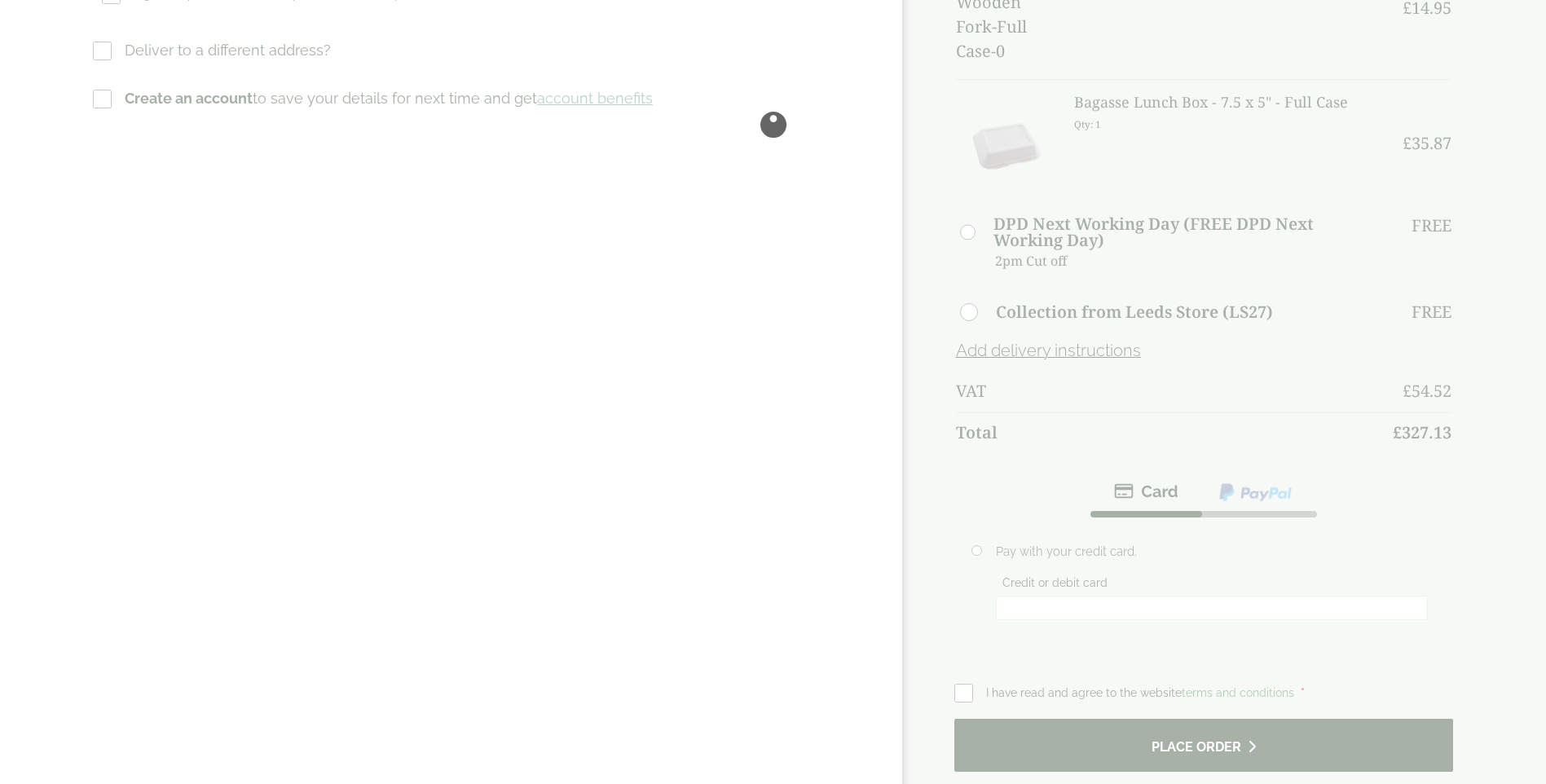
scroll to position [0, 0]
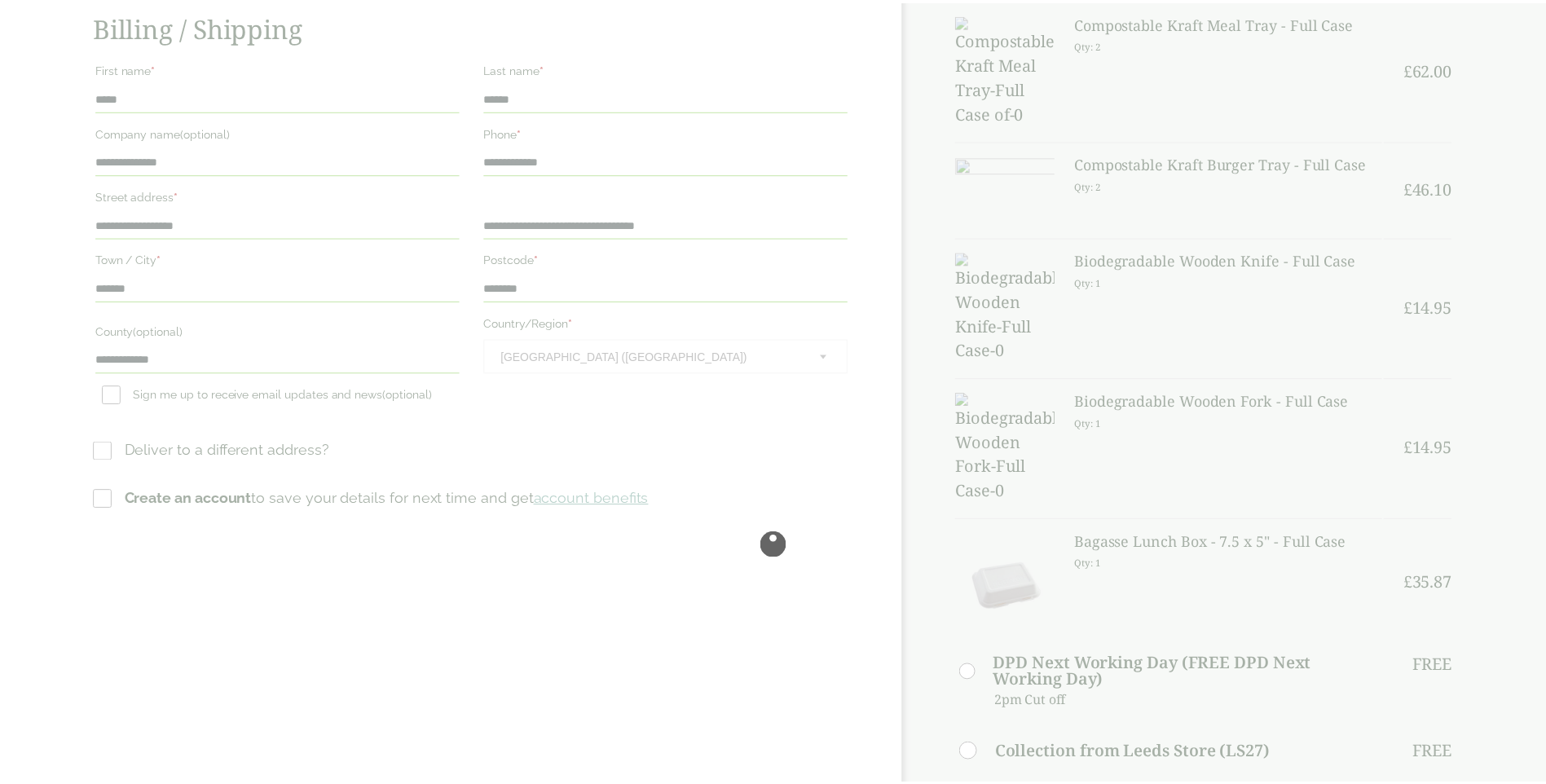
scroll to position [325, 0]
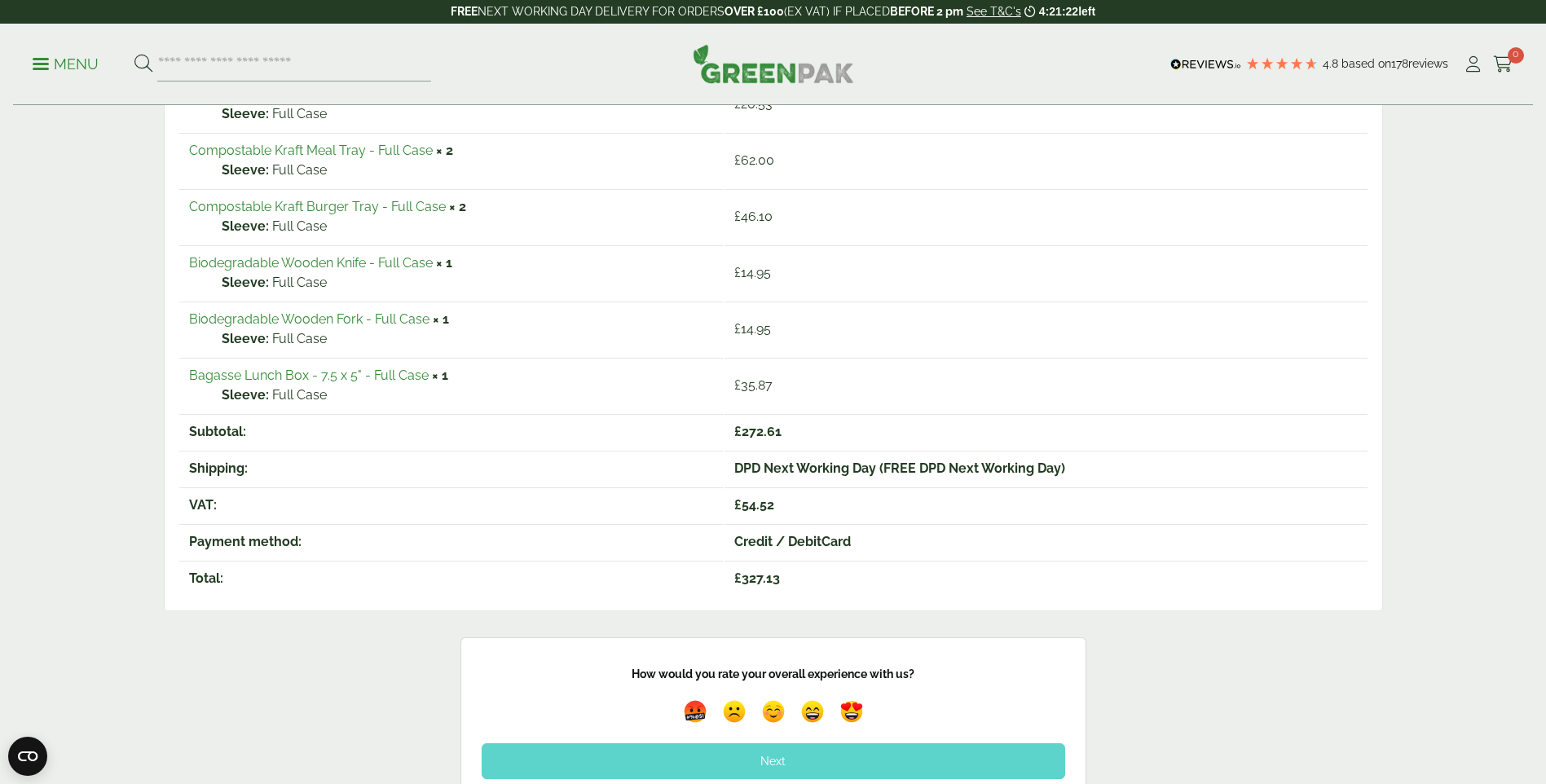
scroll to position [81, 0]
